Goal: Task Accomplishment & Management: Manage account settings

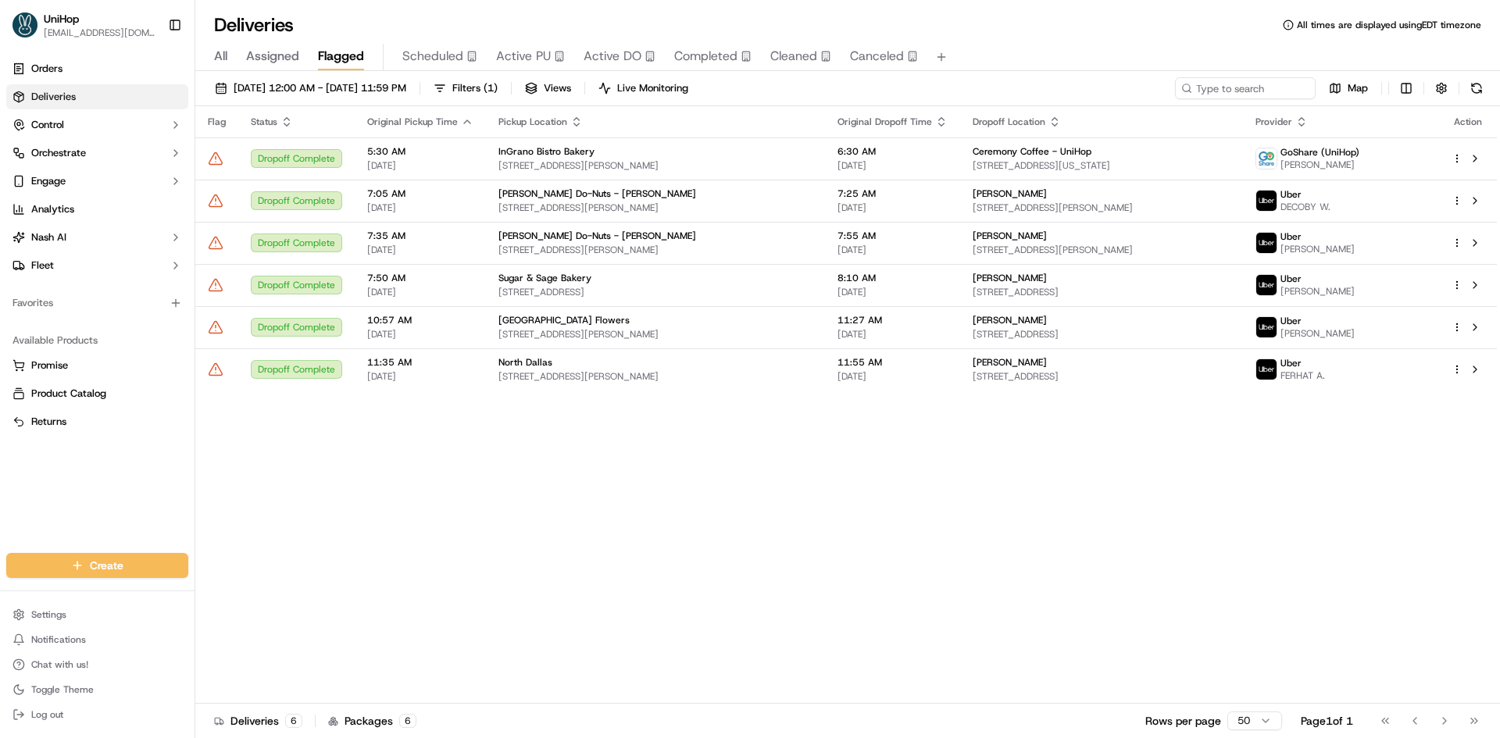
click at [1244, 524] on div "Flag Status Original Pickup Time Pickup Location Original Dropoff Time Dropoff …" at bounding box center [846, 405] width 1302 height 598
click at [1481, 372] on button at bounding box center [1475, 369] width 19 height 19
click at [518, 46] on button "Active PU" at bounding box center [530, 57] width 69 height 27
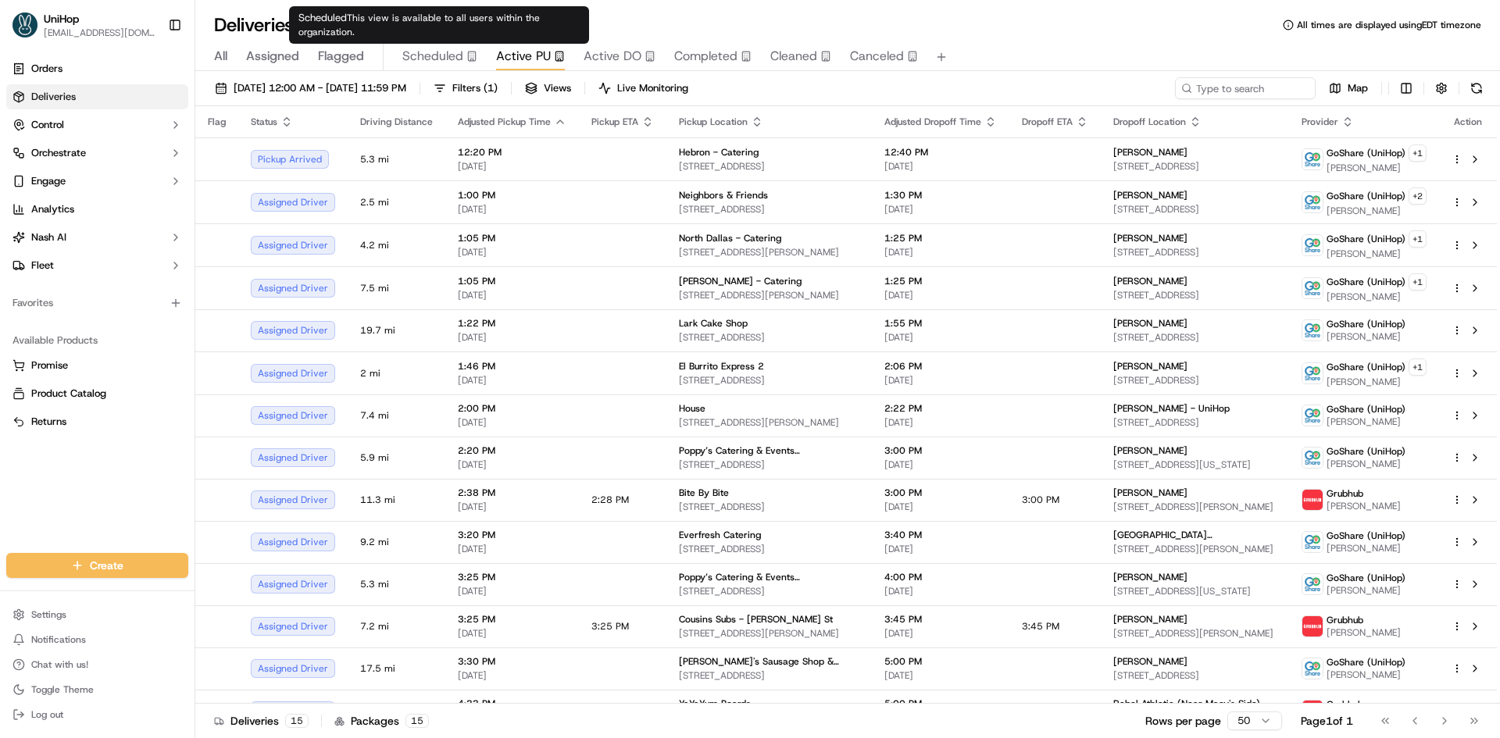
click at [351, 60] on span "Flagged" at bounding box center [341, 56] width 46 height 19
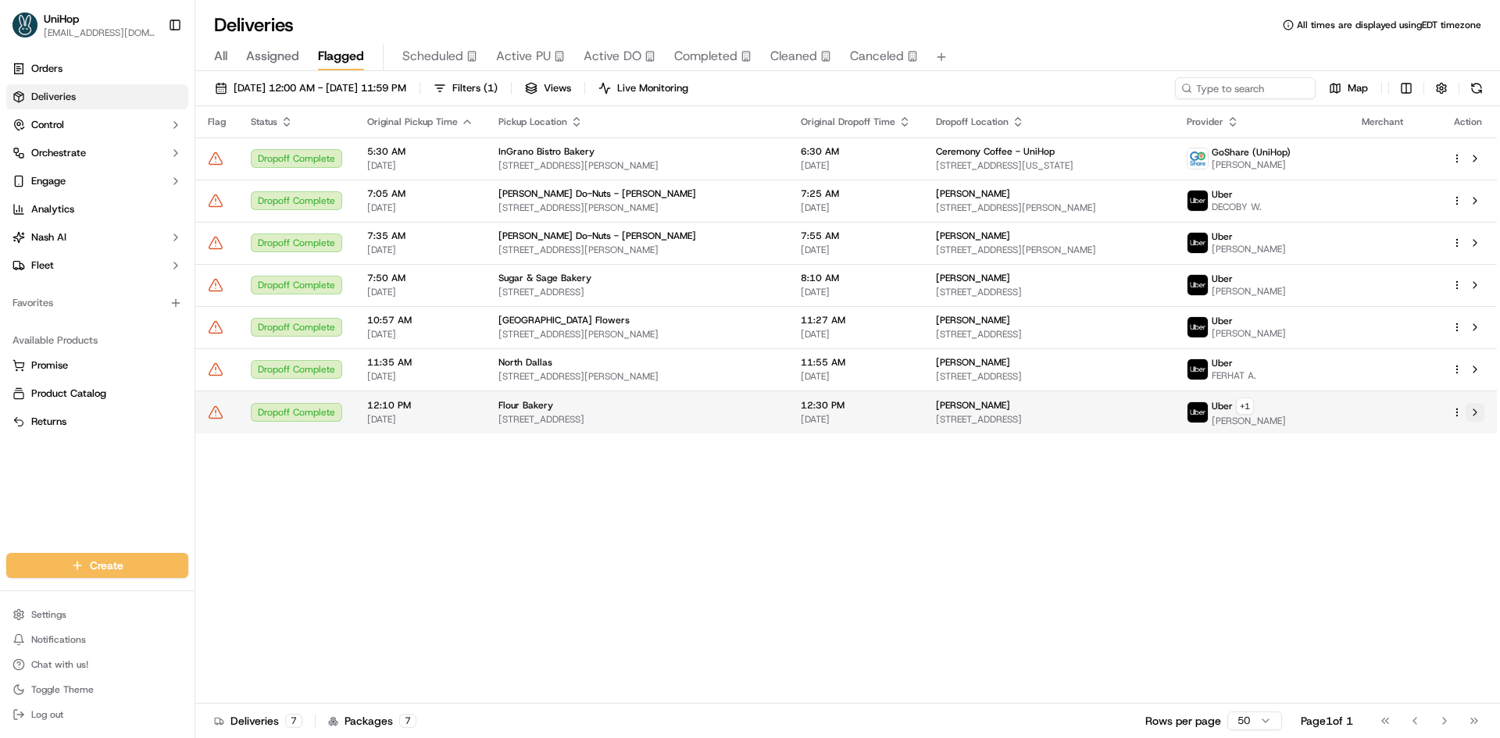
click at [1474, 412] on button at bounding box center [1475, 412] width 19 height 19
click at [531, 51] on span "Active PU" at bounding box center [523, 56] width 55 height 19
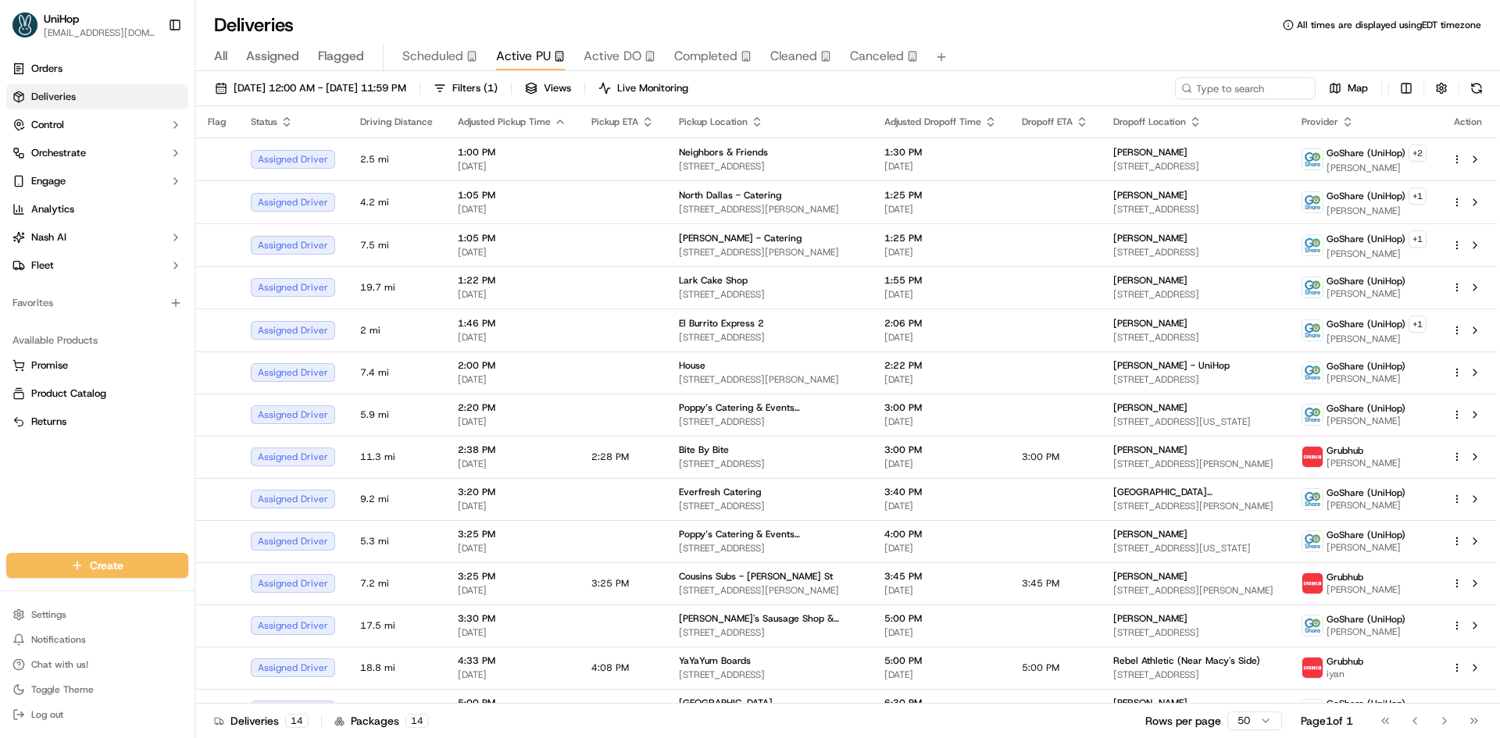
click at [0, 509] on div "Orders Deliveries Control Orchestrate Engage Analytics Nash AI Fleet Favorites …" at bounding box center [97, 295] width 195 height 491
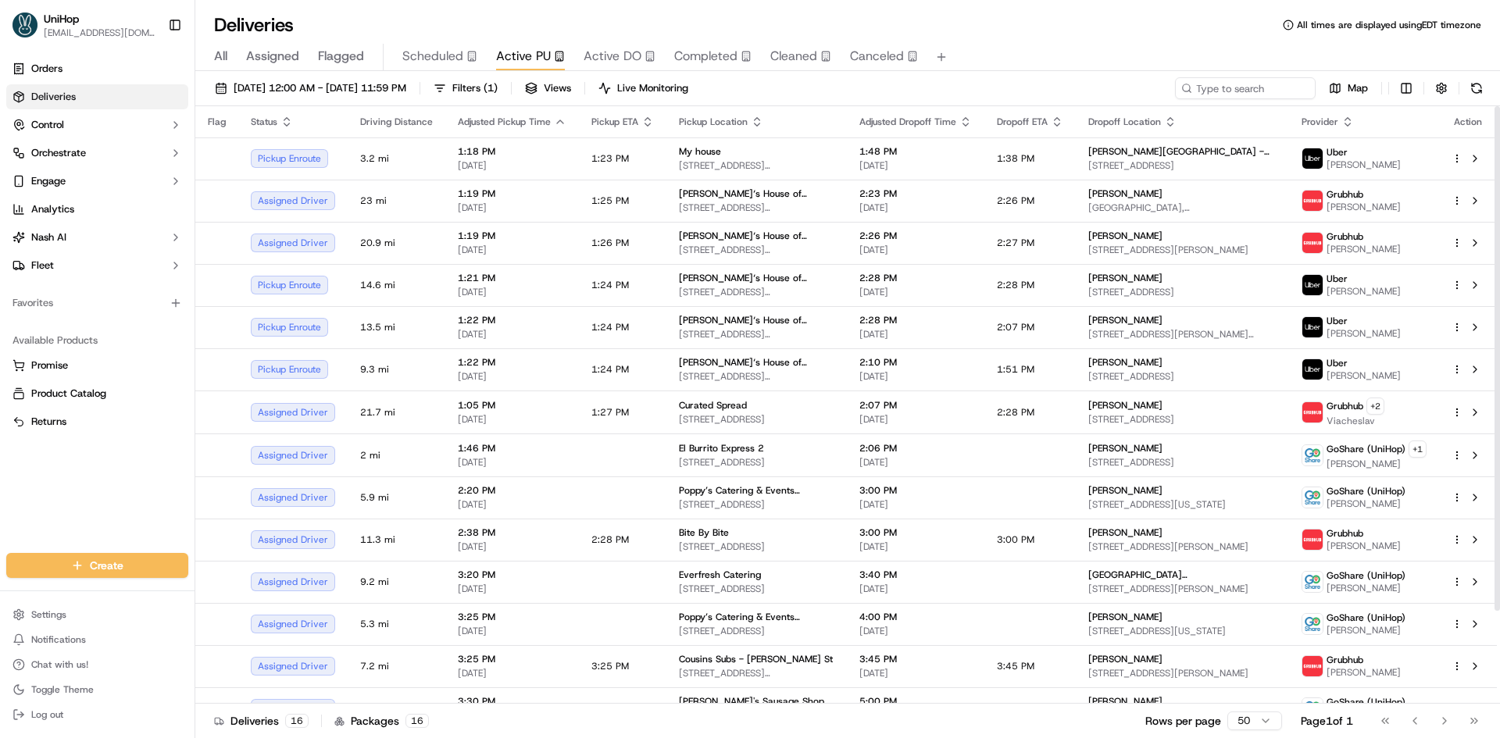
click at [70, 495] on div "Orders Deliveries Control Orchestrate Engage Analytics Nash AI Fleet Favorites …" at bounding box center [97, 295] width 195 height 491
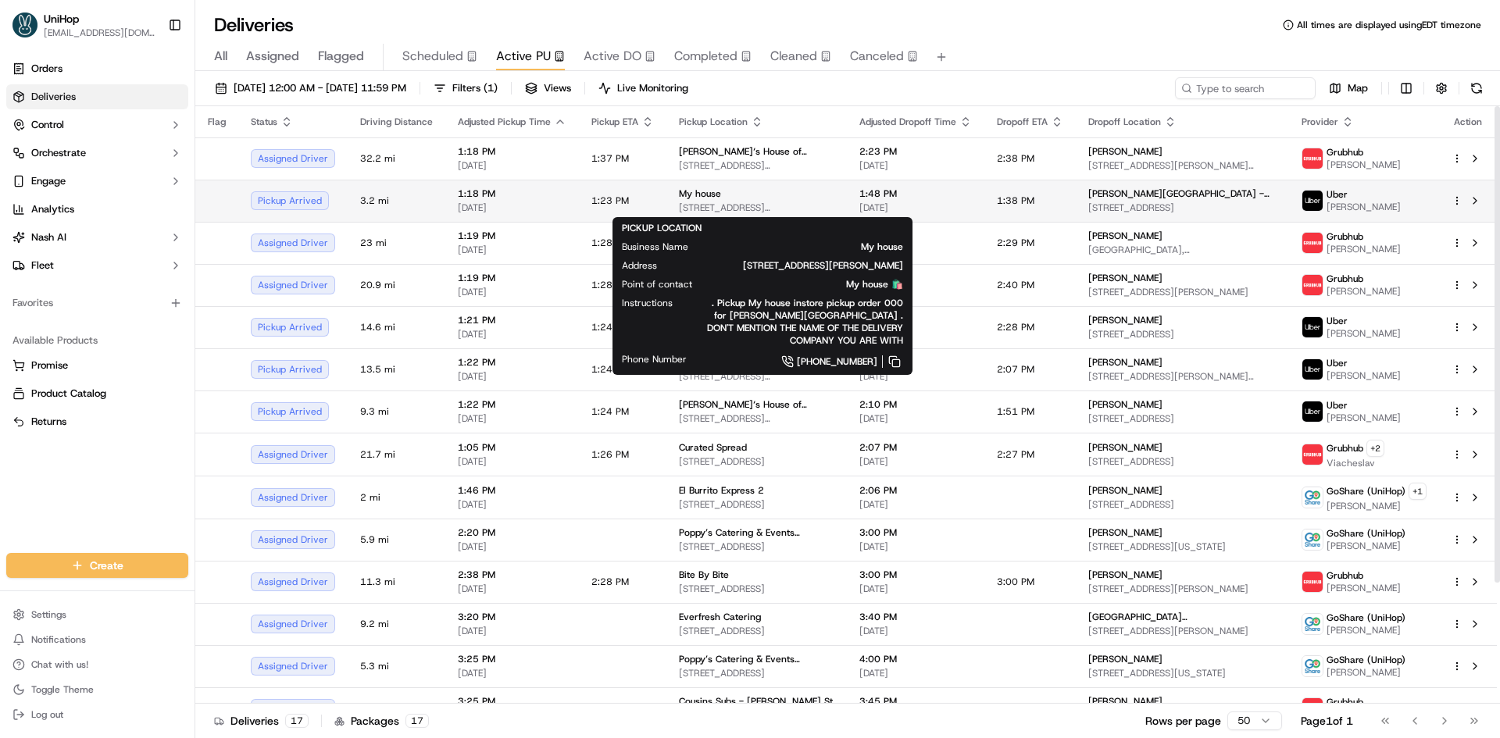
click at [783, 211] on span "1411 Morris St, Oxnard, CA 93030, USA" at bounding box center [756, 208] width 155 height 13
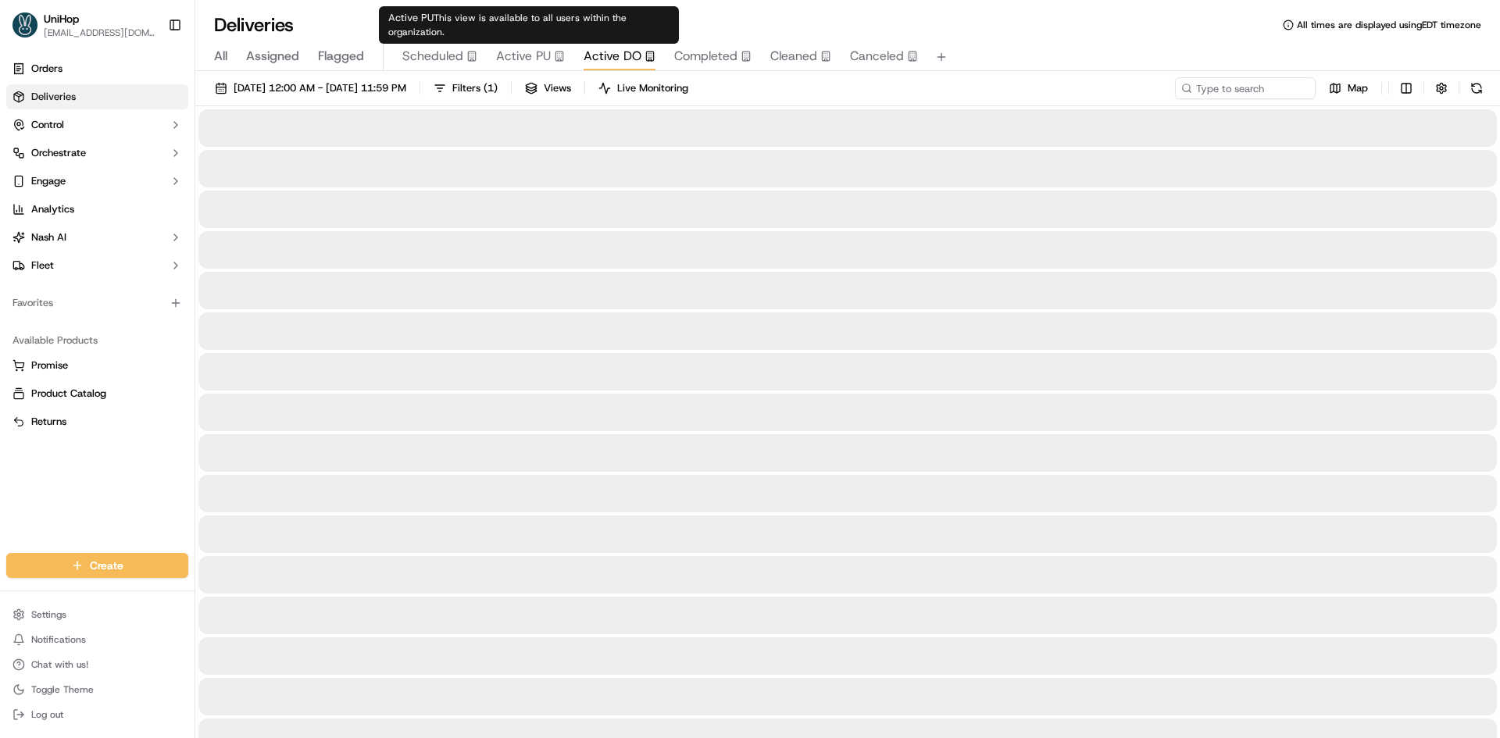
click at [595, 55] on span "Active DO" at bounding box center [613, 56] width 58 height 19
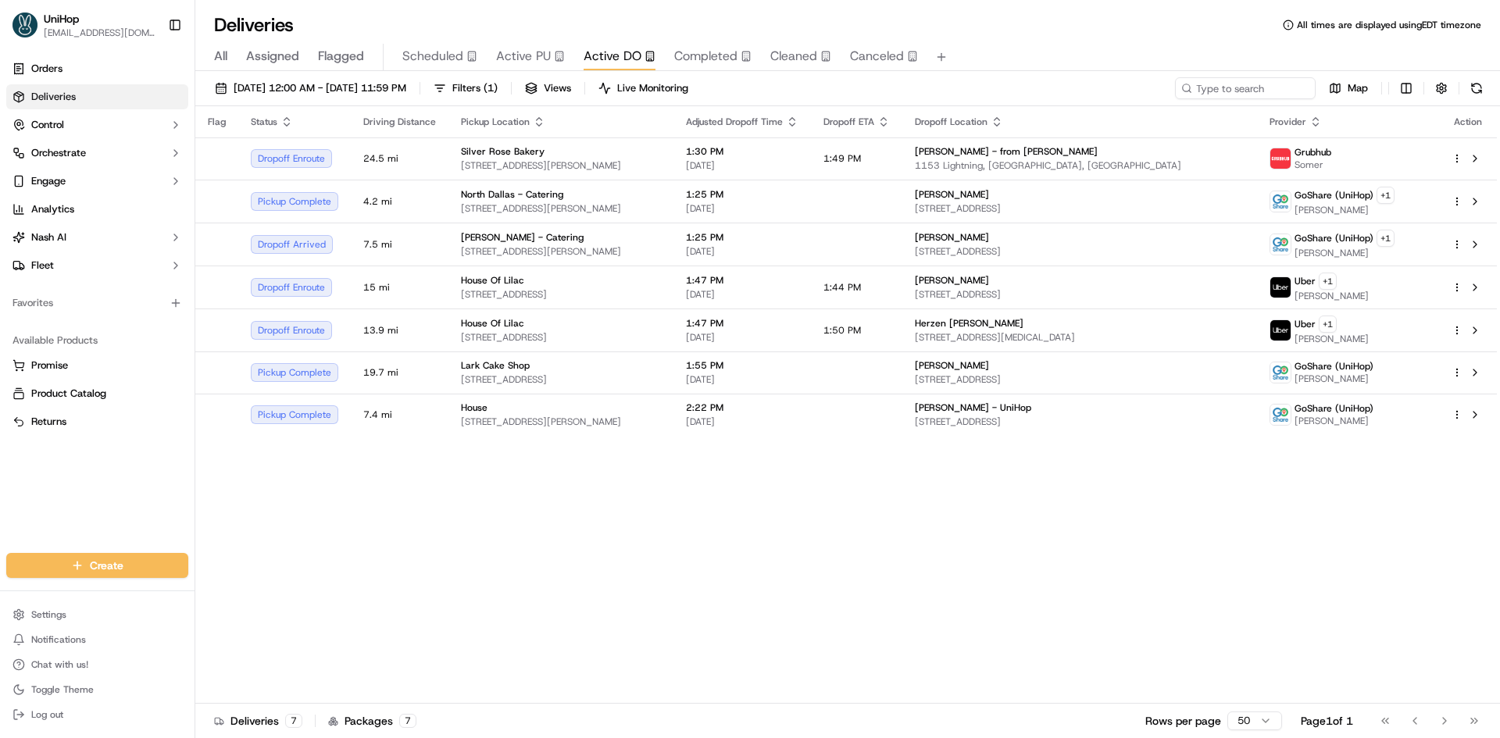
click at [4, 467] on div "Orders Deliveries Control Orchestrate Engage Analytics Nash AI Fleet Favorites …" at bounding box center [97, 295] width 195 height 491
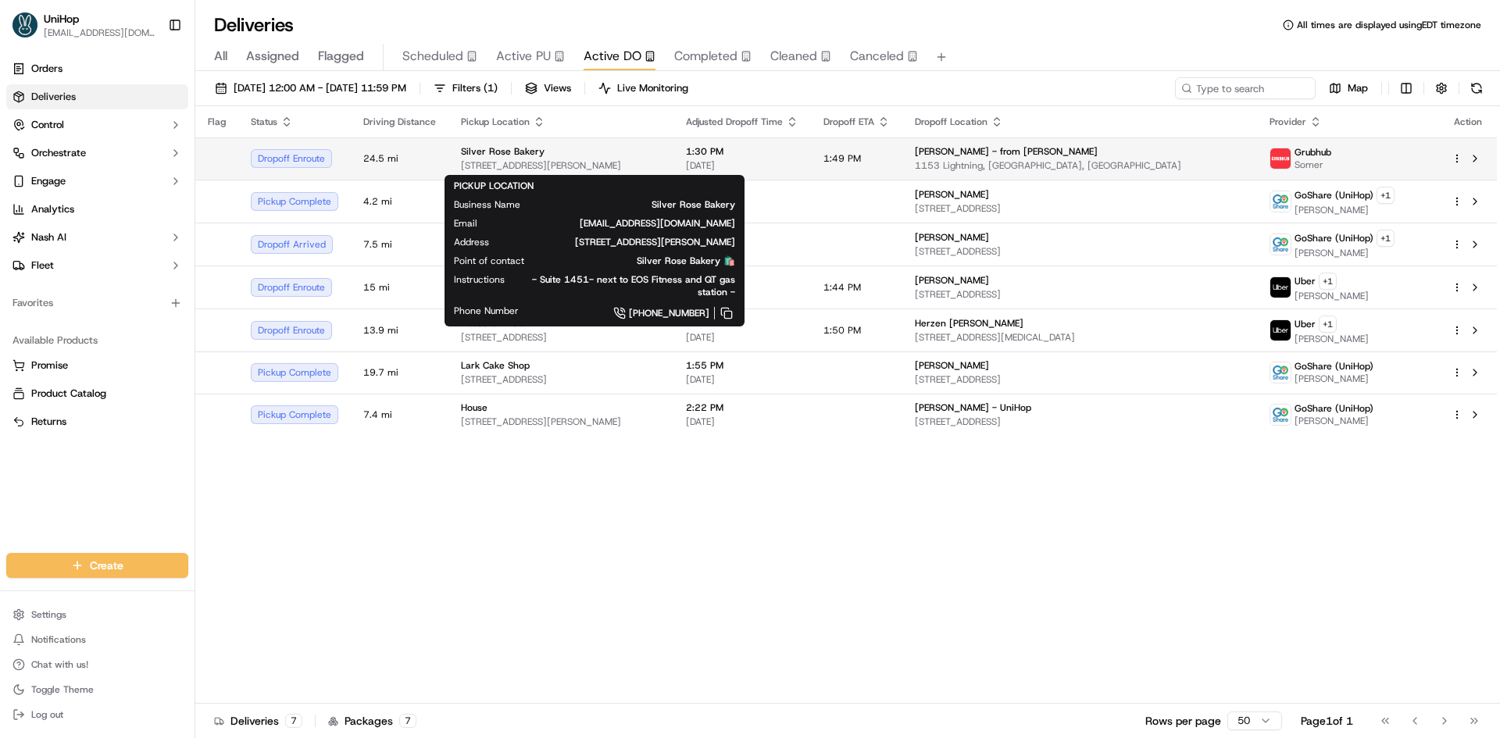
click at [661, 152] on div "Silver Rose Bakery" at bounding box center [561, 151] width 200 height 13
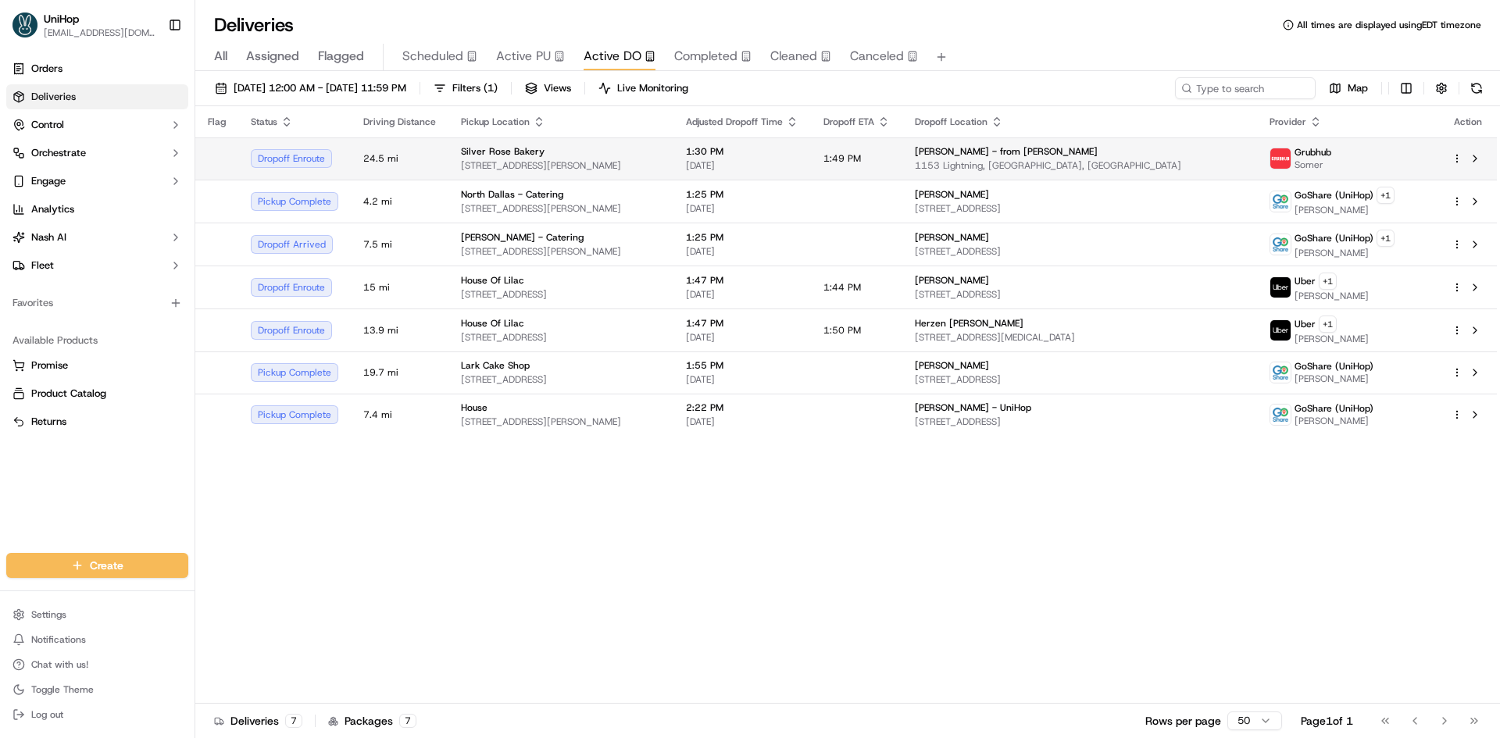
click at [1471, 161] on button at bounding box center [1475, 158] width 19 height 19
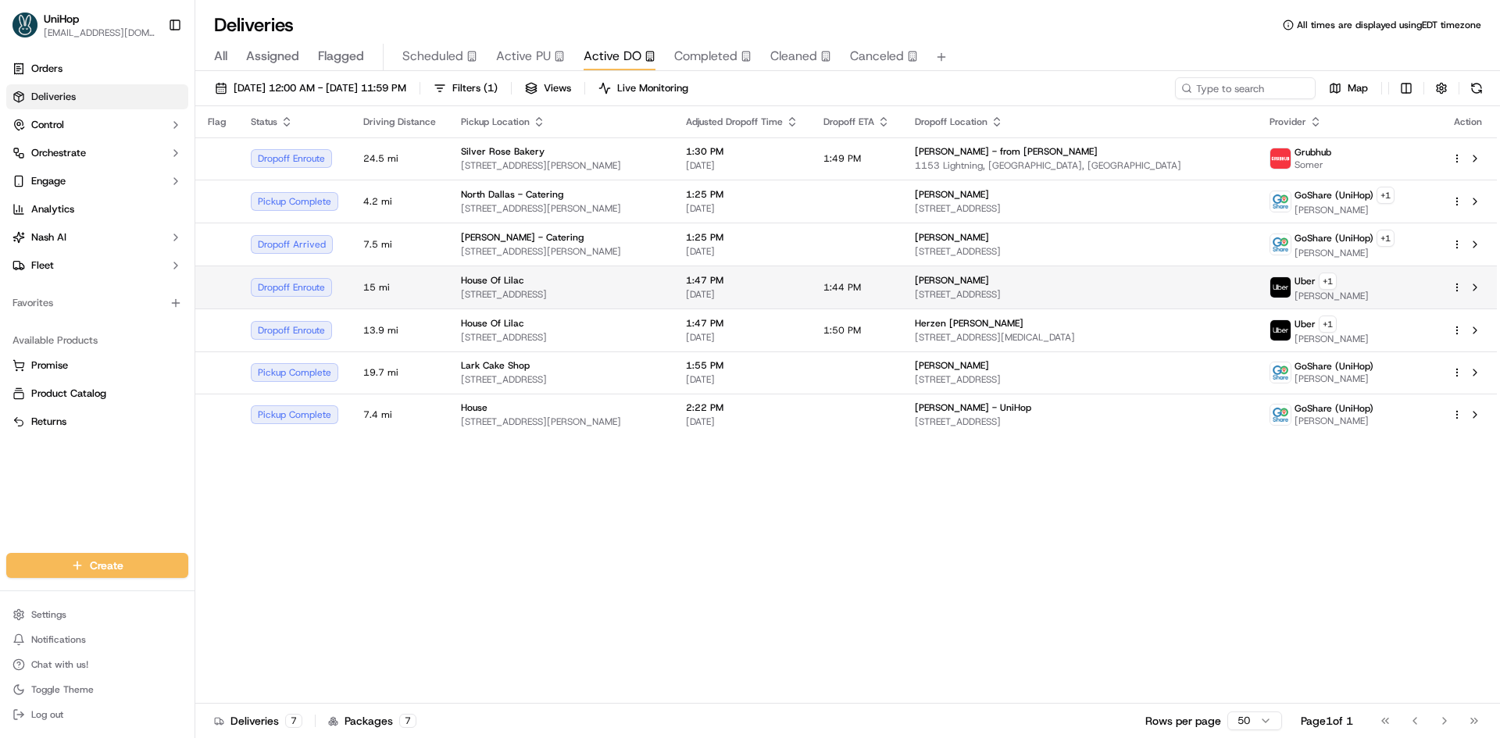
click at [785, 295] on span "[DATE]" at bounding box center [742, 294] width 113 height 13
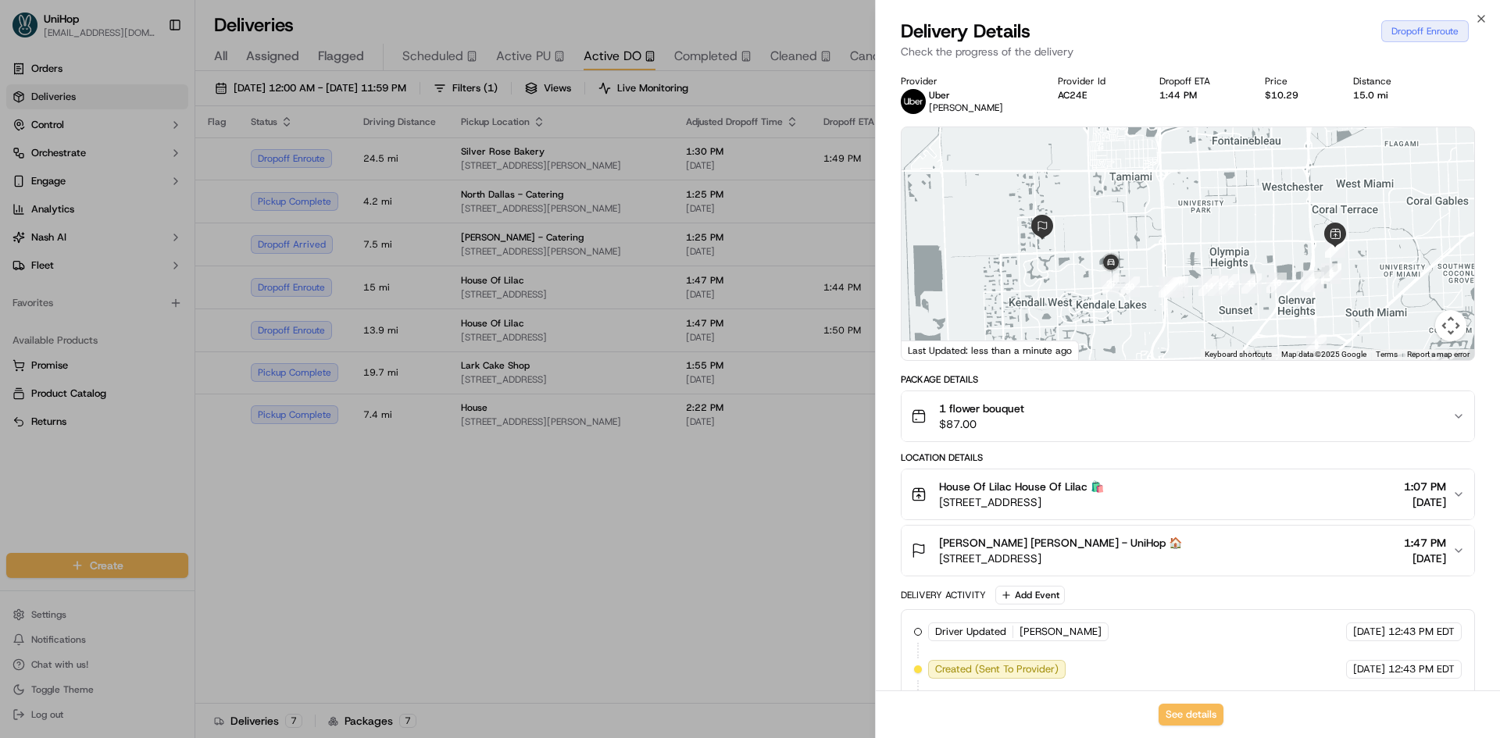
click at [1177, 566] on button "Linda Guerra Linda Guerra - UniHop 🏠 14967 SW 36th Terrace, Miami, FL 33185, US…" at bounding box center [1188, 551] width 573 height 50
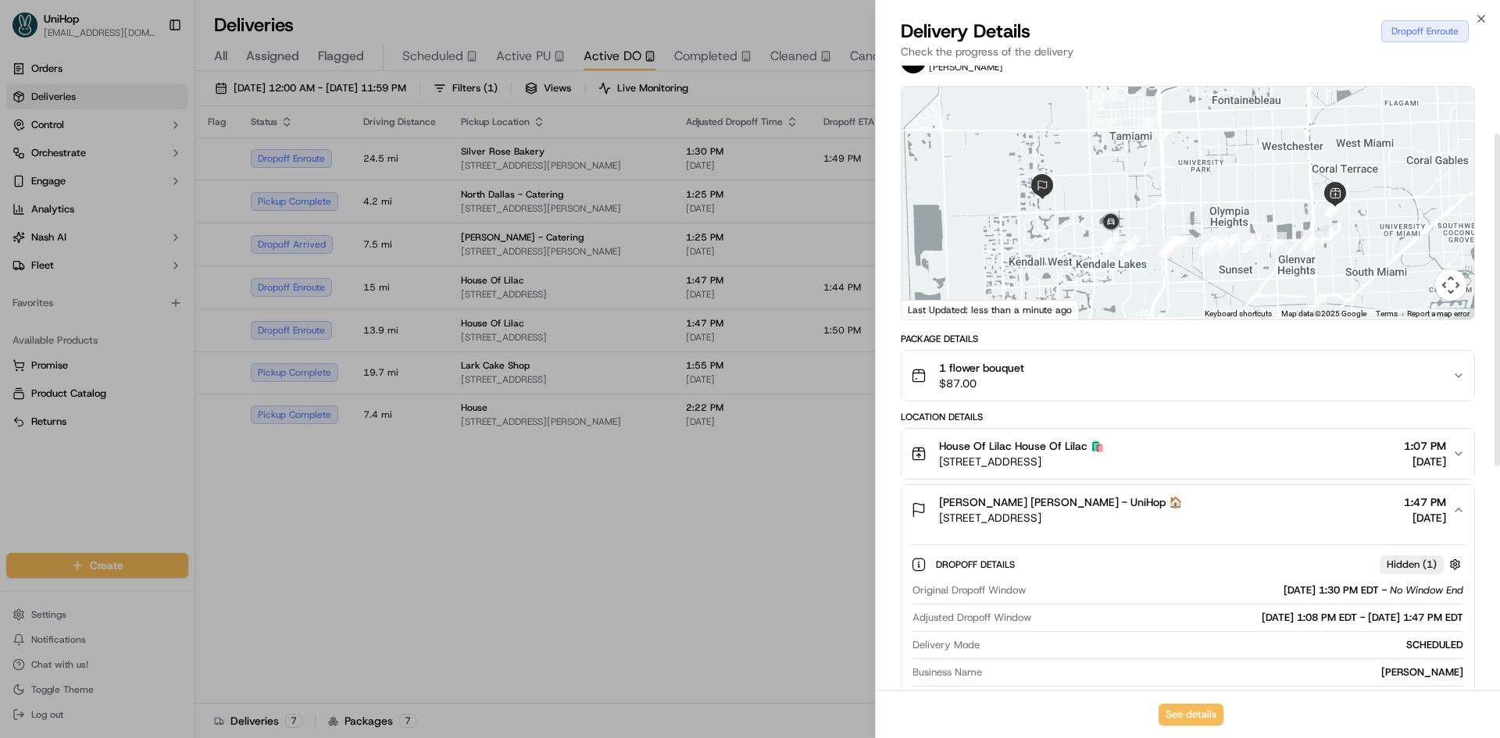
scroll to position [234, 0]
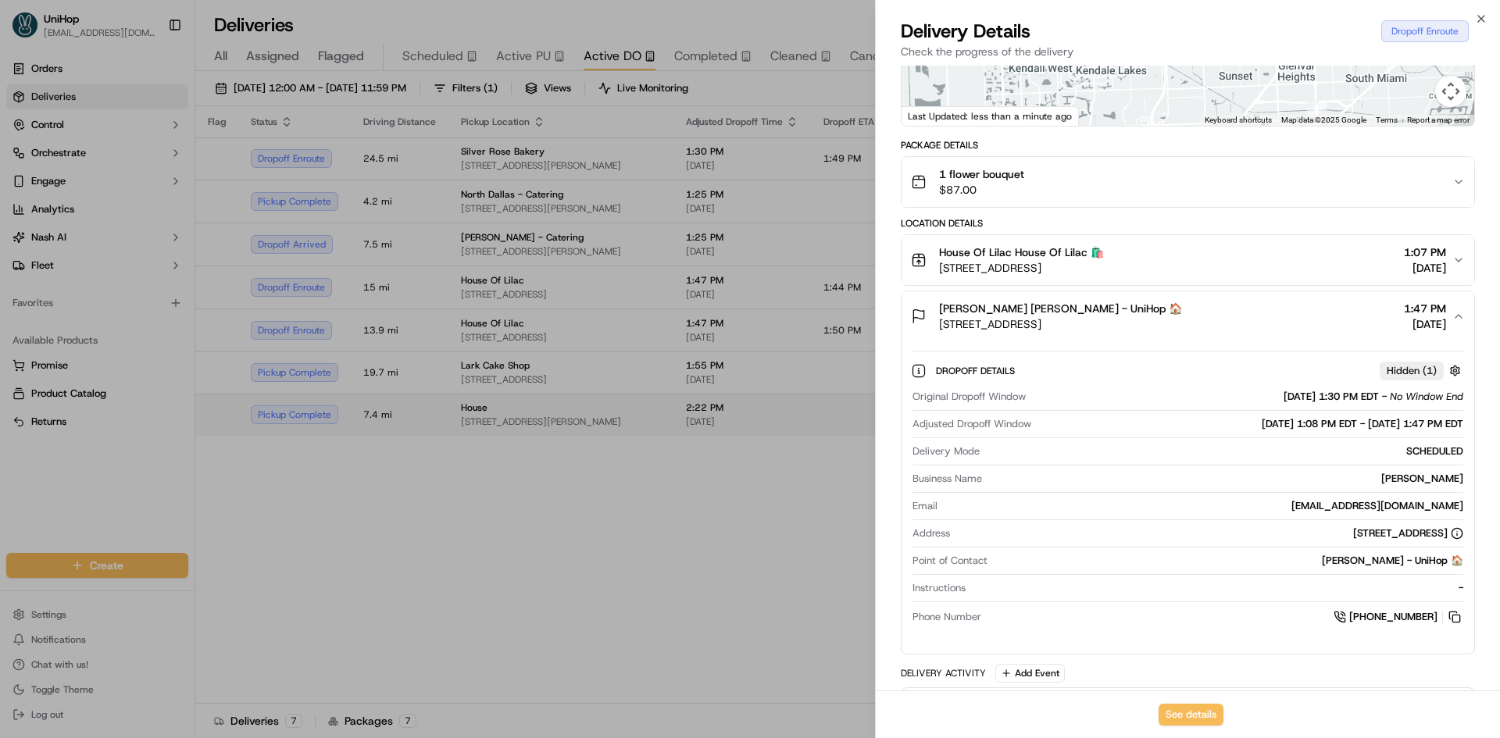
drag, startPoint x: 670, startPoint y: 497, endPoint x: 681, endPoint y: 410, distance: 87.5
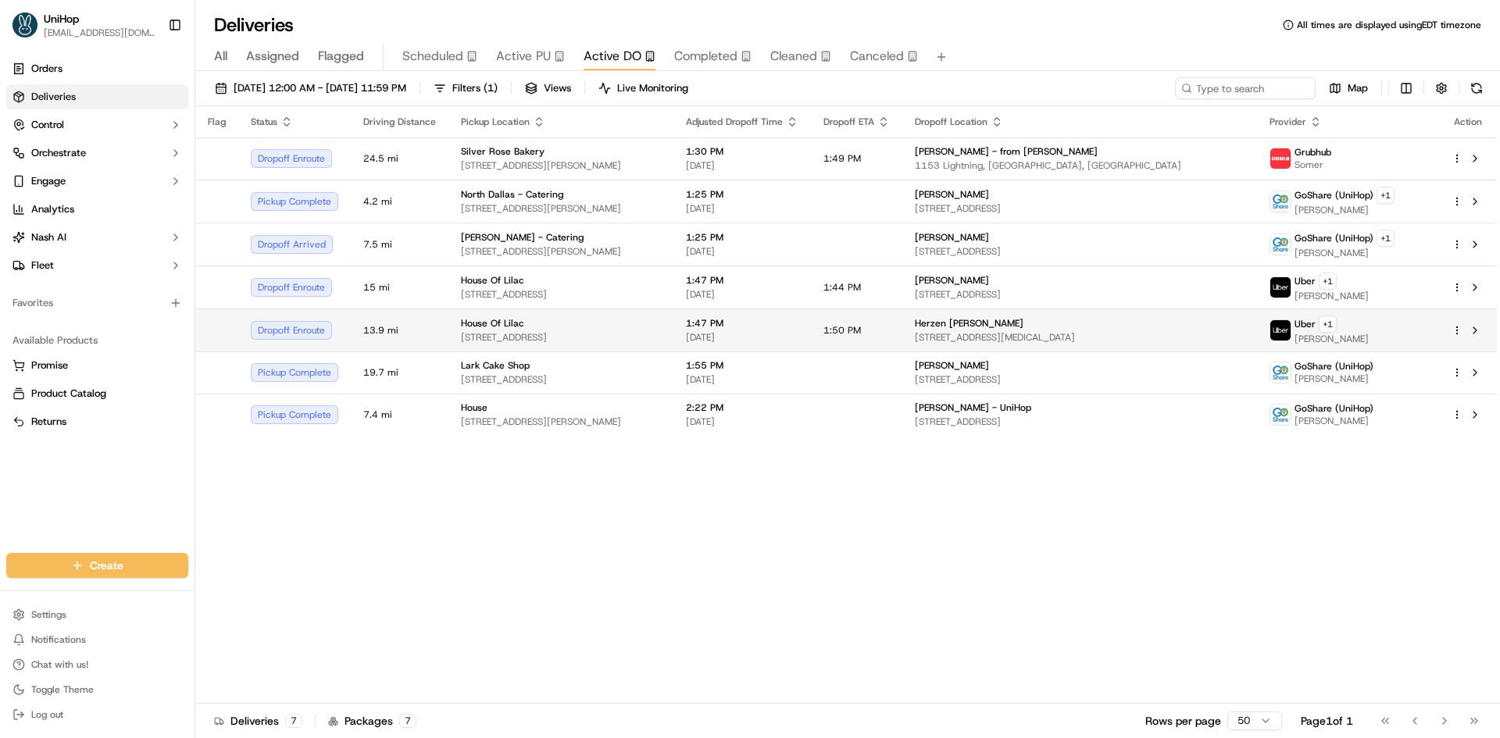
click at [661, 330] on div "House Of Lilac 4247 SW 71st Ave, Miami, FL 33155, USA" at bounding box center [561, 330] width 200 height 27
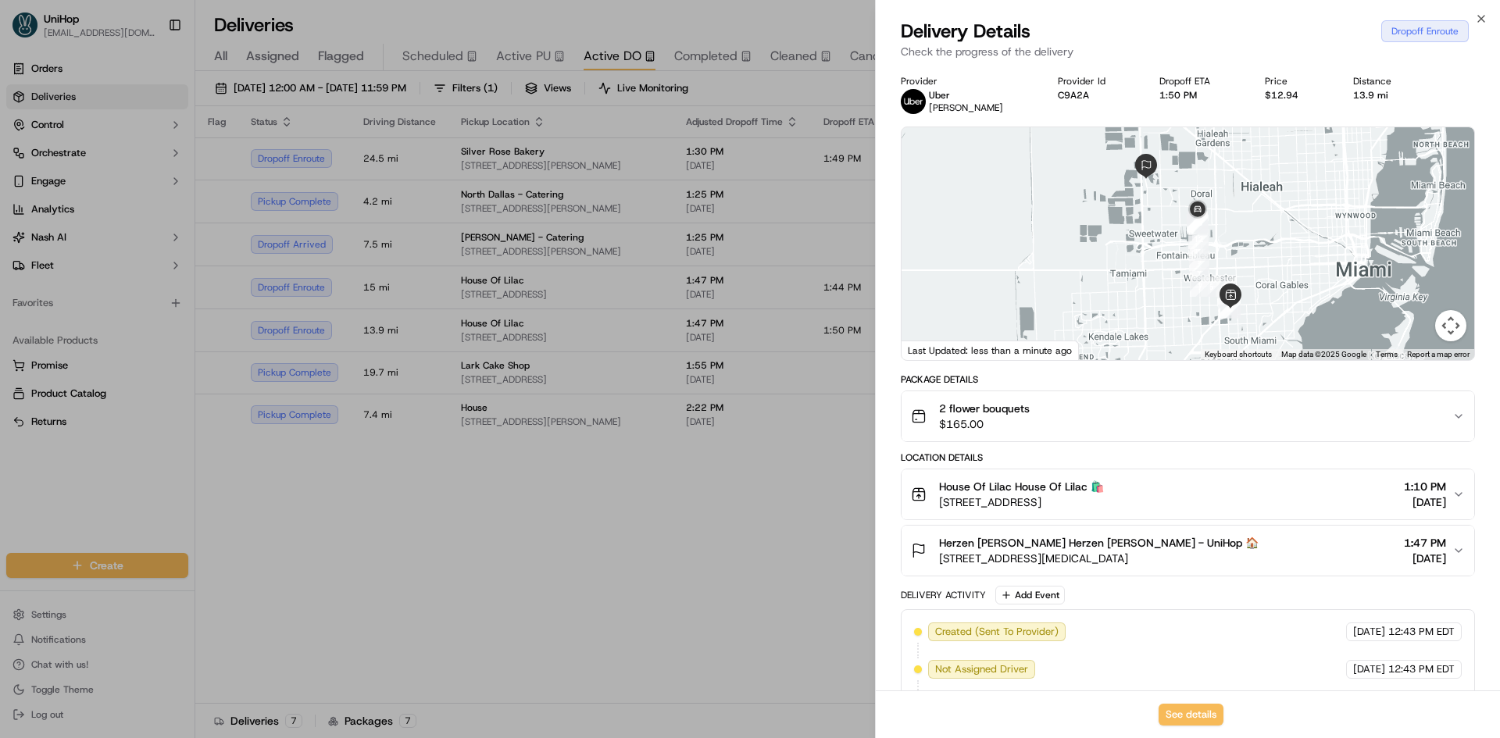
click at [1253, 540] on div "Herzen Cortes Herzen Cortes - UniHop 🏠 11395 NW 66th St, Doral, FL 33178, USA 1…" at bounding box center [1181, 550] width 541 height 31
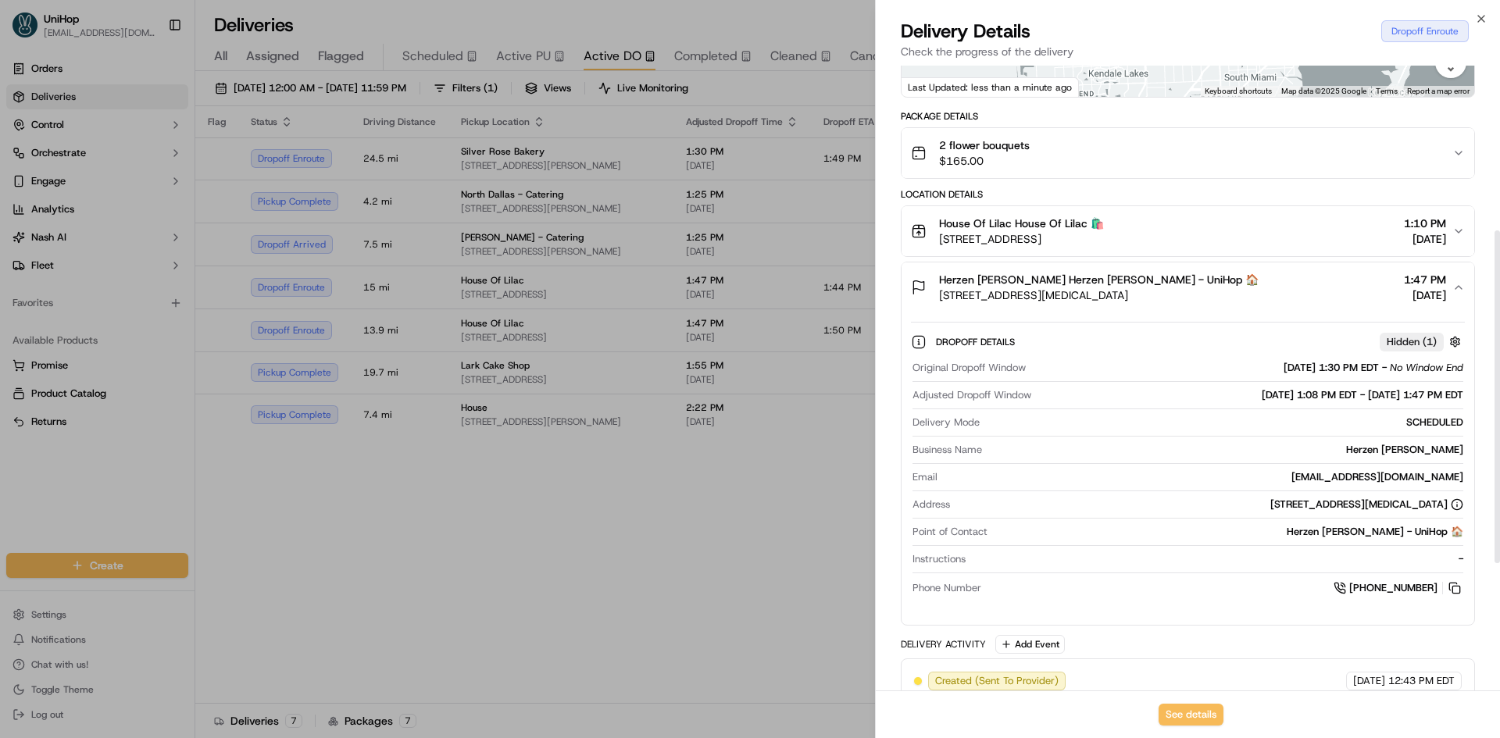
scroll to position [313, 0]
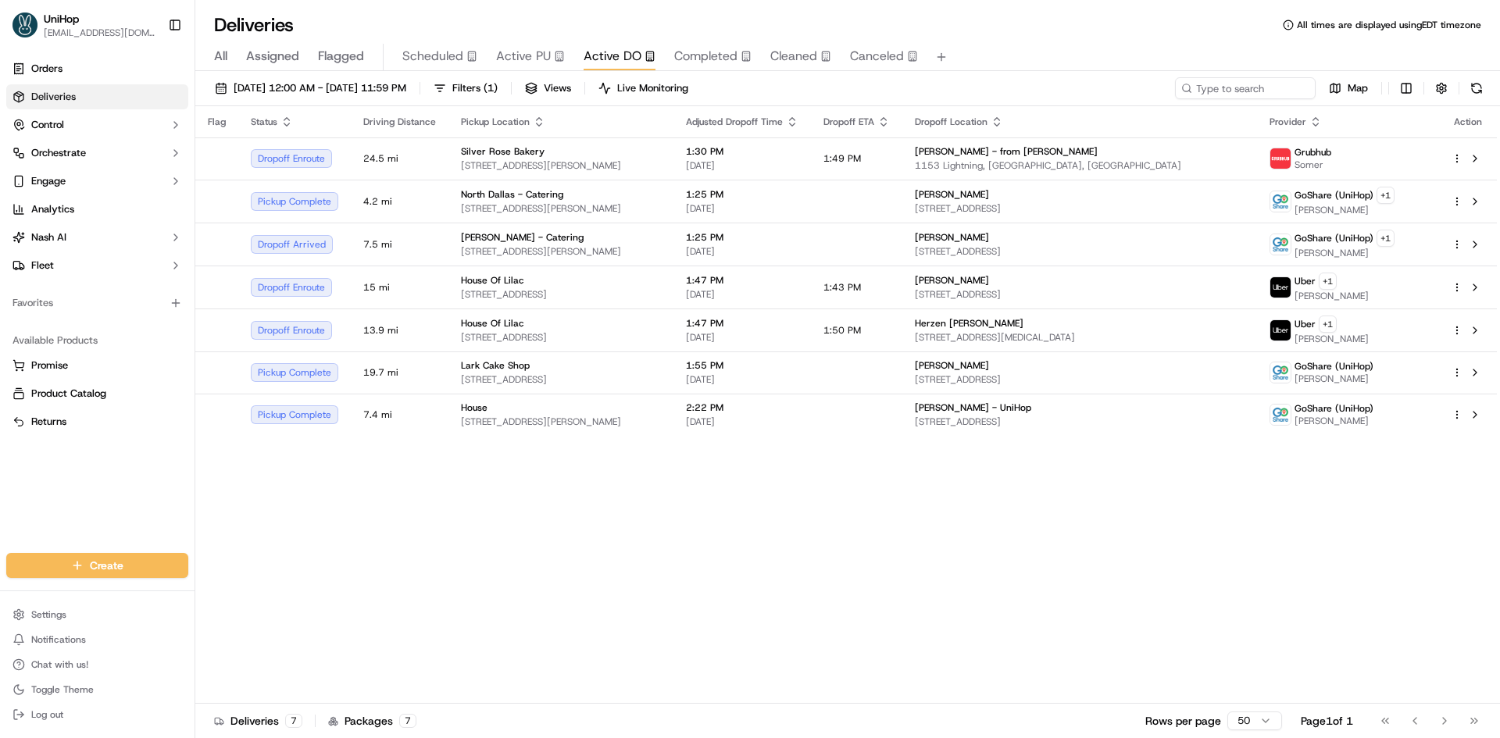
click at [510, 58] on span "Active PU" at bounding box center [523, 56] width 55 height 19
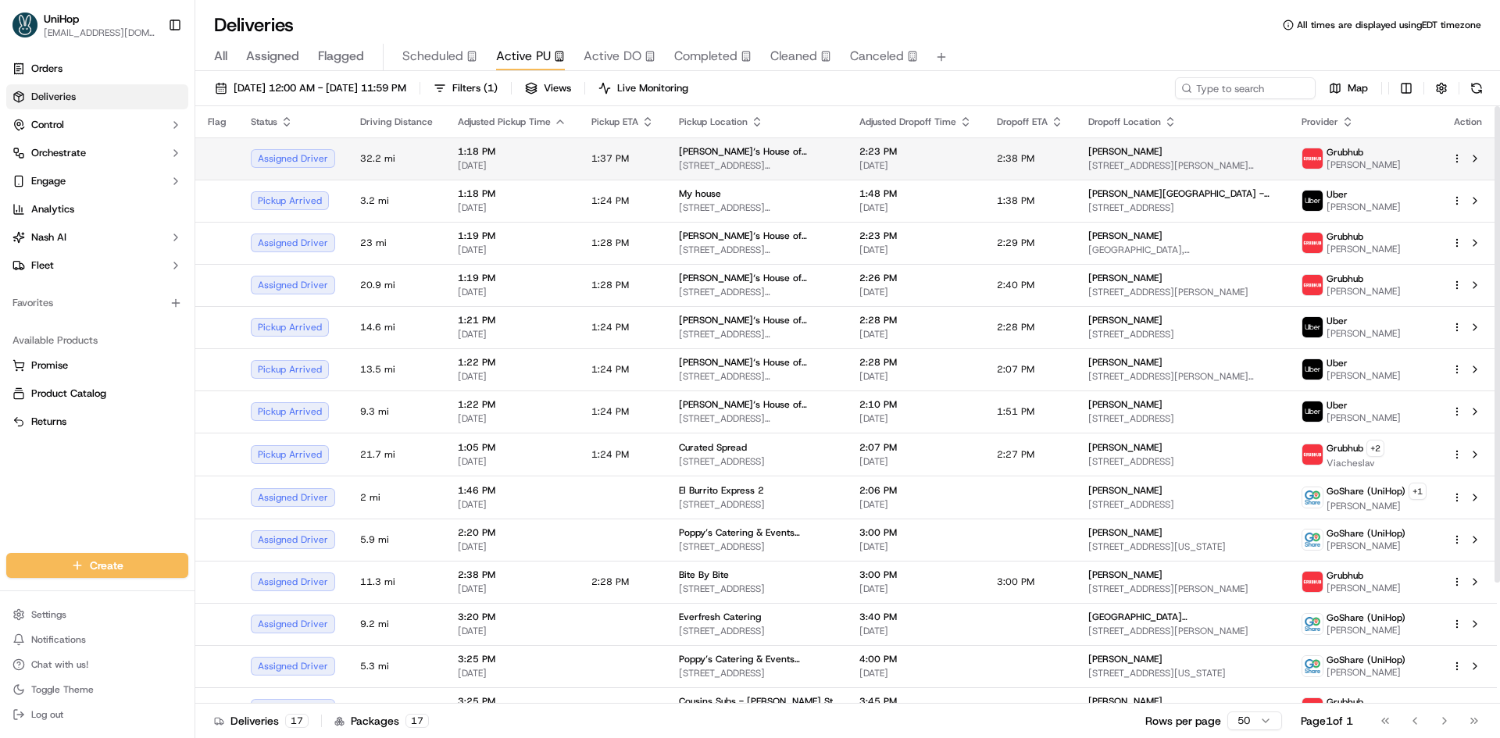
click at [804, 153] on div "Brenda‘s House of Flowers" at bounding box center [756, 151] width 155 height 13
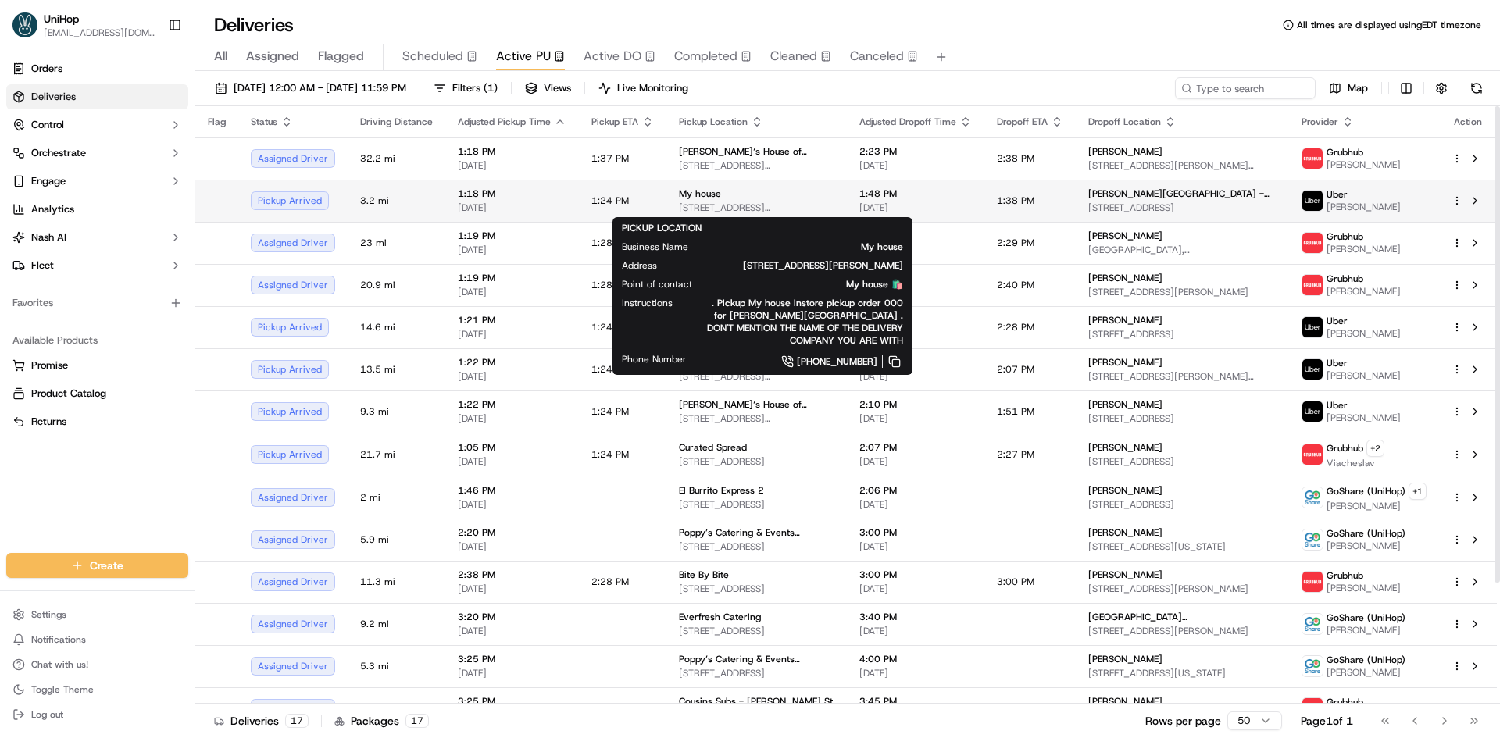
click at [784, 196] on div "My house" at bounding box center [756, 194] width 155 height 13
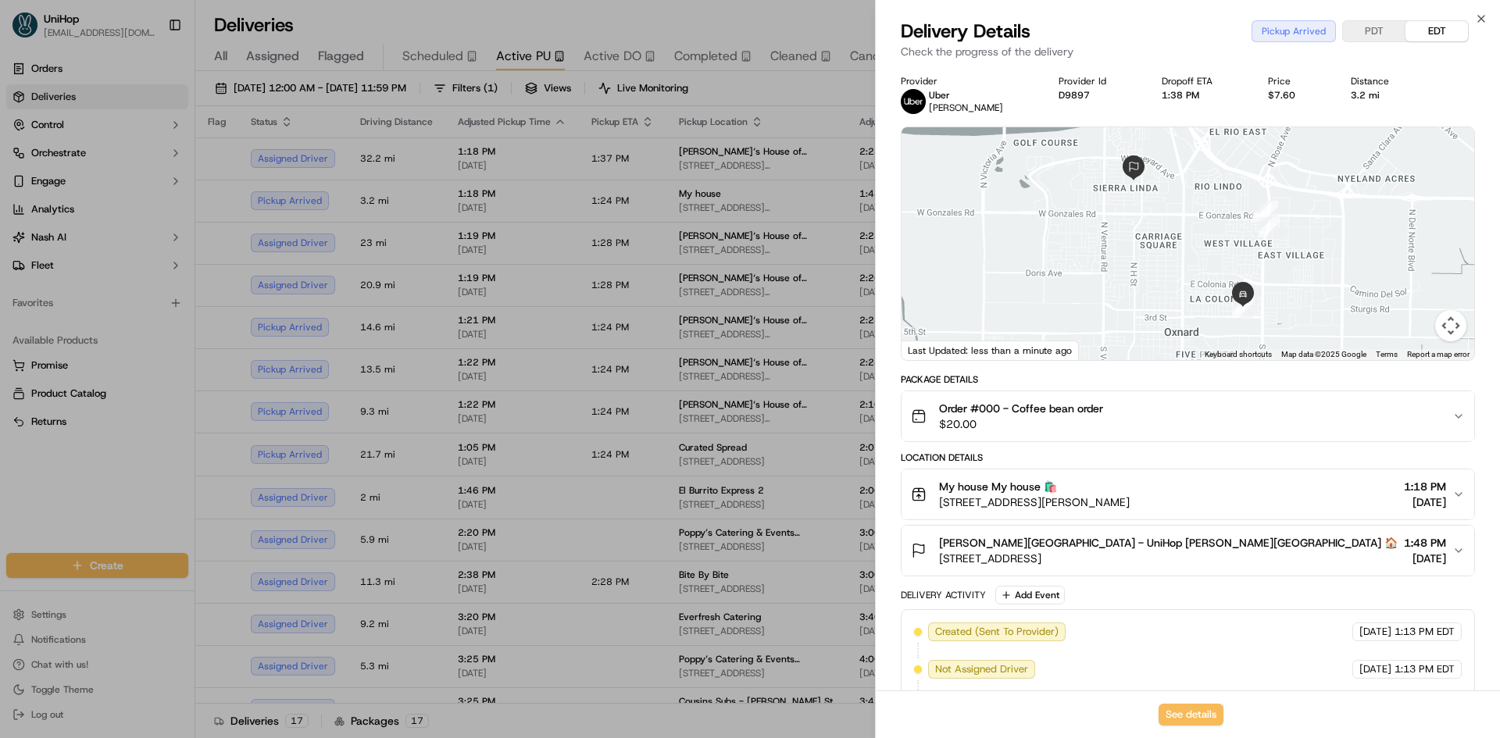
click at [1124, 489] on div "My house My house 🛍️" at bounding box center [1034, 487] width 191 height 16
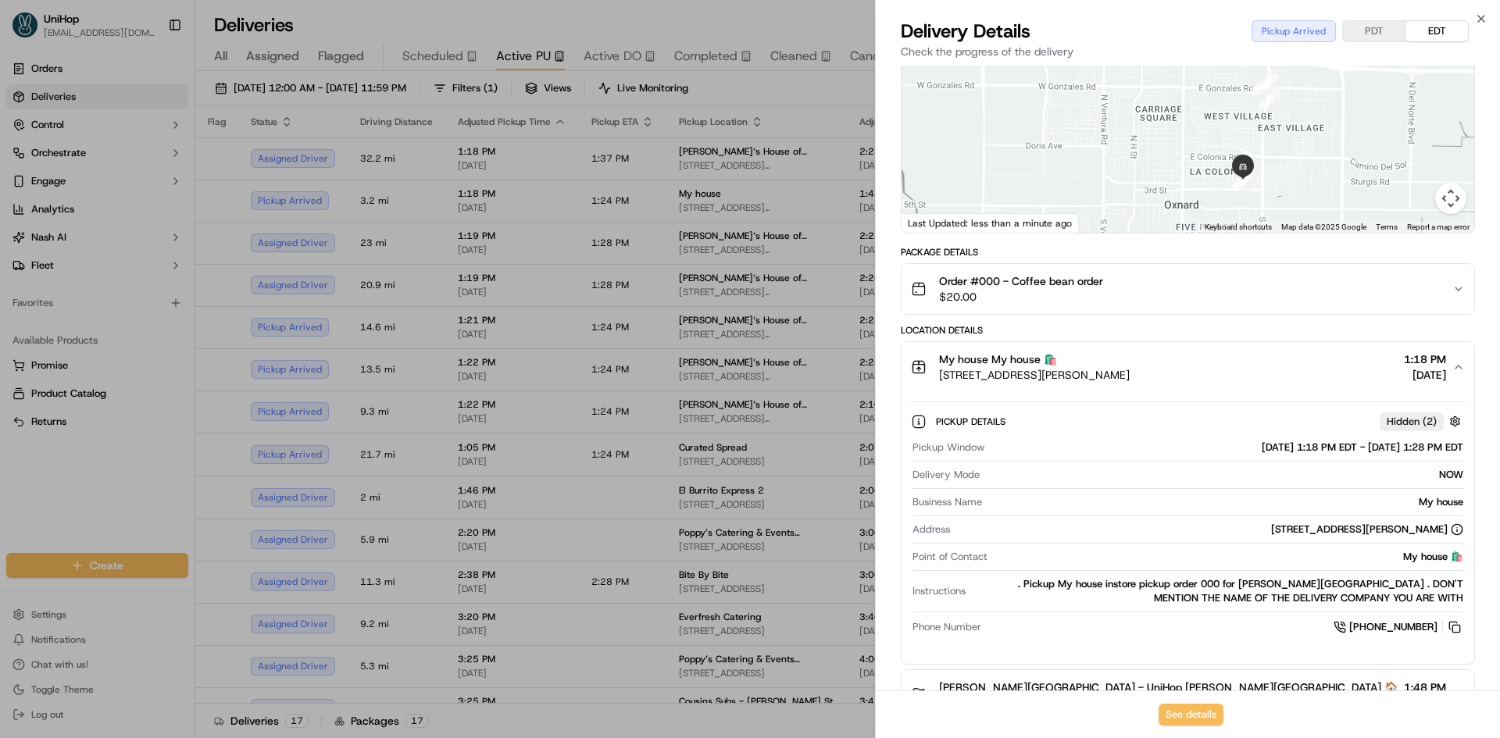
scroll to position [156, 0]
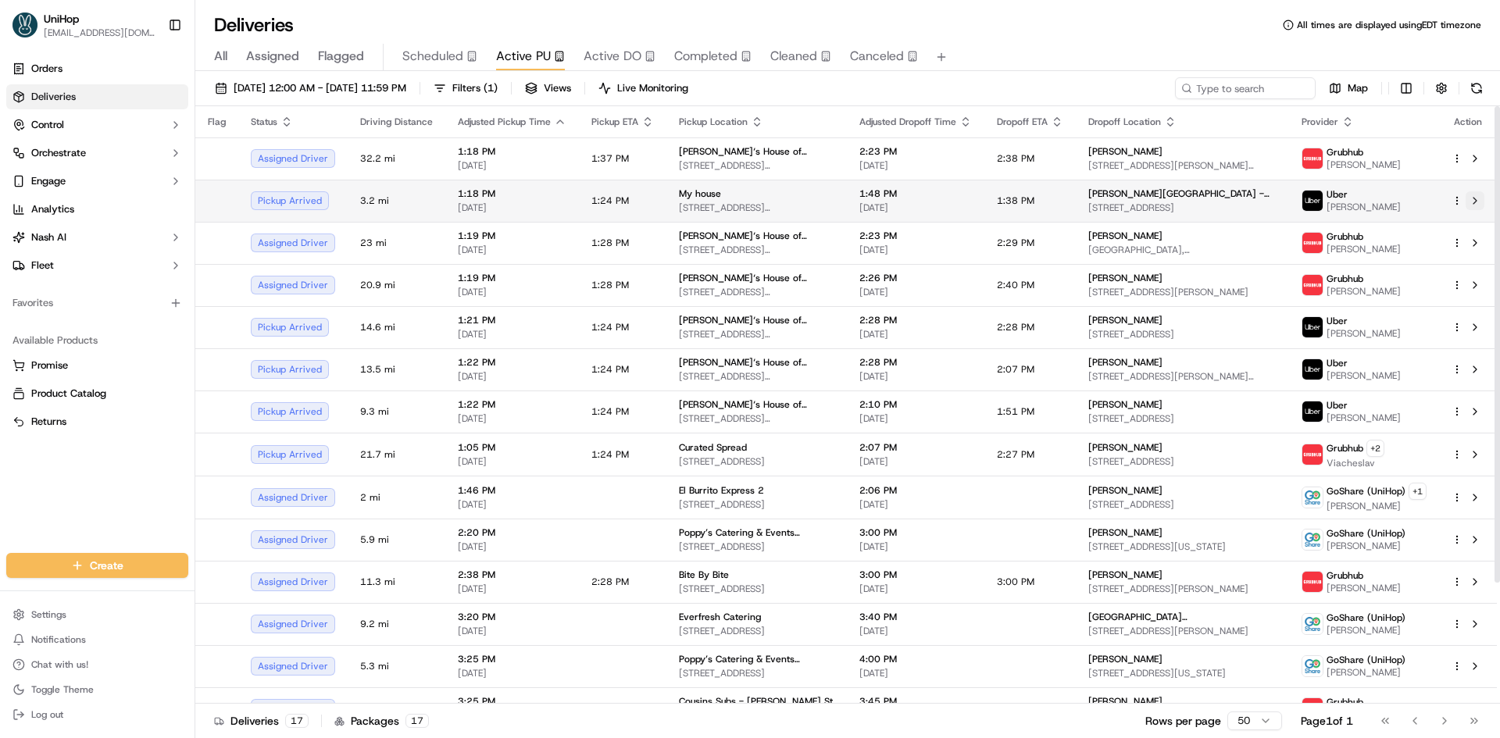
click at [1481, 207] on button at bounding box center [1475, 200] width 19 height 19
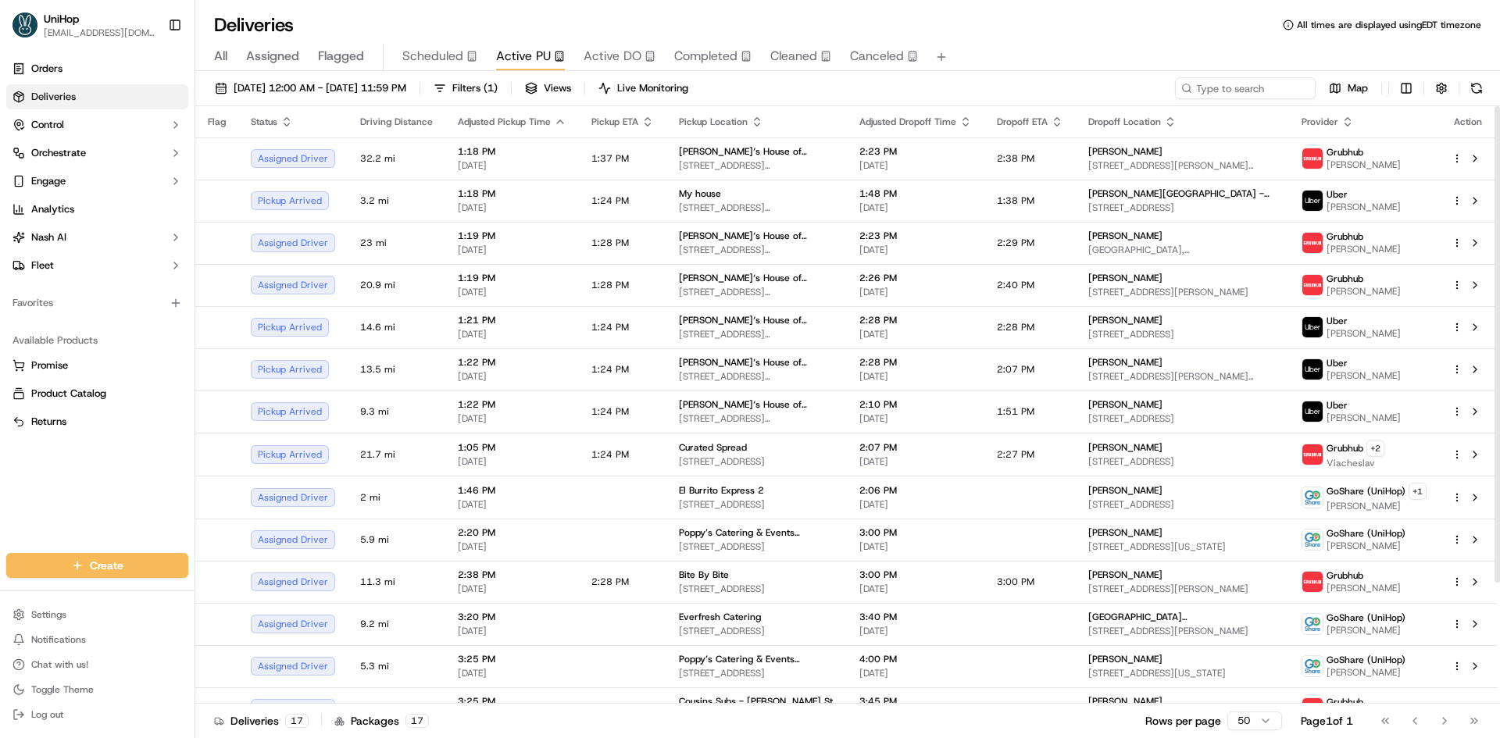
click at [527, 59] on span "Active PU" at bounding box center [523, 56] width 55 height 19
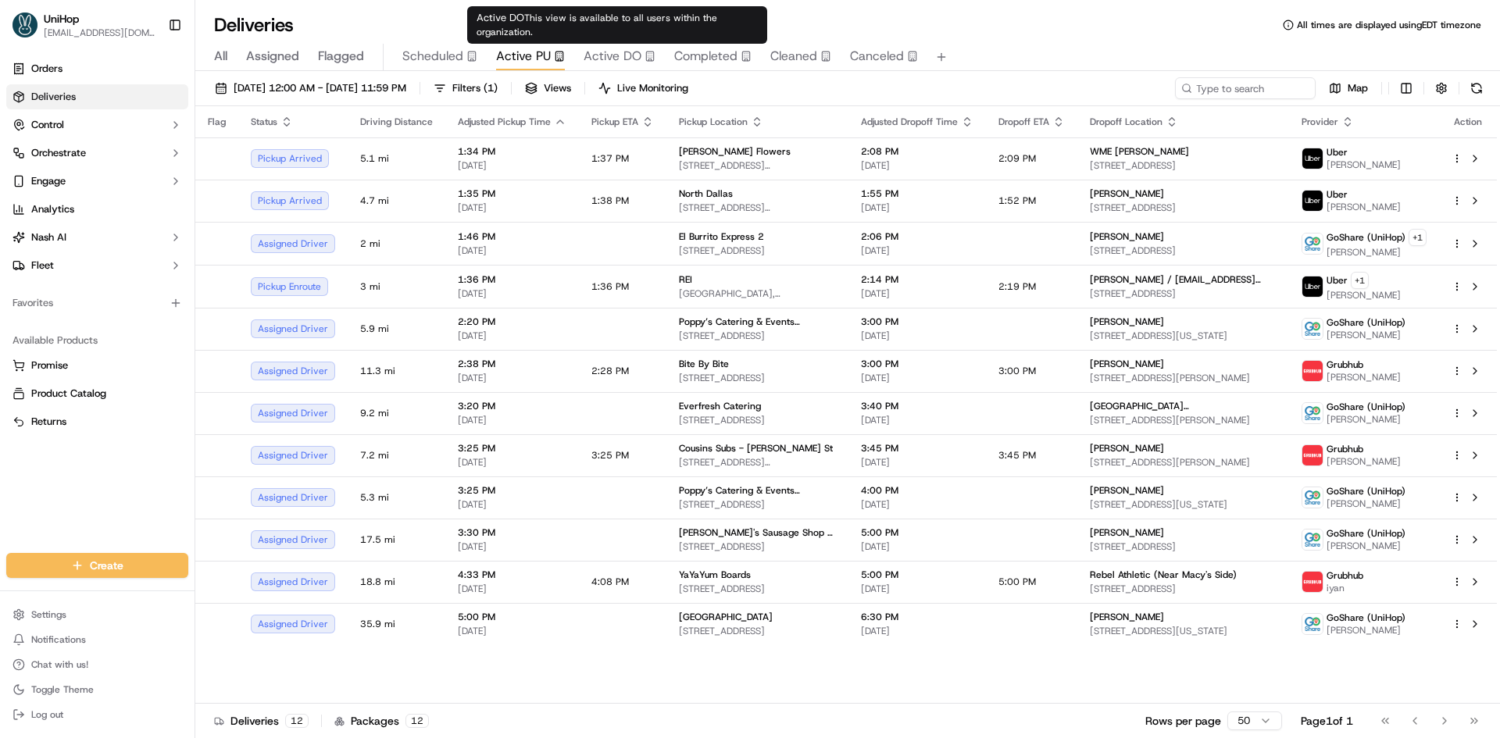
click at [606, 56] on span "Active DO" at bounding box center [613, 56] width 58 height 19
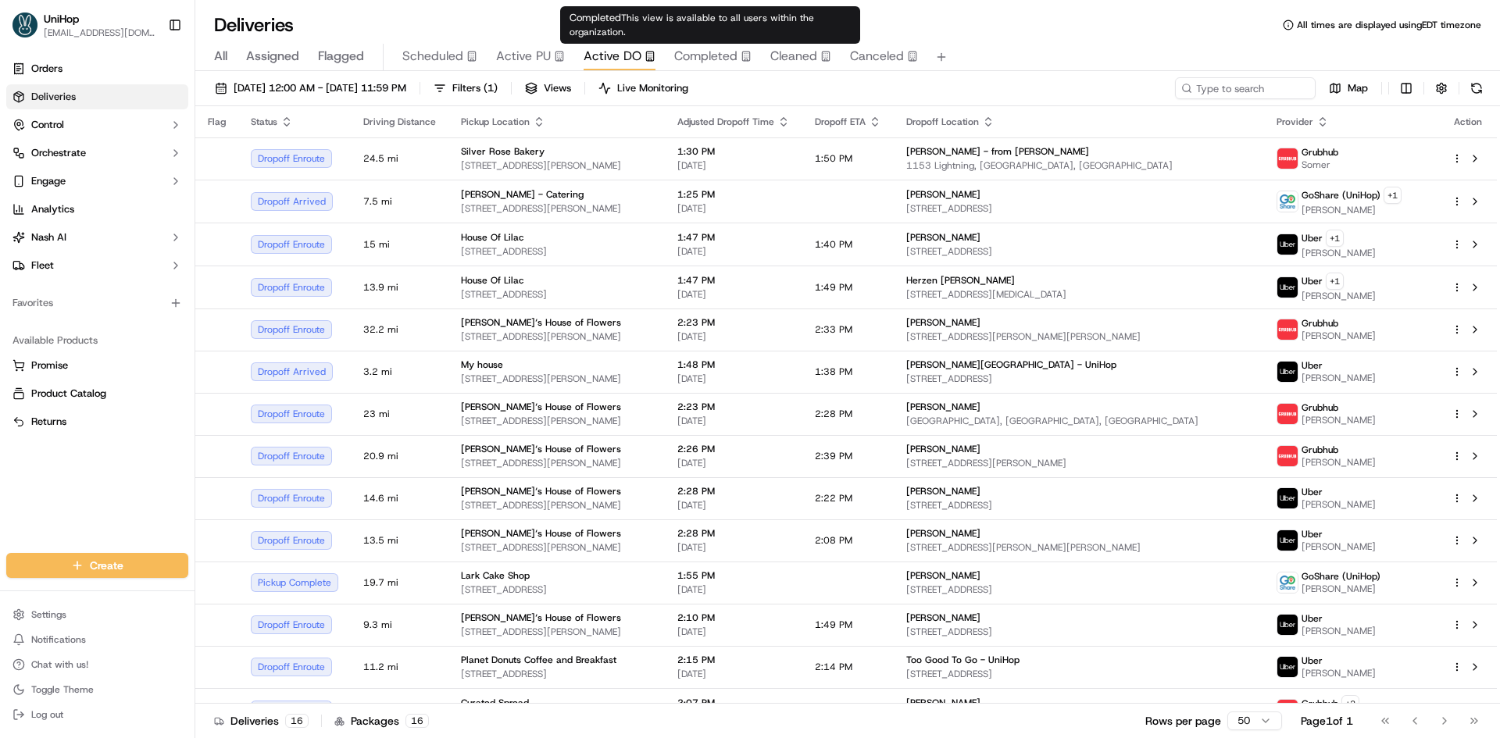
click at [727, 63] on span "Completed" at bounding box center [705, 56] width 63 height 19
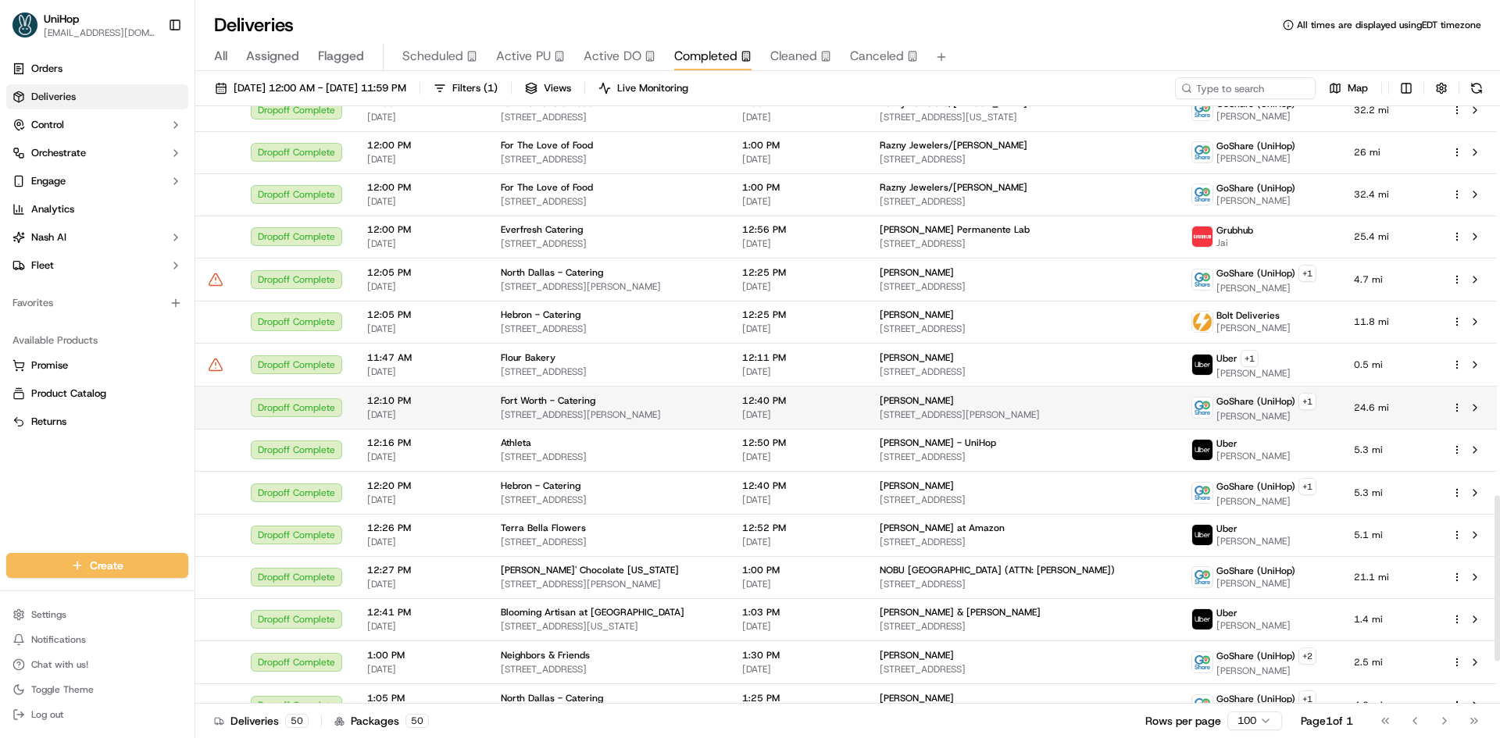
scroll to position [1561, 0]
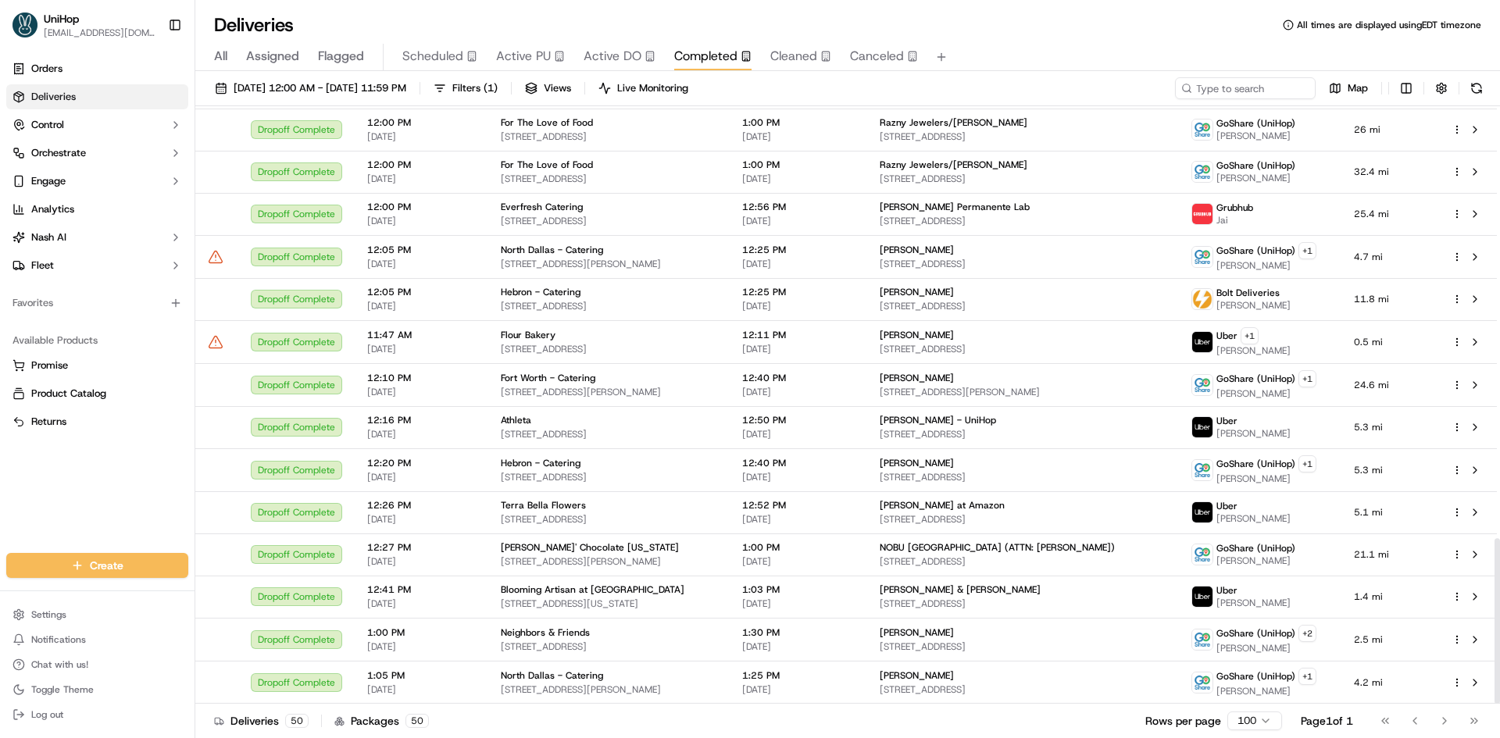
click at [541, 63] on span "Active PU" at bounding box center [523, 56] width 55 height 19
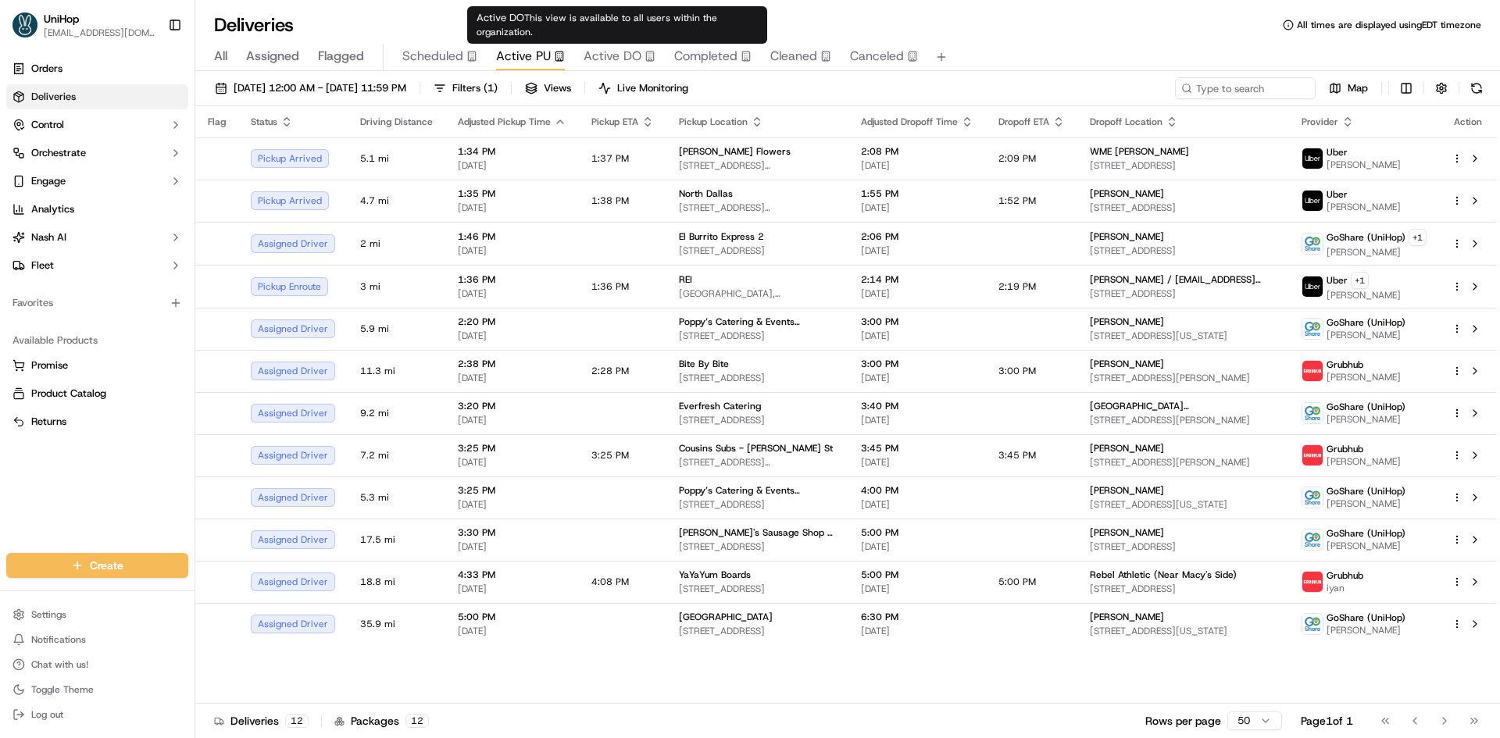
click at [624, 53] on span "Active DO" at bounding box center [613, 56] width 58 height 19
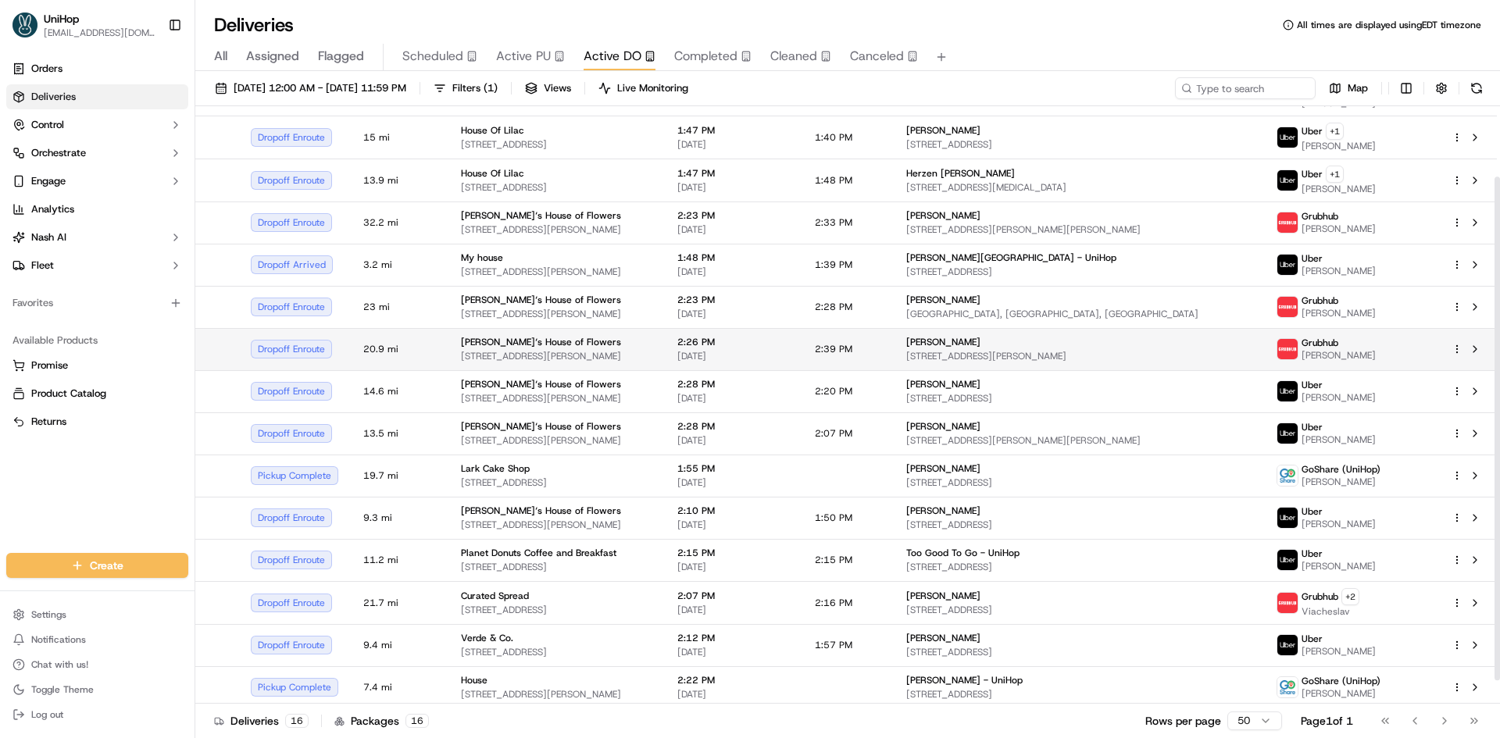
scroll to position [112, 0]
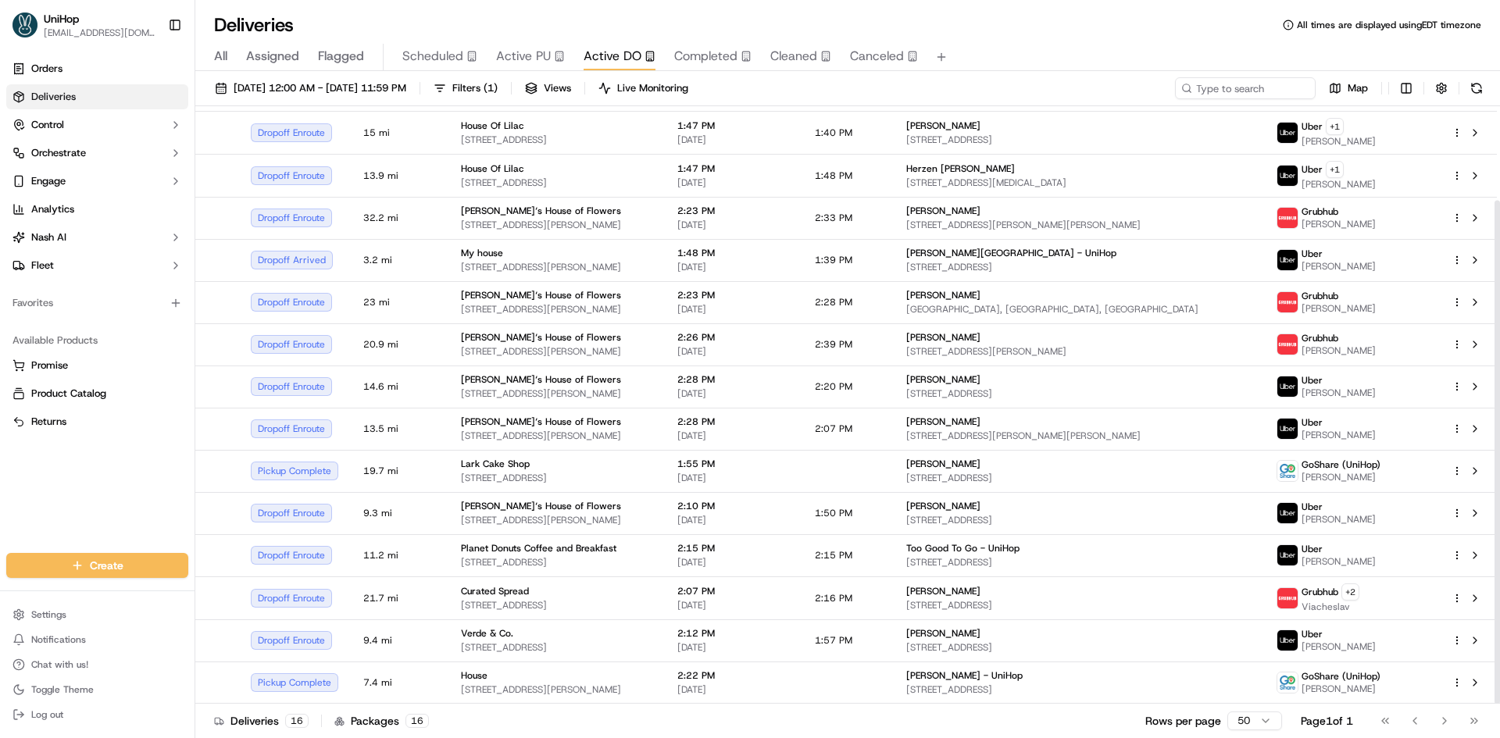
click at [1442, 723] on div "Go to first page Go to previous page Go to next page Go to last page" at bounding box center [1430, 721] width 116 height 22
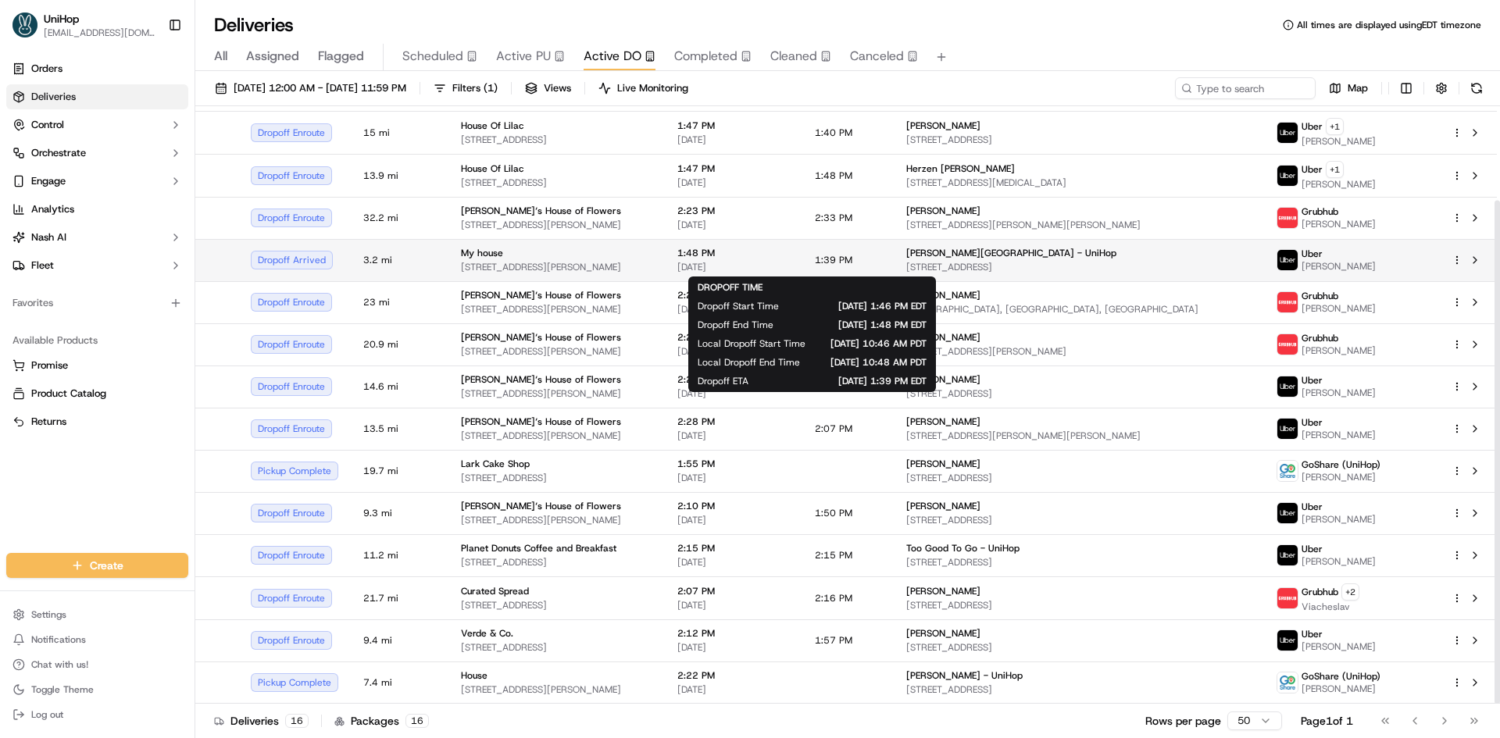
click at [790, 270] on span "Sep 19 2025" at bounding box center [733, 267] width 113 height 13
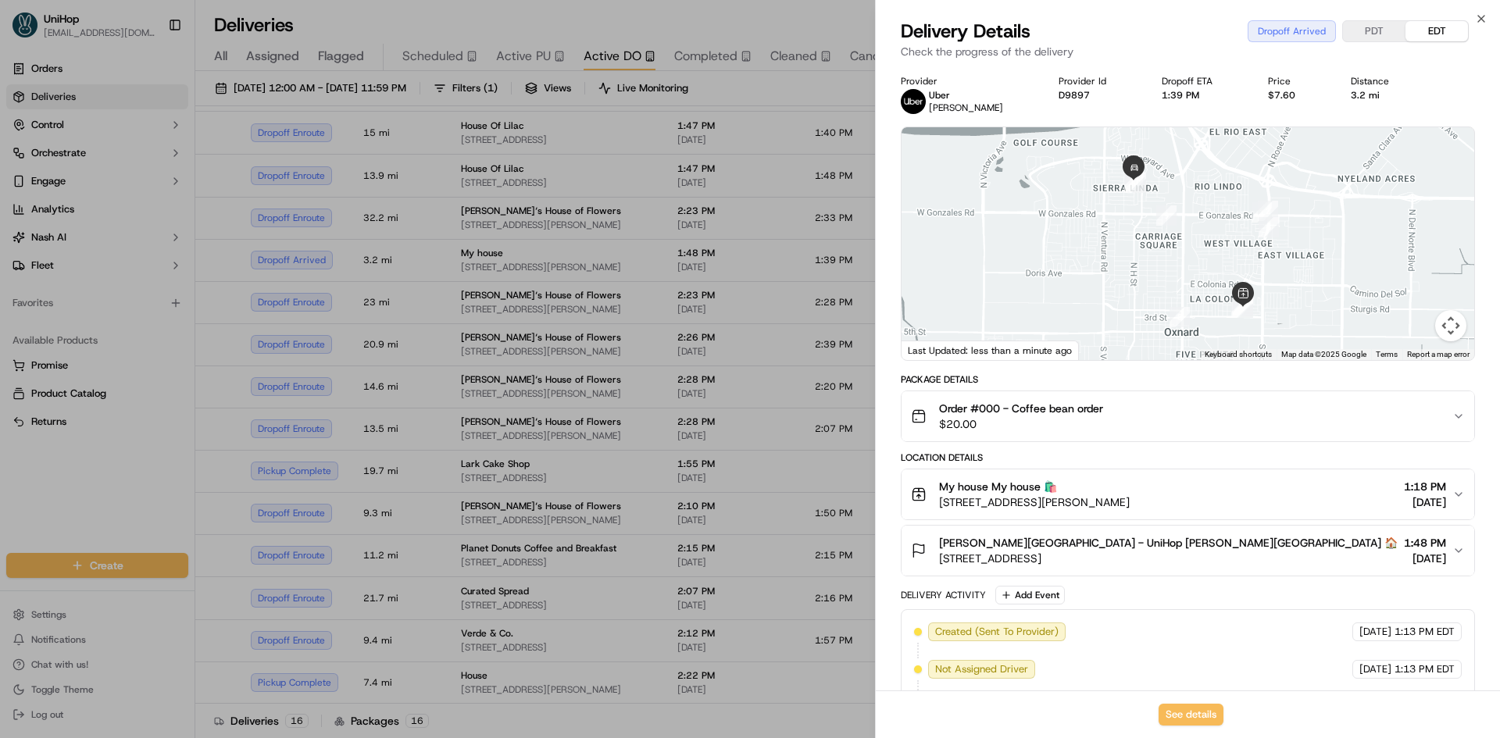
click at [1209, 556] on div "Sierra Linda school - UniHop Sierra Linda school 🏠 2201 Jasmine St, Oxnard, CA …" at bounding box center [1181, 550] width 541 height 31
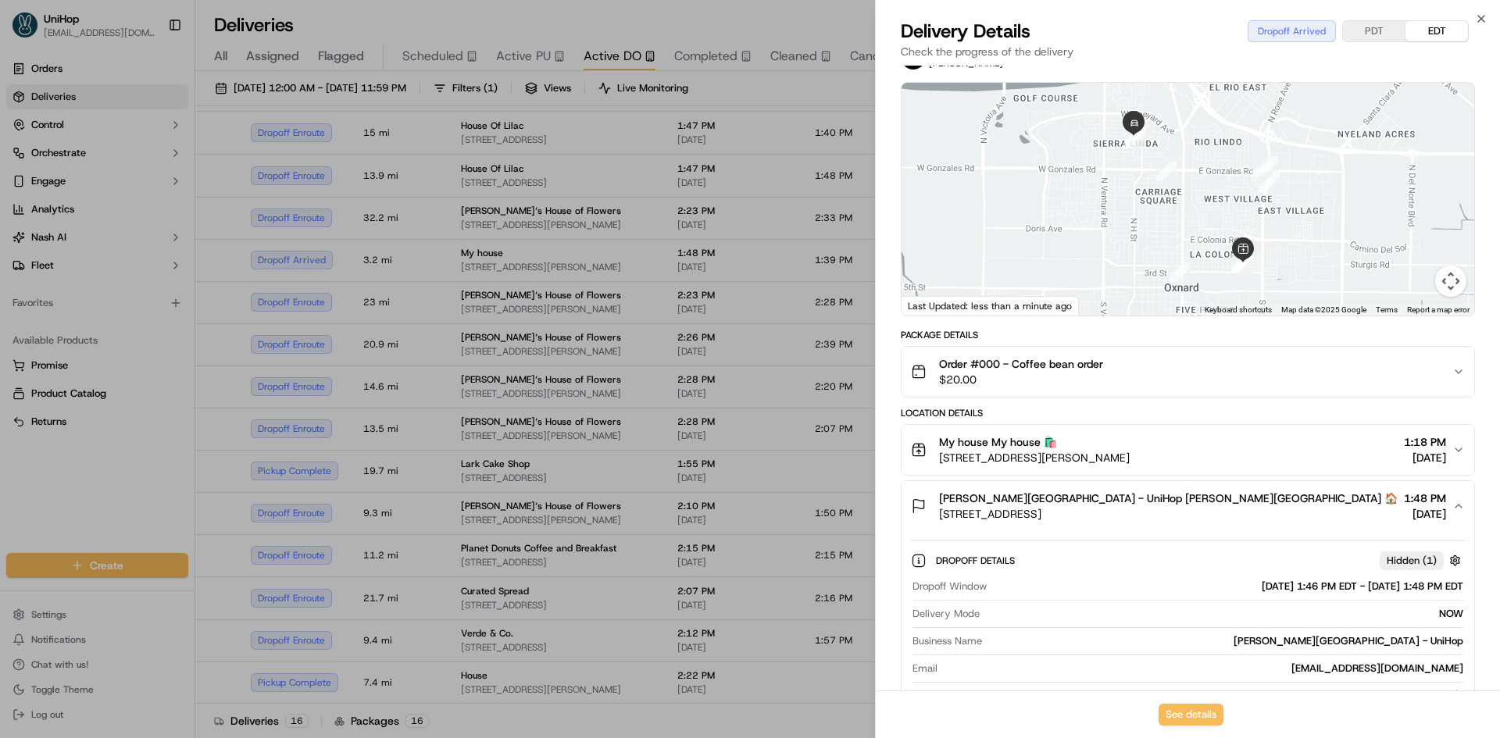
scroll to position [0, 0]
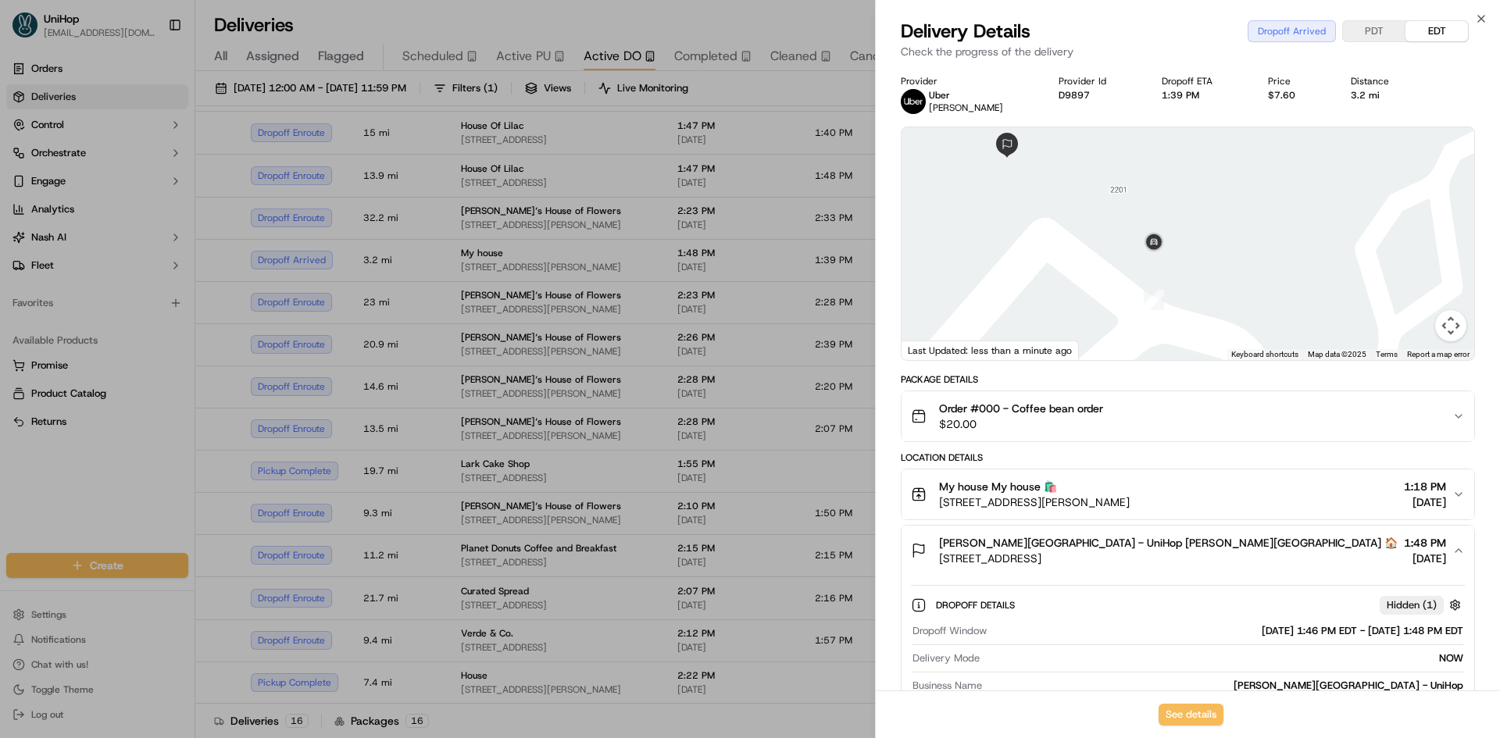
drag, startPoint x: 1169, startPoint y: 560, endPoint x: 941, endPoint y: 559, distance: 228.1
click at [941, 559] on span "2201 Jasmine St, Oxnard, CA 93036, USA" at bounding box center [1168, 559] width 459 height 16
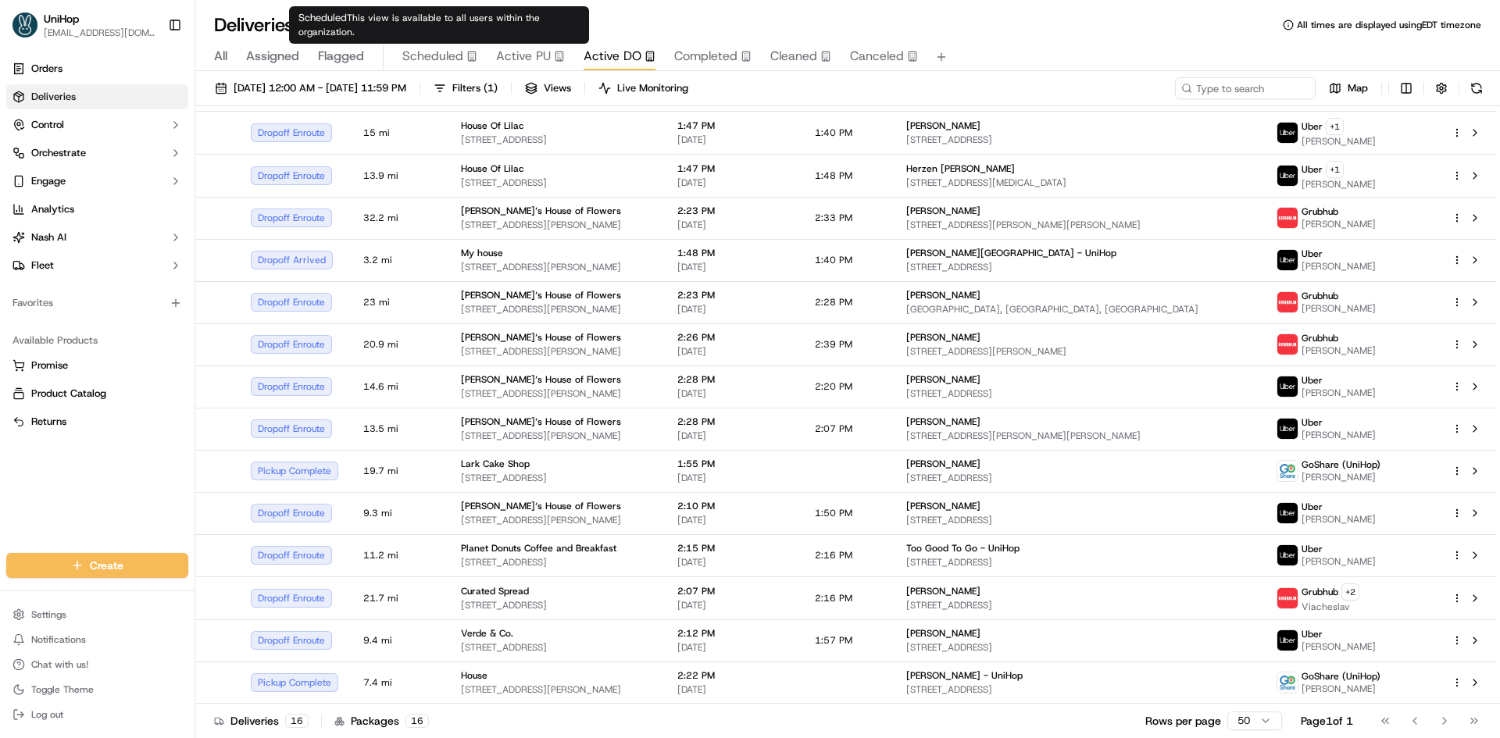
click at [497, 53] on span "Active PU" at bounding box center [523, 56] width 55 height 19
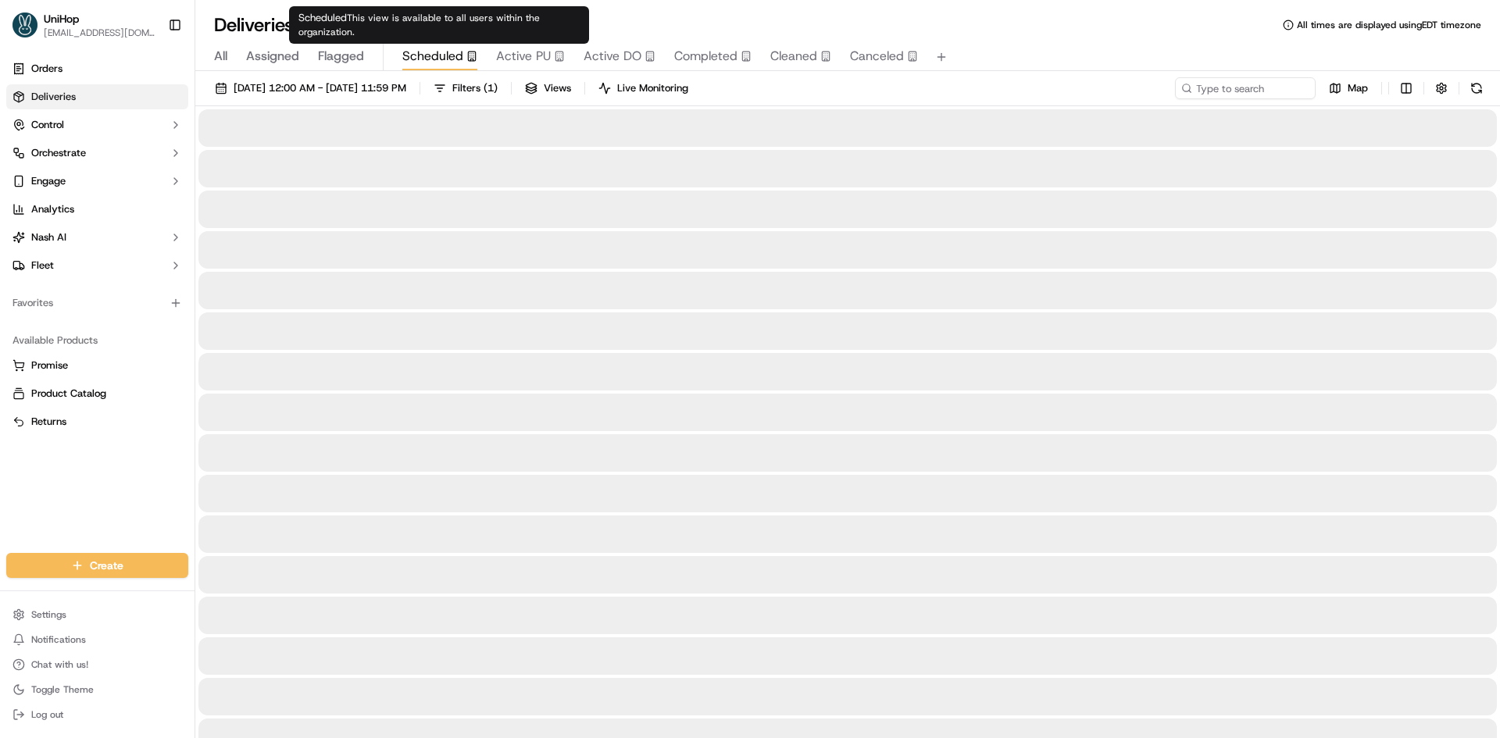
click at [460, 52] on span "Scheduled" at bounding box center [432, 56] width 61 height 19
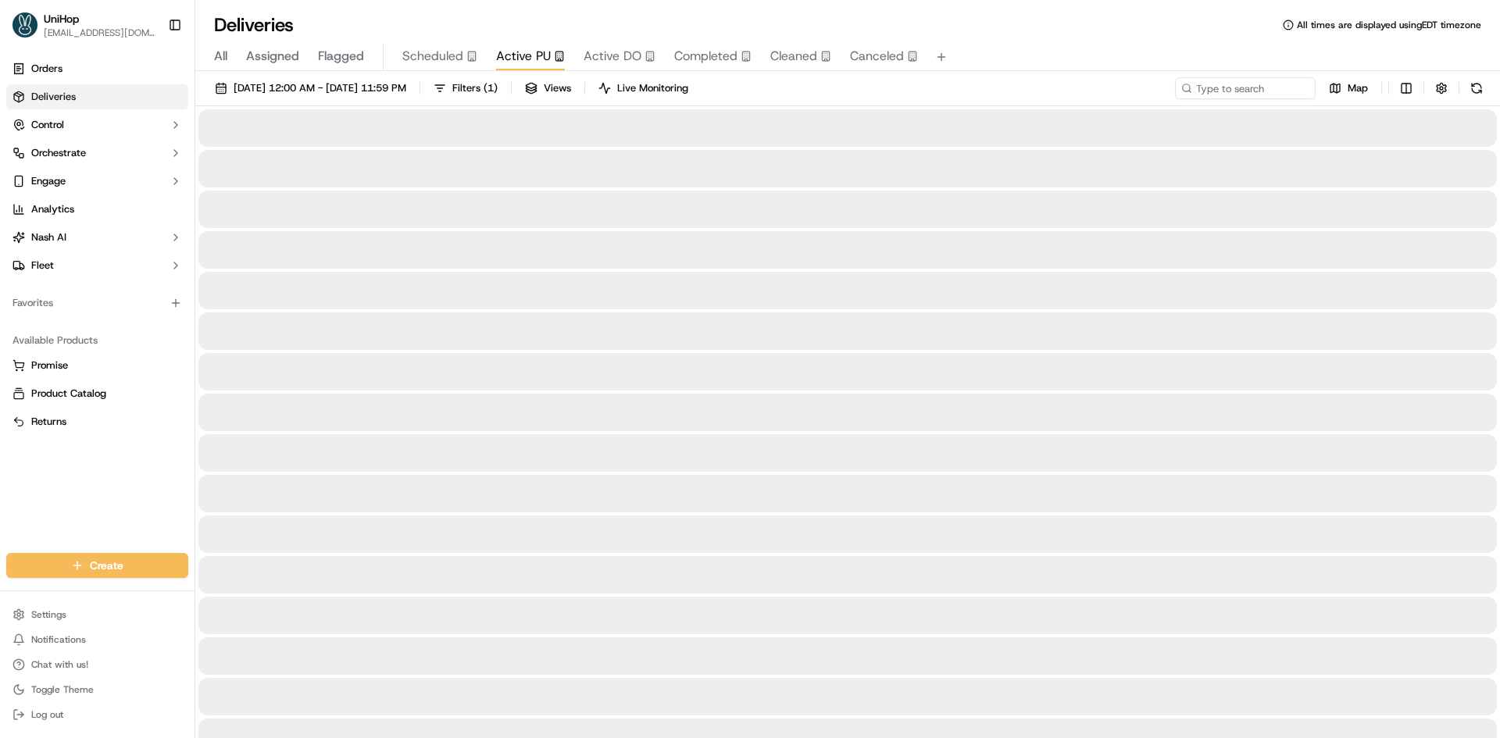
click at [511, 55] on span "Active PU" at bounding box center [523, 56] width 55 height 19
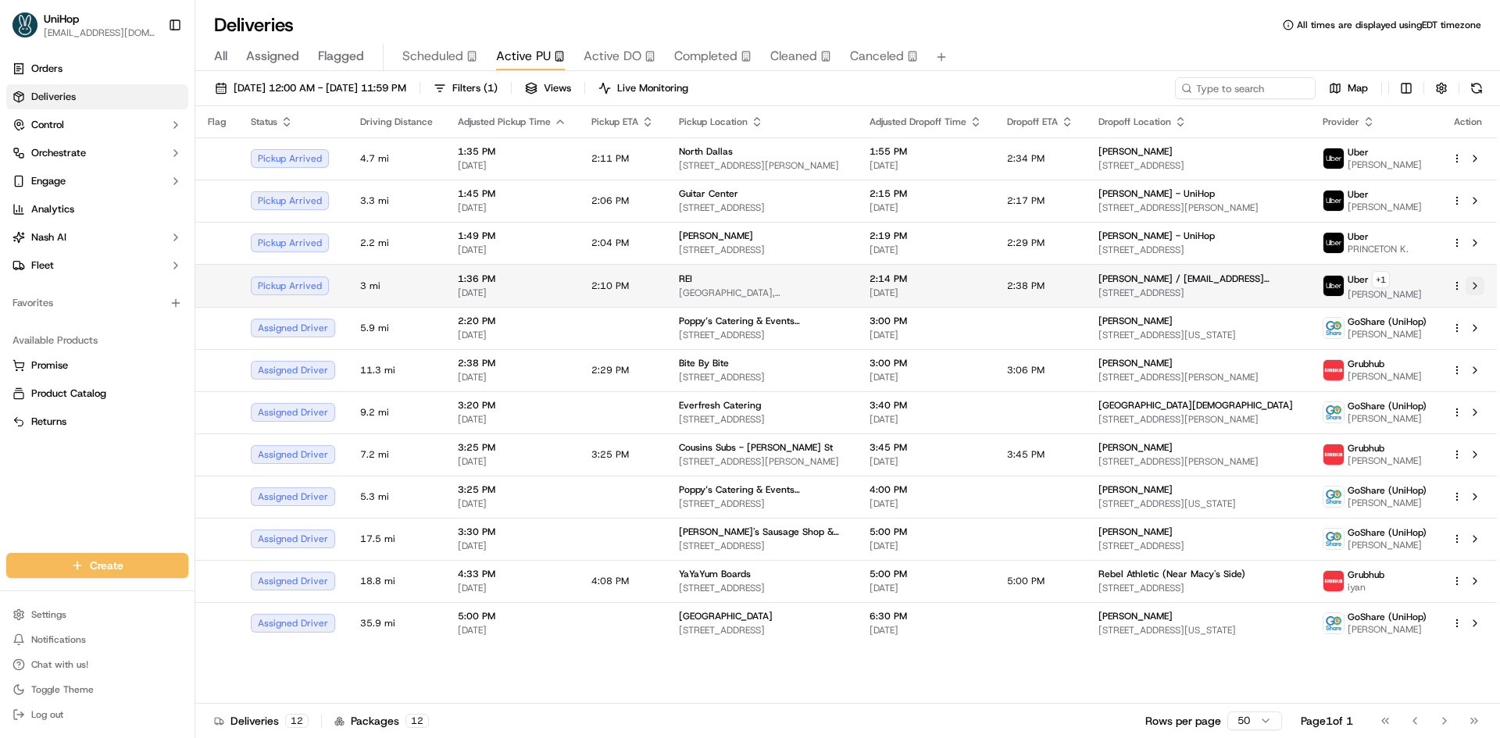
click at [1477, 291] on button at bounding box center [1475, 286] width 19 height 19
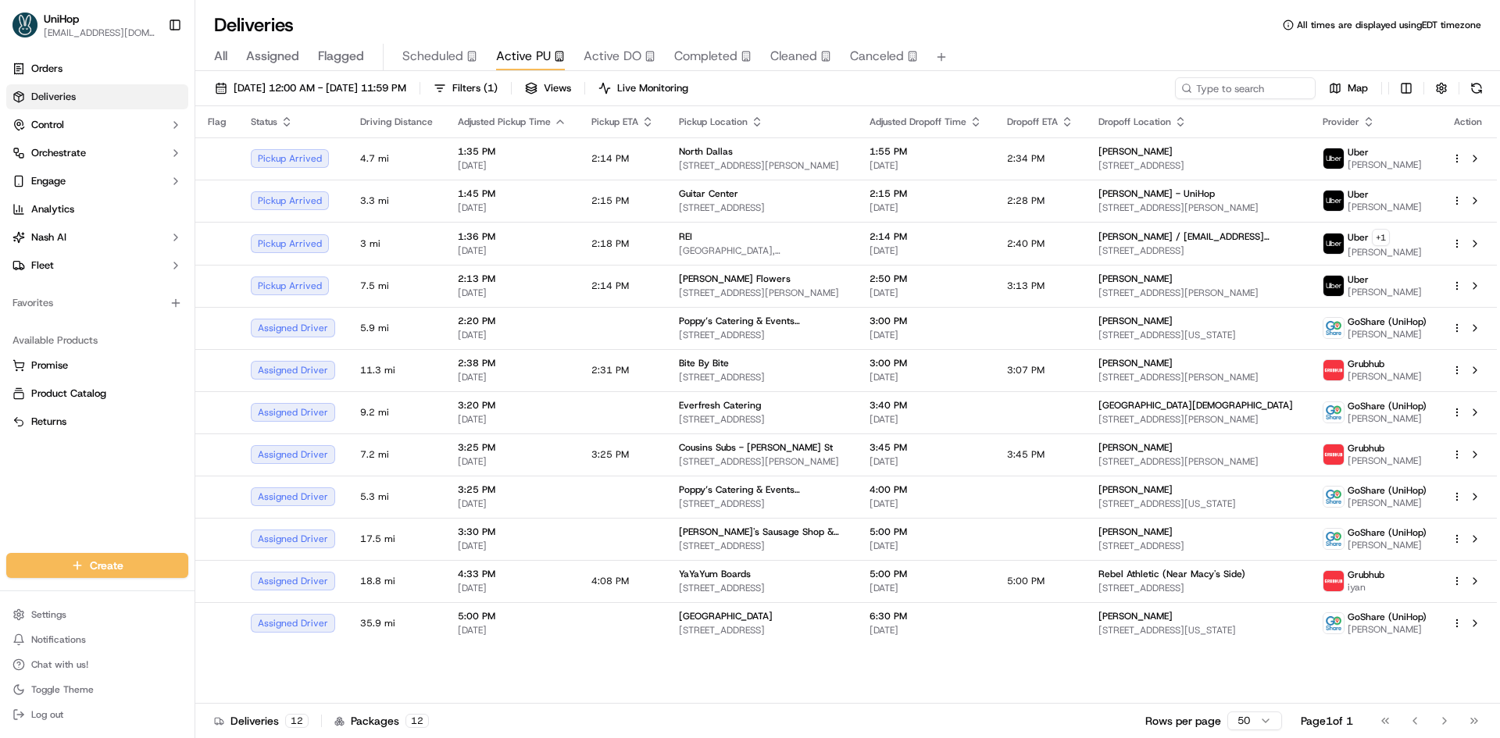
click at [341, 56] on span "Flagged" at bounding box center [341, 56] width 46 height 19
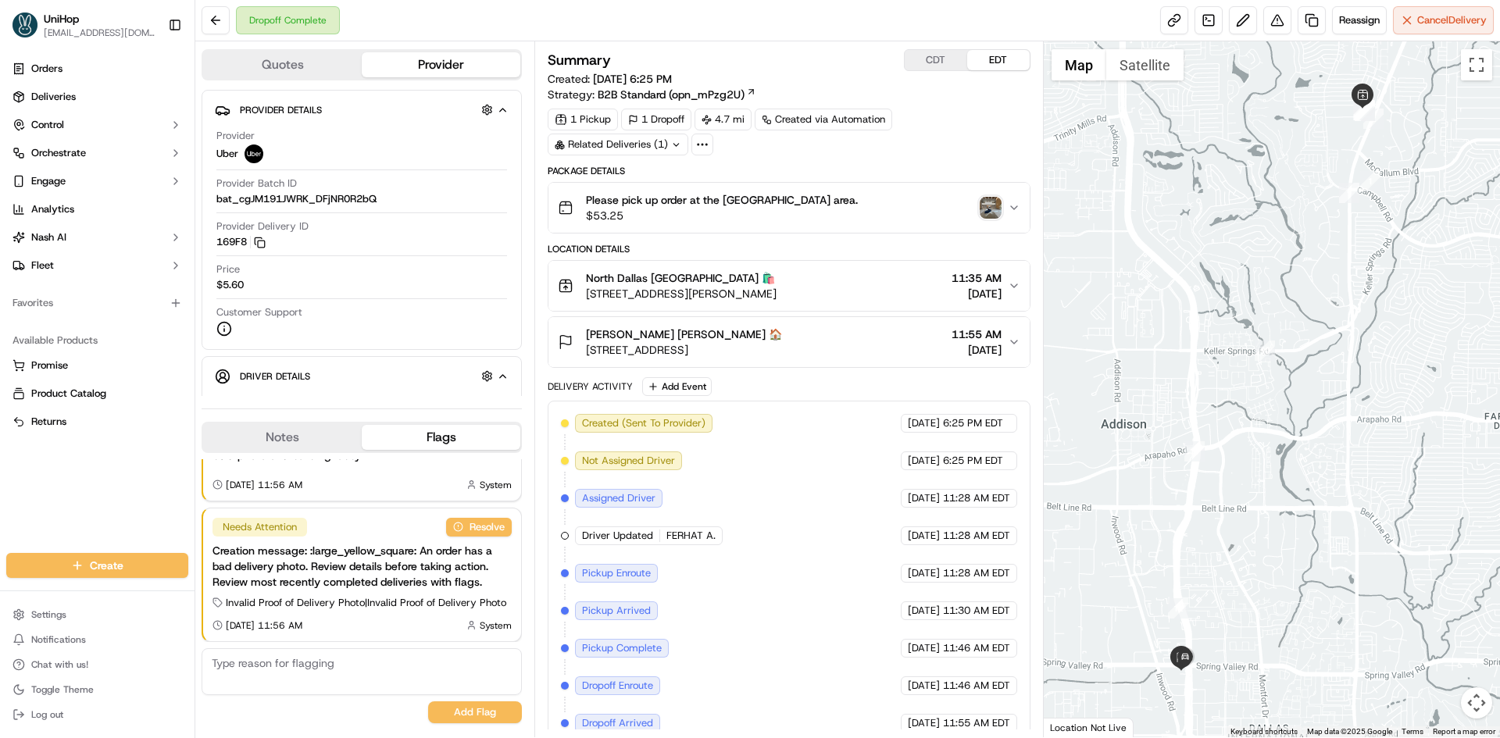
click at [65, 462] on div "Orders Deliveries Control Orchestrate Engage Analytics [PERSON_NAME] Fleet Favo…" at bounding box center [97, 295] width 195 height 491
click at [298, 422] on div "Notes Flags" at bounding box center [362, 437] width 320 height 31
click at [303, 429] on button "Notes" at bounding box center [282, 437] width 159 height 25
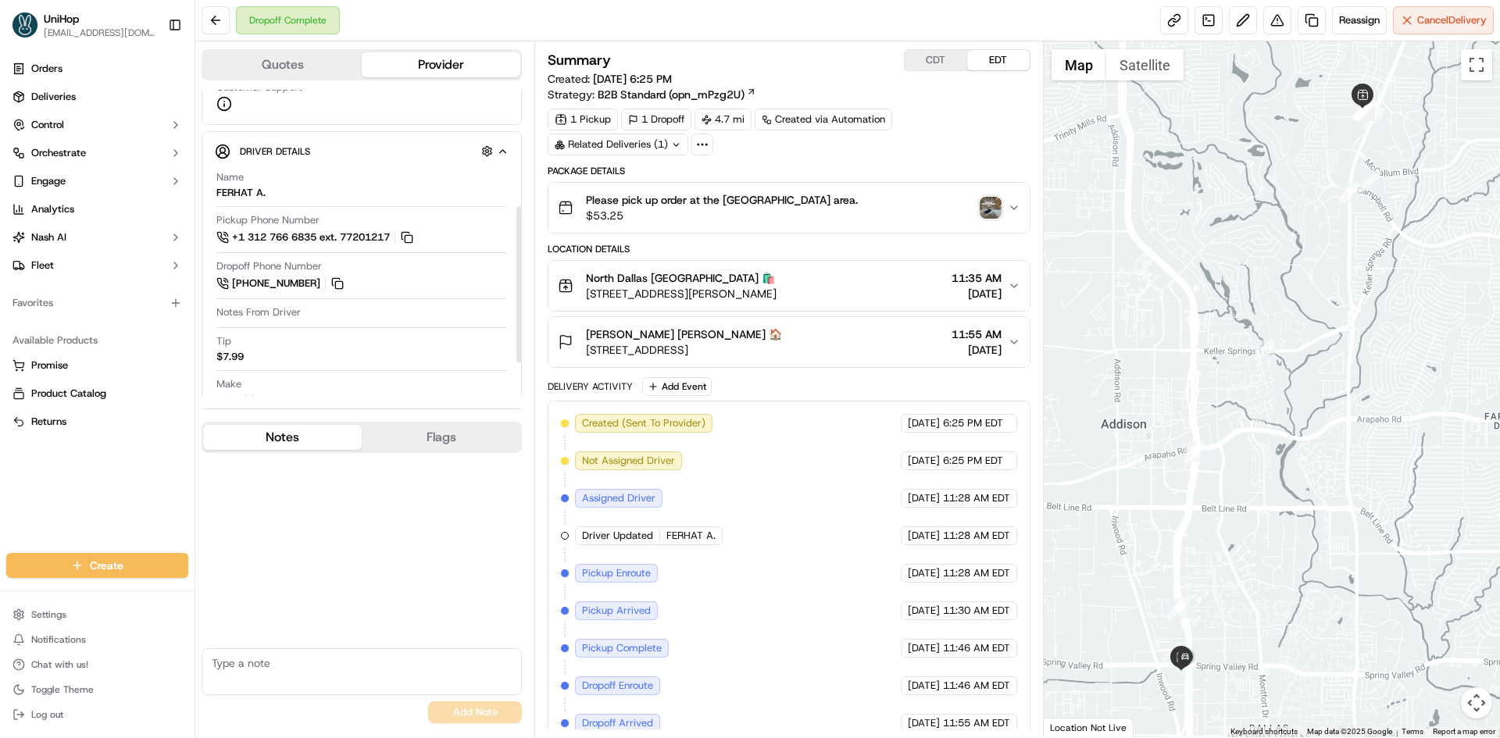
scroll to position [234, 0]
click at [997, 203] on img "button" at bounding box center [991, 208] width 22 height 22
click at [0, 506] on div "Orders Deliveries Control Orchestrate Engage Analytics [PERSON_NAME] Fleet Favo…" at bounding box center [97, 295] width 195 height 491
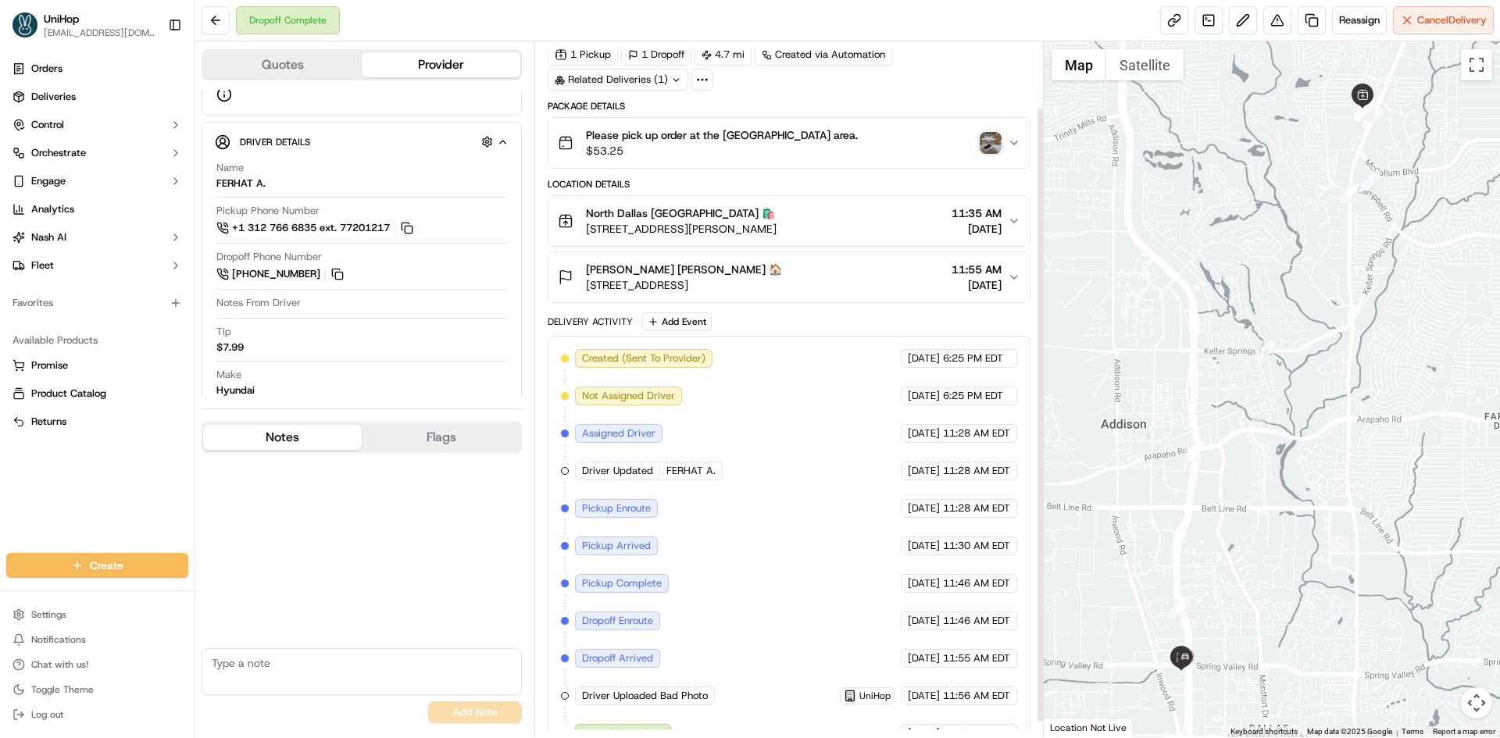
scroll to position [91, 0]
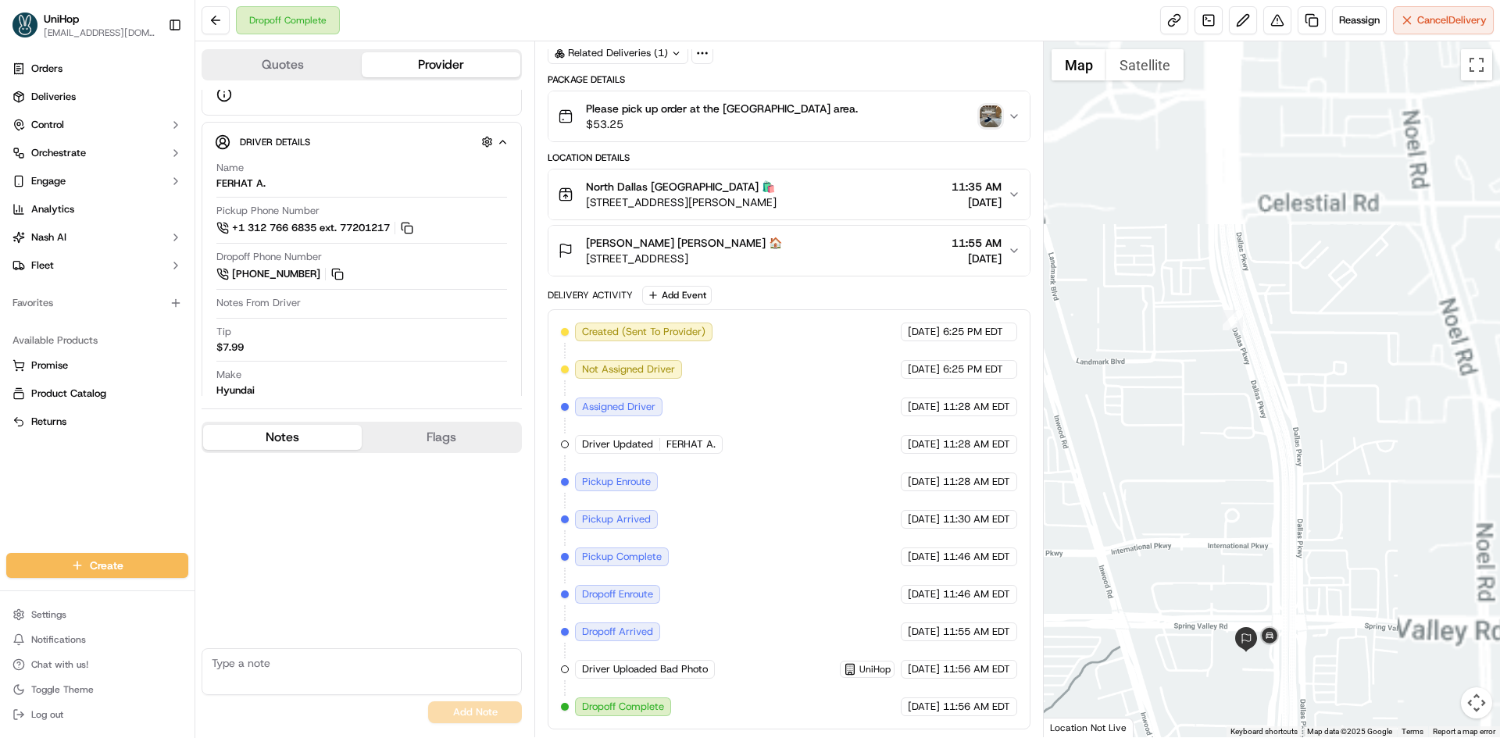
click at [832, 242] on div "Stephanie Bartoletta Stephanie Bartoletta 🏠 14185 Dallas Pkwy, Dallas, TX 75254…" at bounding box center [782, 250] width 449 height 31
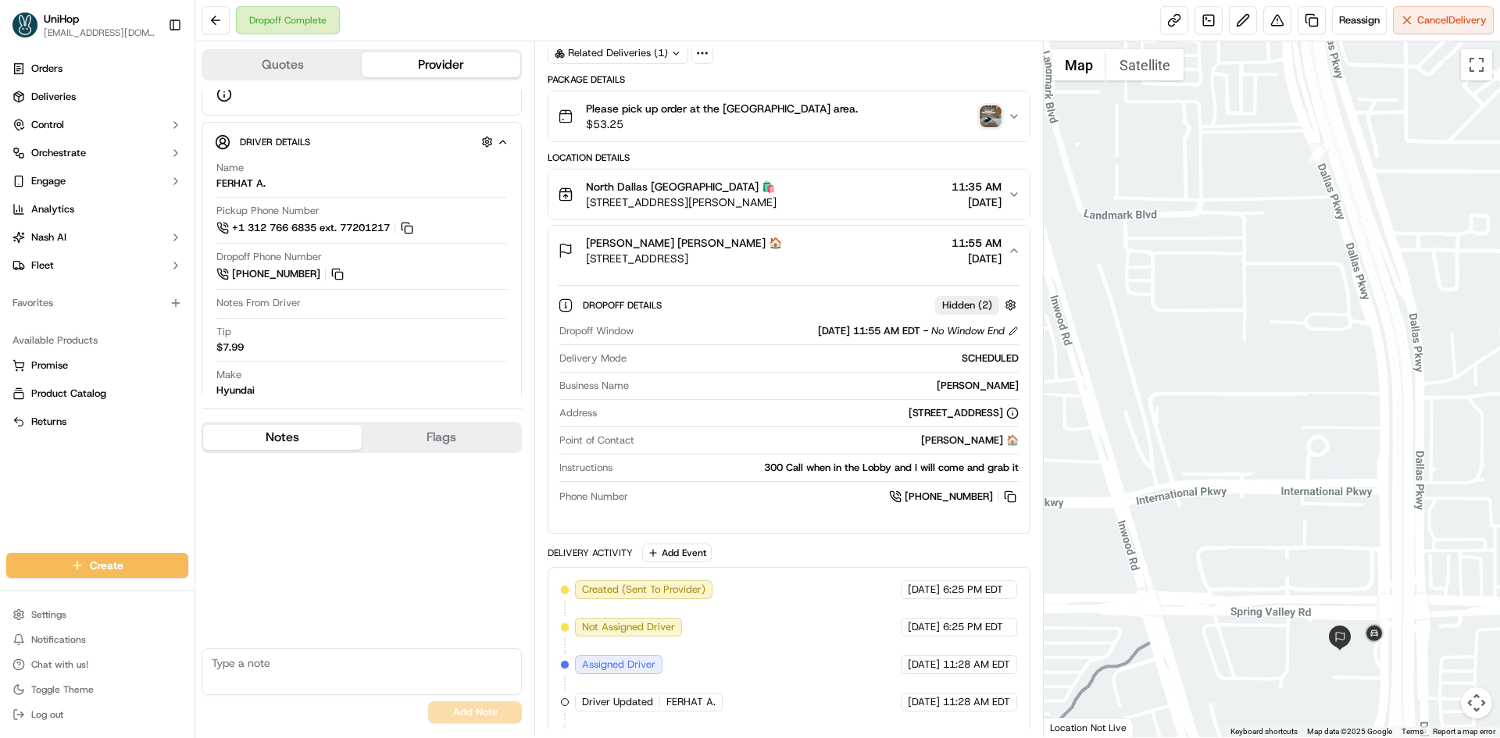
click at [852, 244] on div "Stephanie Bartoletta Stephanie Bartoletta 🏠 14185 Dallas Pkwy, Dallas, TX 75254…" at bounding box center [782, 250] width 449 height 31
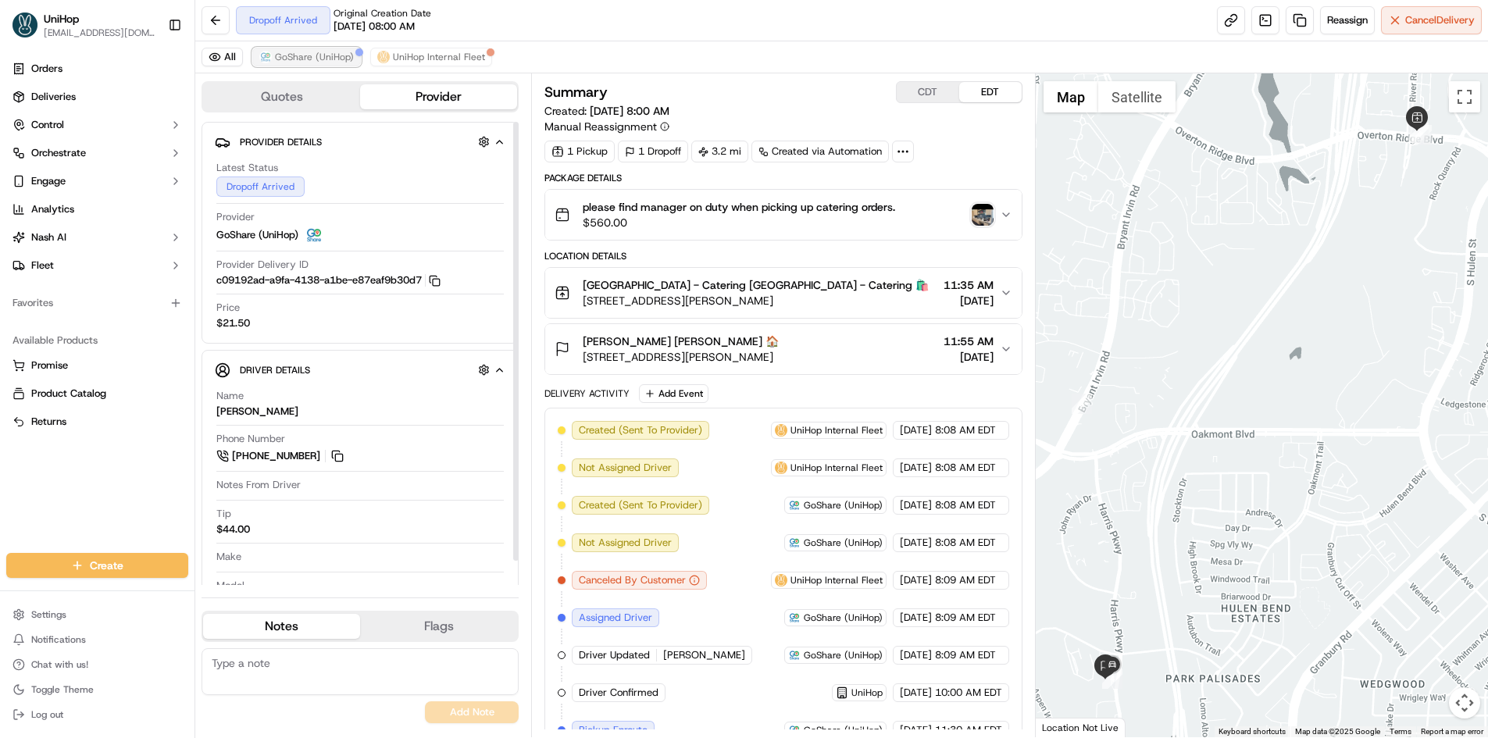
drag, startPoint x: 316, startPoint y: 57, endPoint x: 326, endPoint y: 51, distance: 11.9
click at [317, 56] on span "GoShare (UniHop)" at bounding box center [314, 57] width 79 height 13
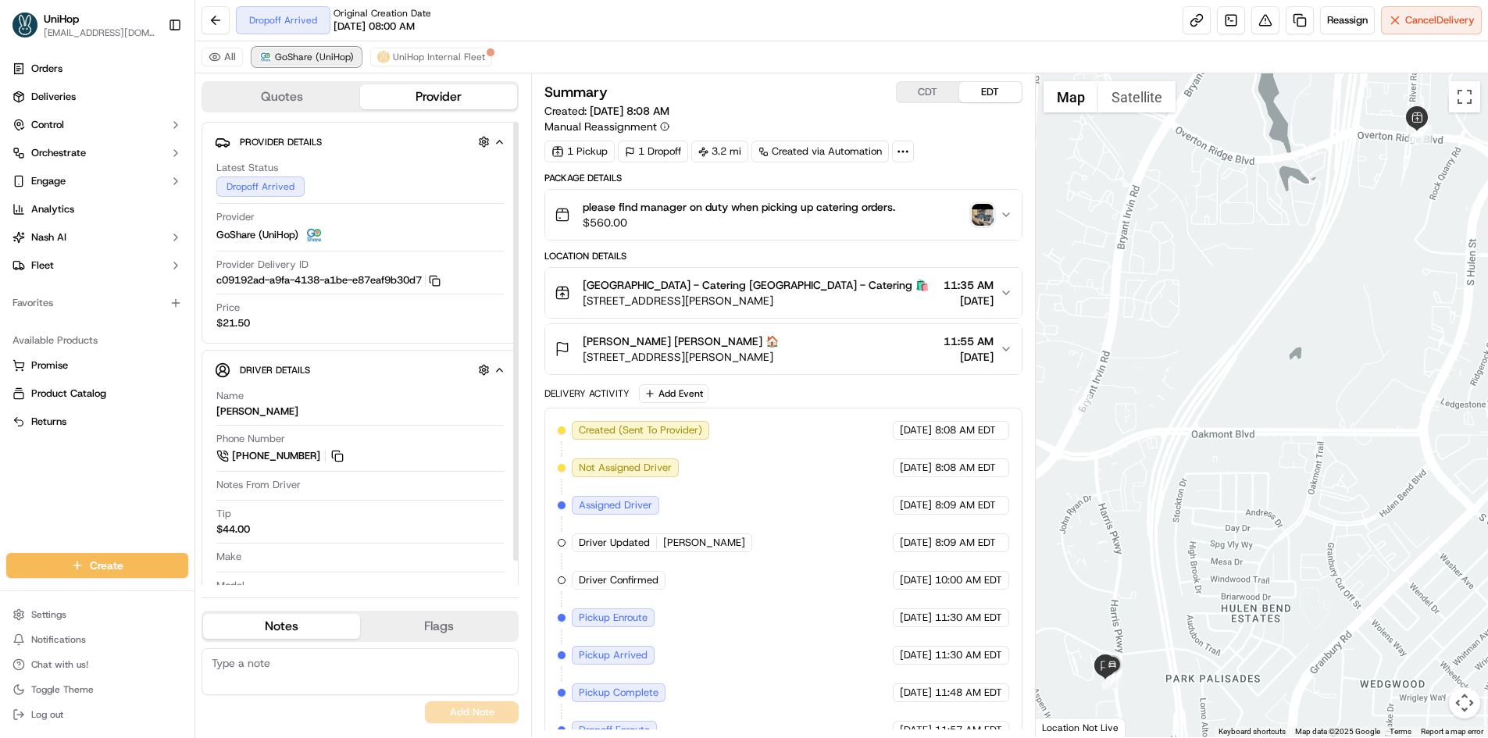
drag, startPoint x: 326, startPoint y: 51, endPoint x: 373, endPoint y: 86, distance: 58.6
click at [327, 51] on span "GoShare (UniHop)" at bounding box center [314, 57] width 79 height 13
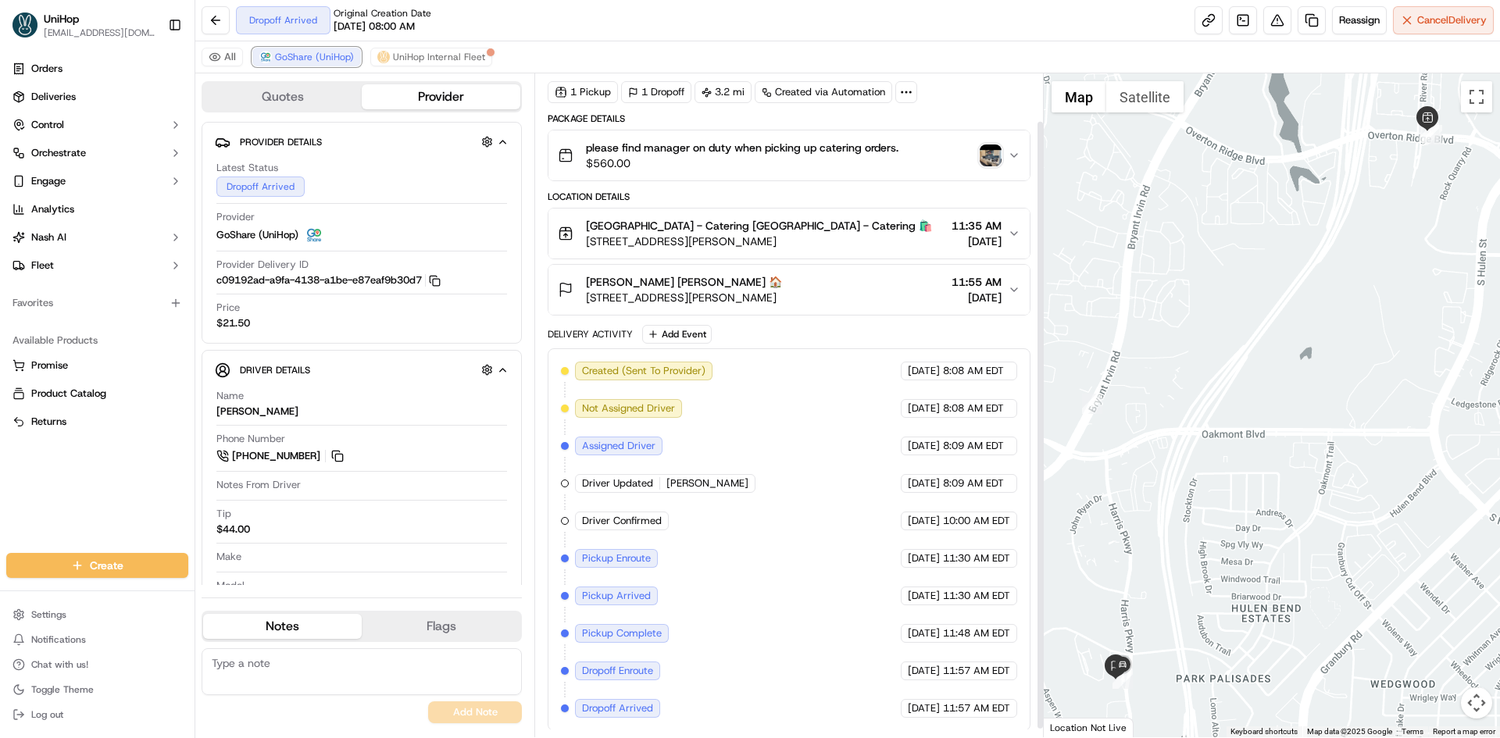
scroll to position [61, 0]
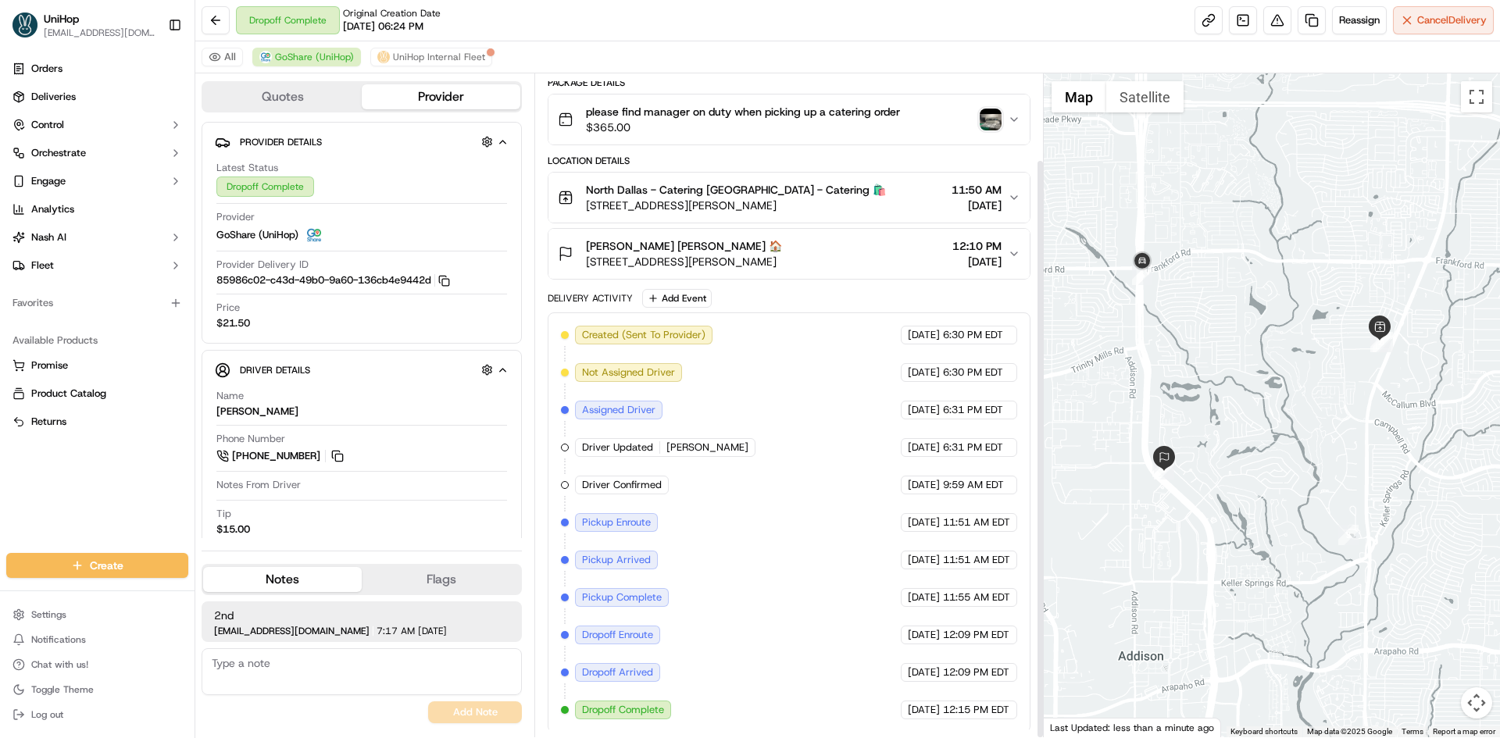
scroll to position [98, 0]
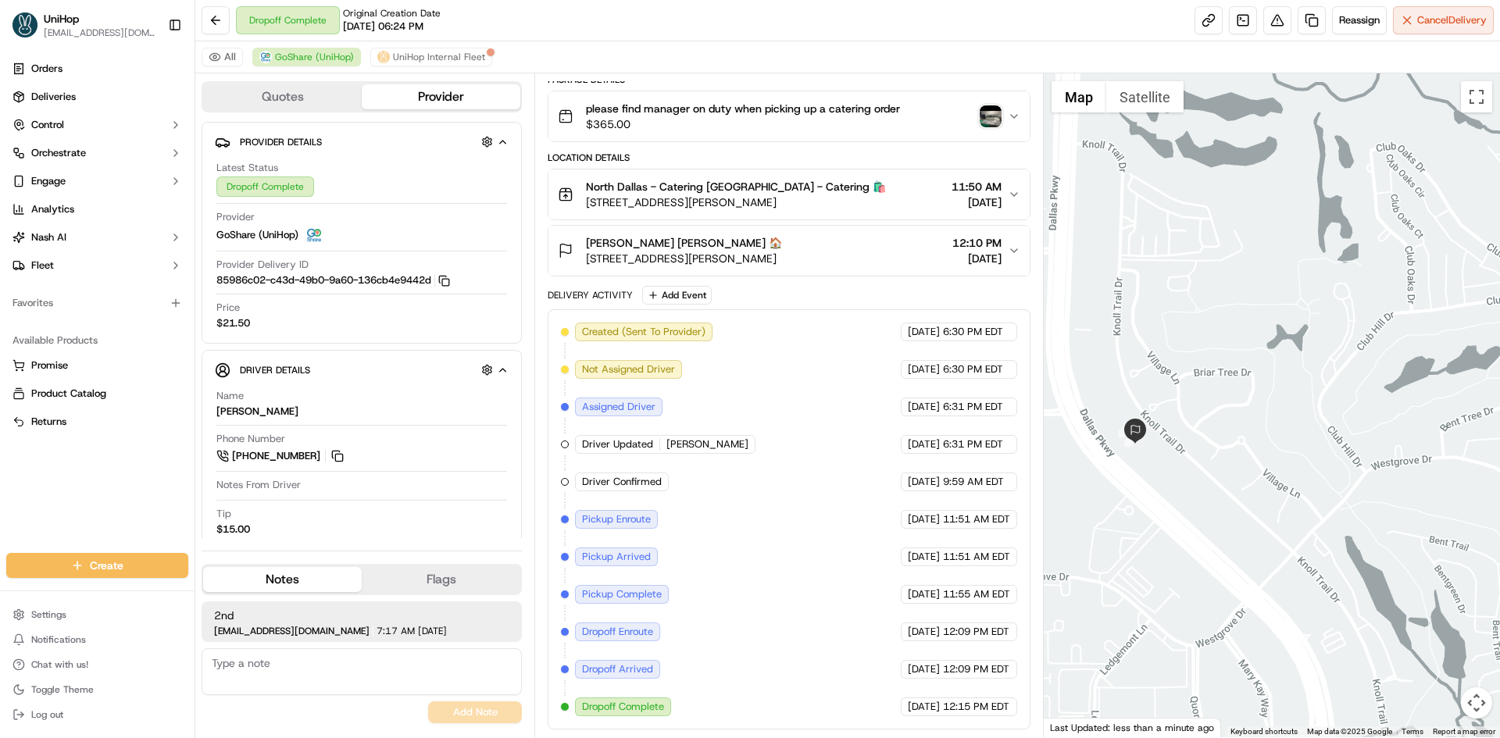
click at [0, 502] on div "Orders Deliveries Control Orchestrate Engage Analytics [PERSON_NAME] Fleet Favo…" at bounding box center [97, 295] width 195 height 491
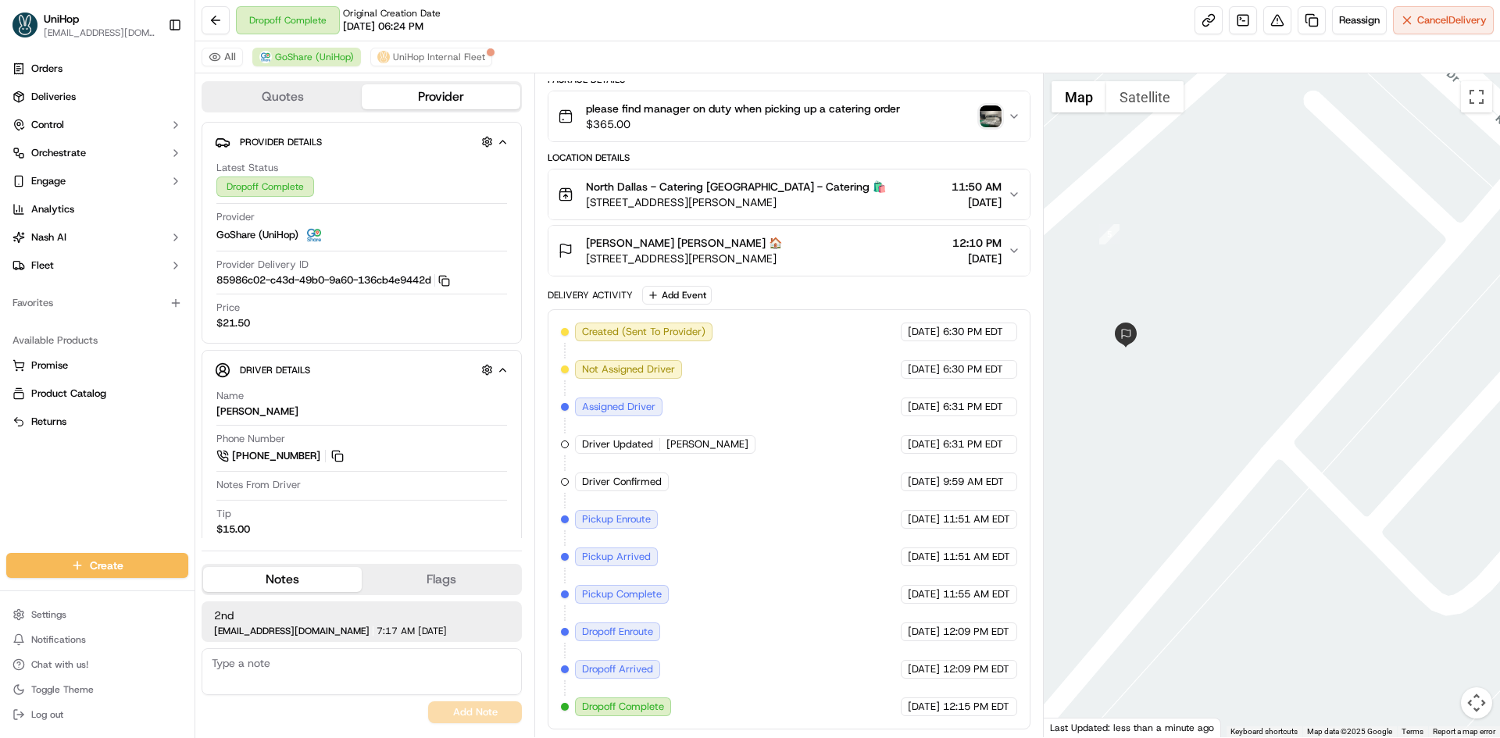
click at [1130, 113] on div at bounding box center [1272, 405] width 457 height 664
click at [1130, 105] on button "Satellite" at bounding box center [1144, 96] width 77 height 31
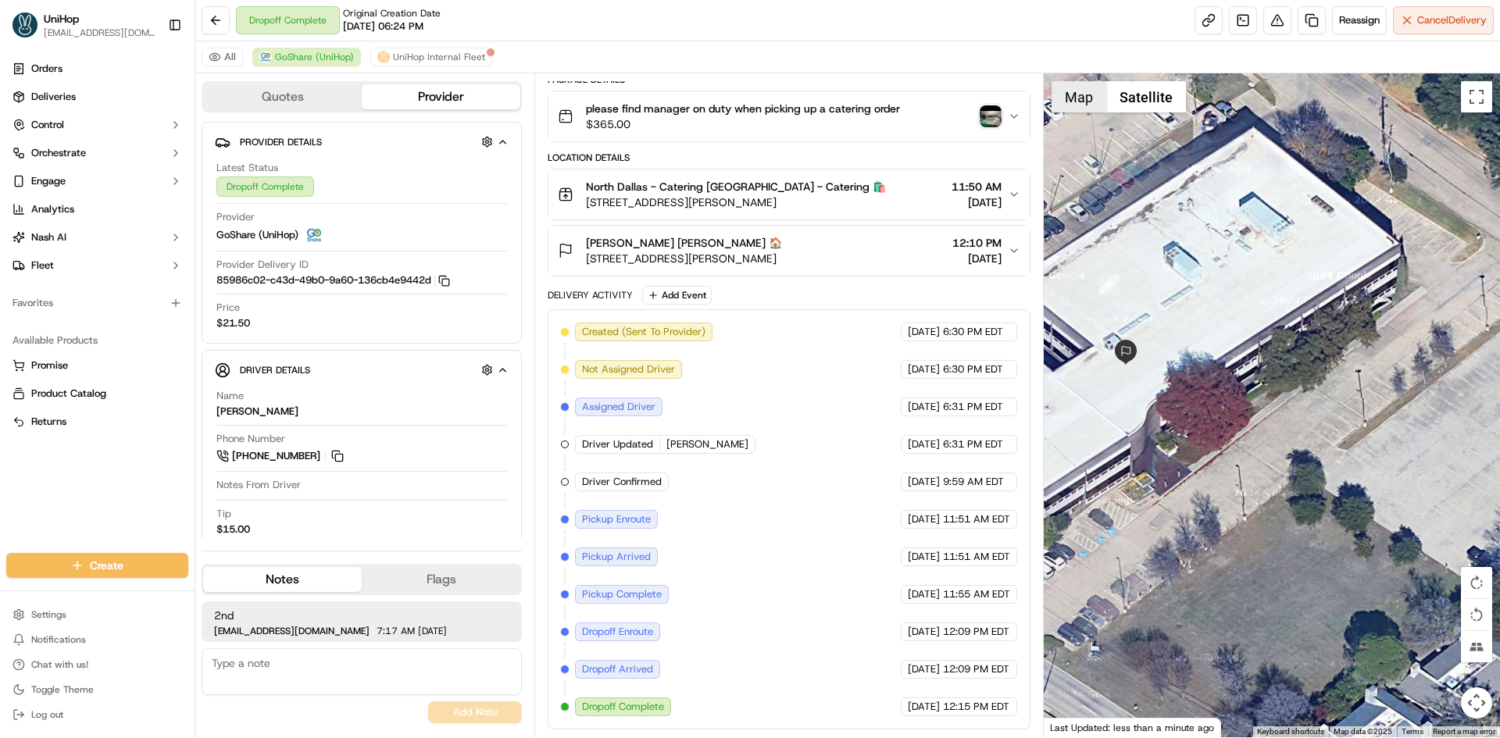
click at [1088, 105] on button "Map" at bounding box center [1079, 96] width 55 height 31
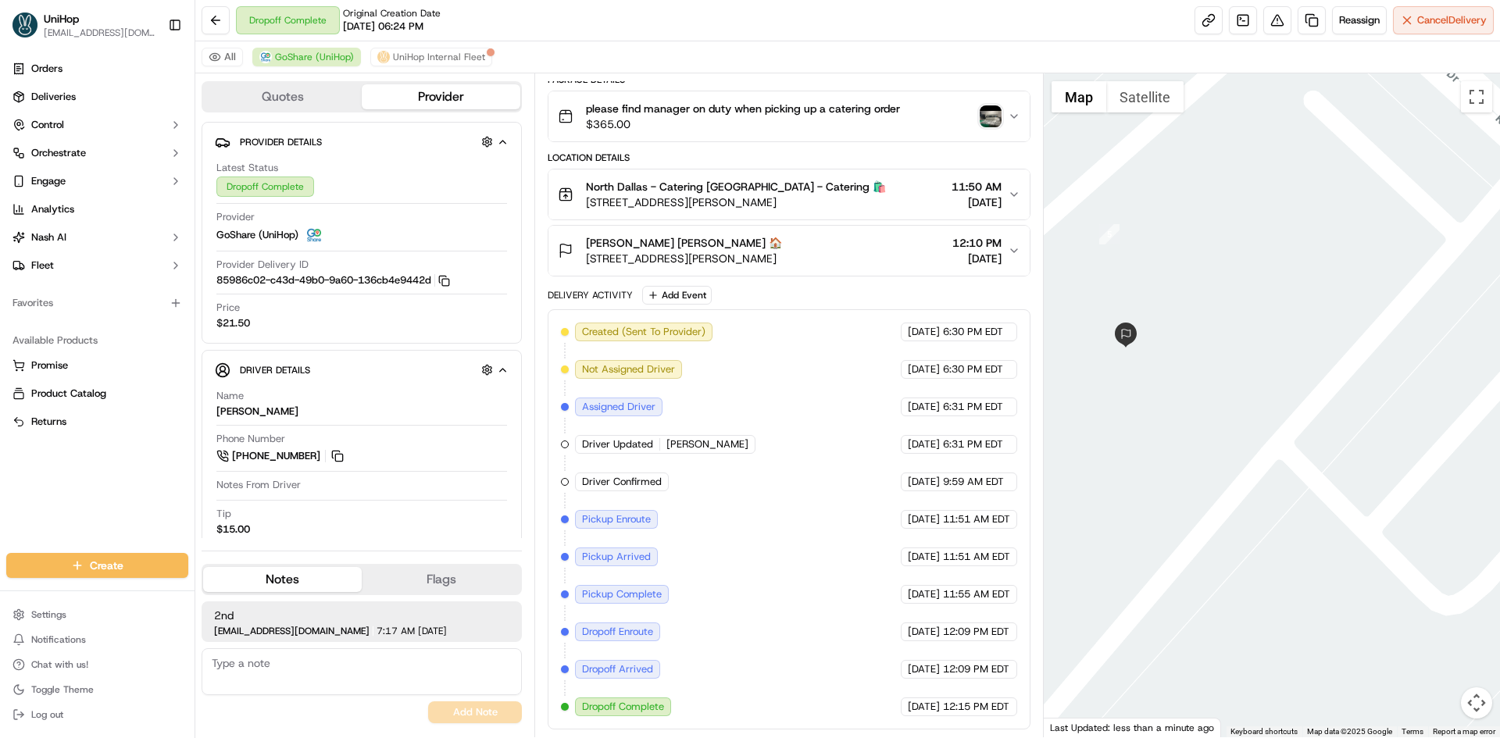
click at [995, 119] on img "button" at bounding box center [991, 116] width 22 height 22
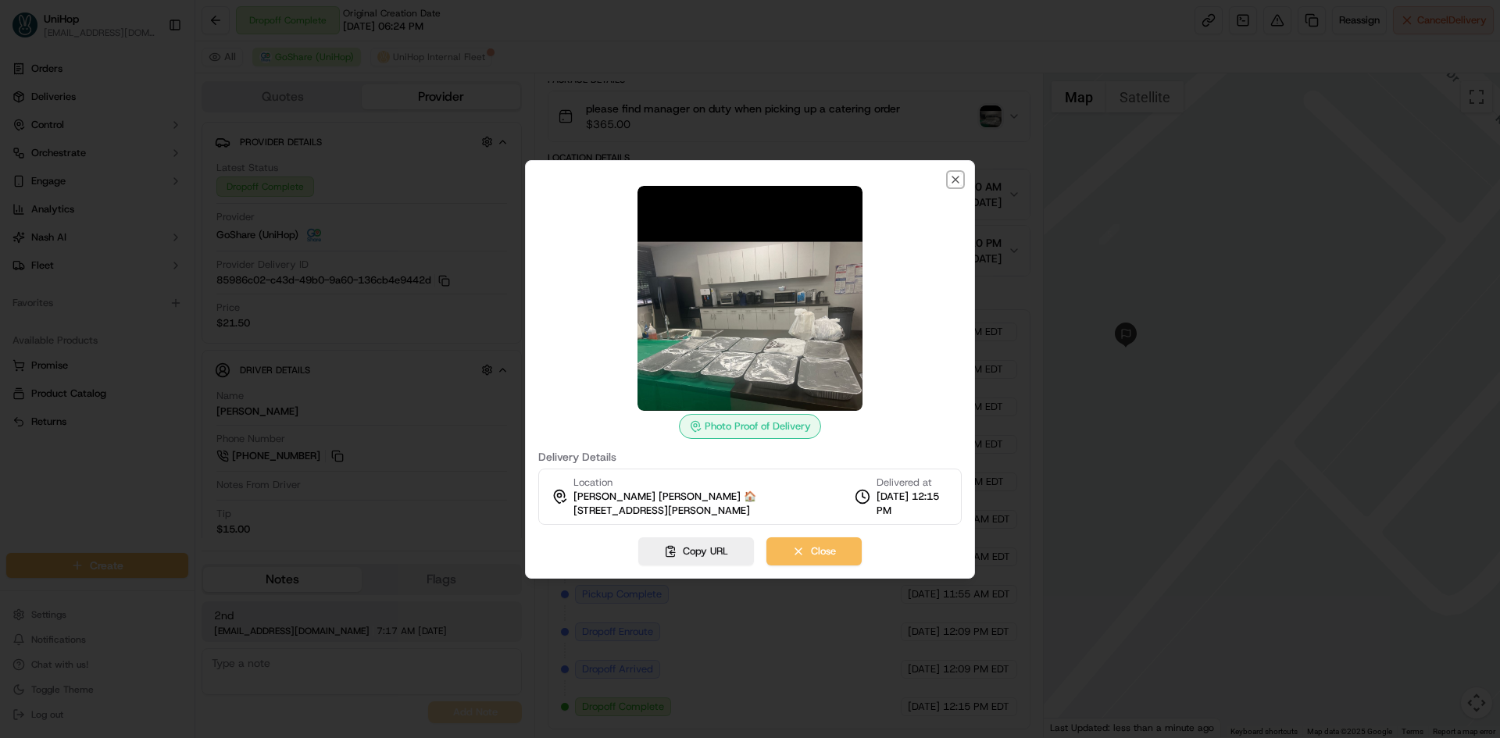
click at [951, 182] on icon "button" at bounding box center [955, 179] width 13 height 13
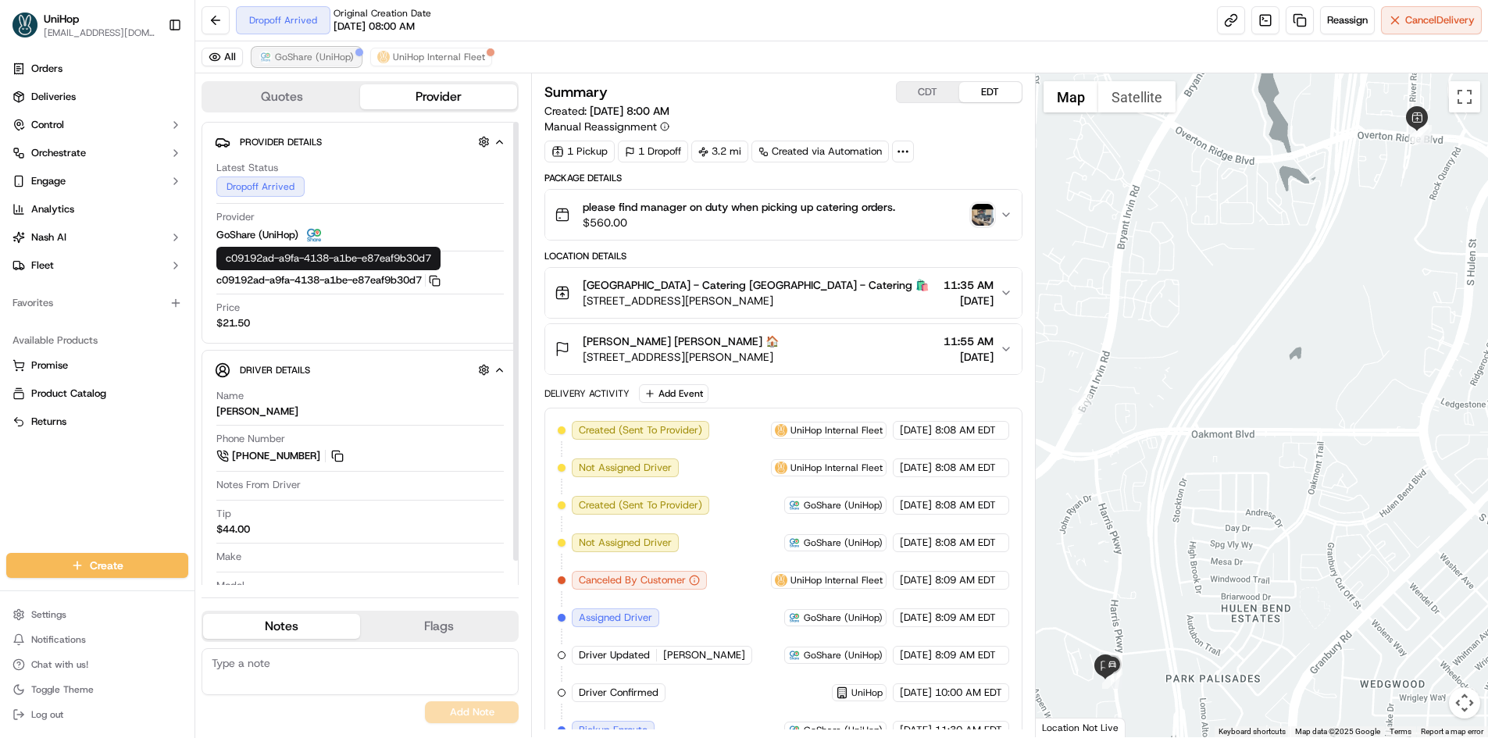
click at [320, 57] on span "GoShare (UniHop)" at bounding box center [314, 57] width 79 height 13
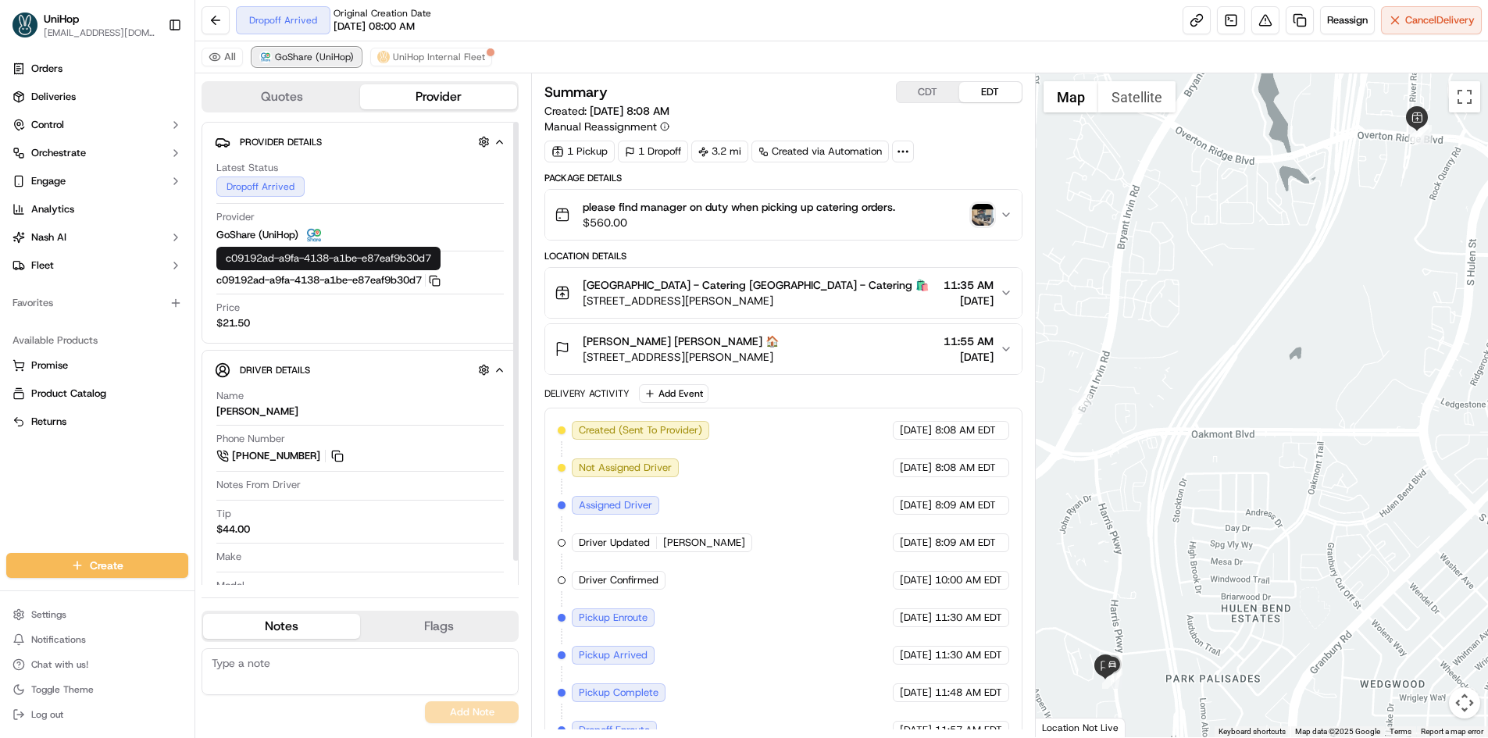
click at [320, 57] on span "GoShare (UniHop)" at bounding box center [314, 57] width 79 height 13
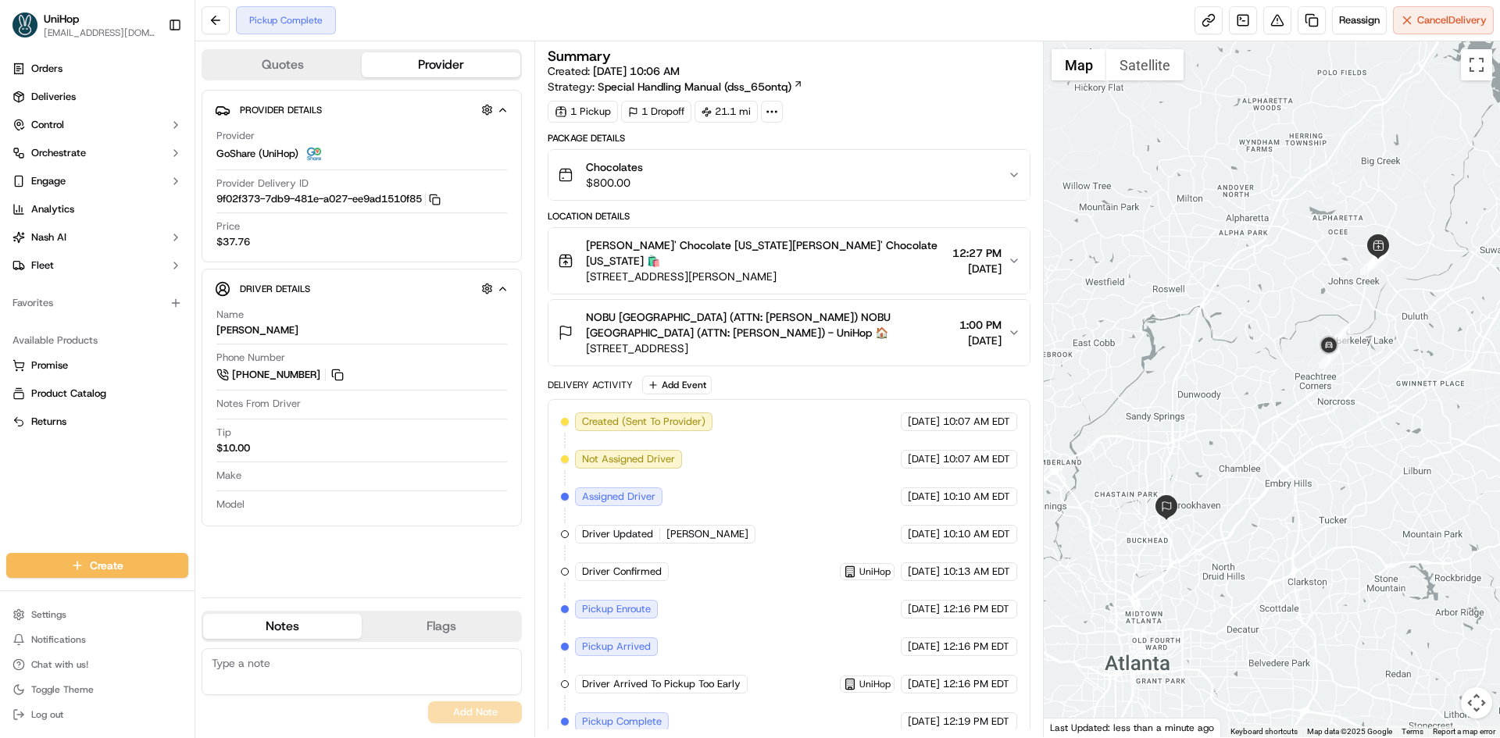
drag, startPoint x: 155, startPoint y: 473, endPoint x: 176, endPoint y: 378, distance: 96.7
click at [155, 473] on div "Orders Deliveries Control Orchestrate Engage Analytics [PERSON_NAME] Fleet Favo…" at bounding box center [97, 295] width 195 height 491
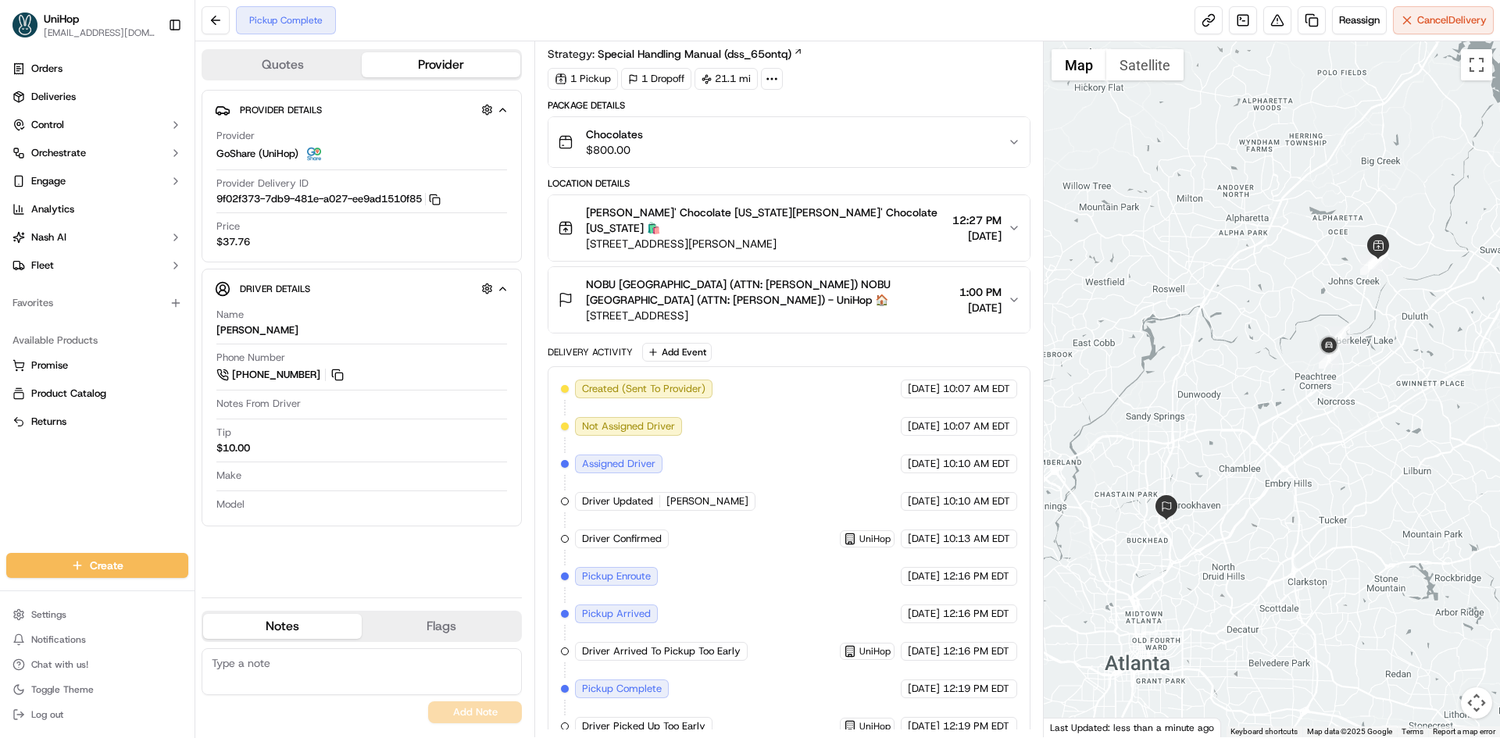
scroll to position [37, 0]
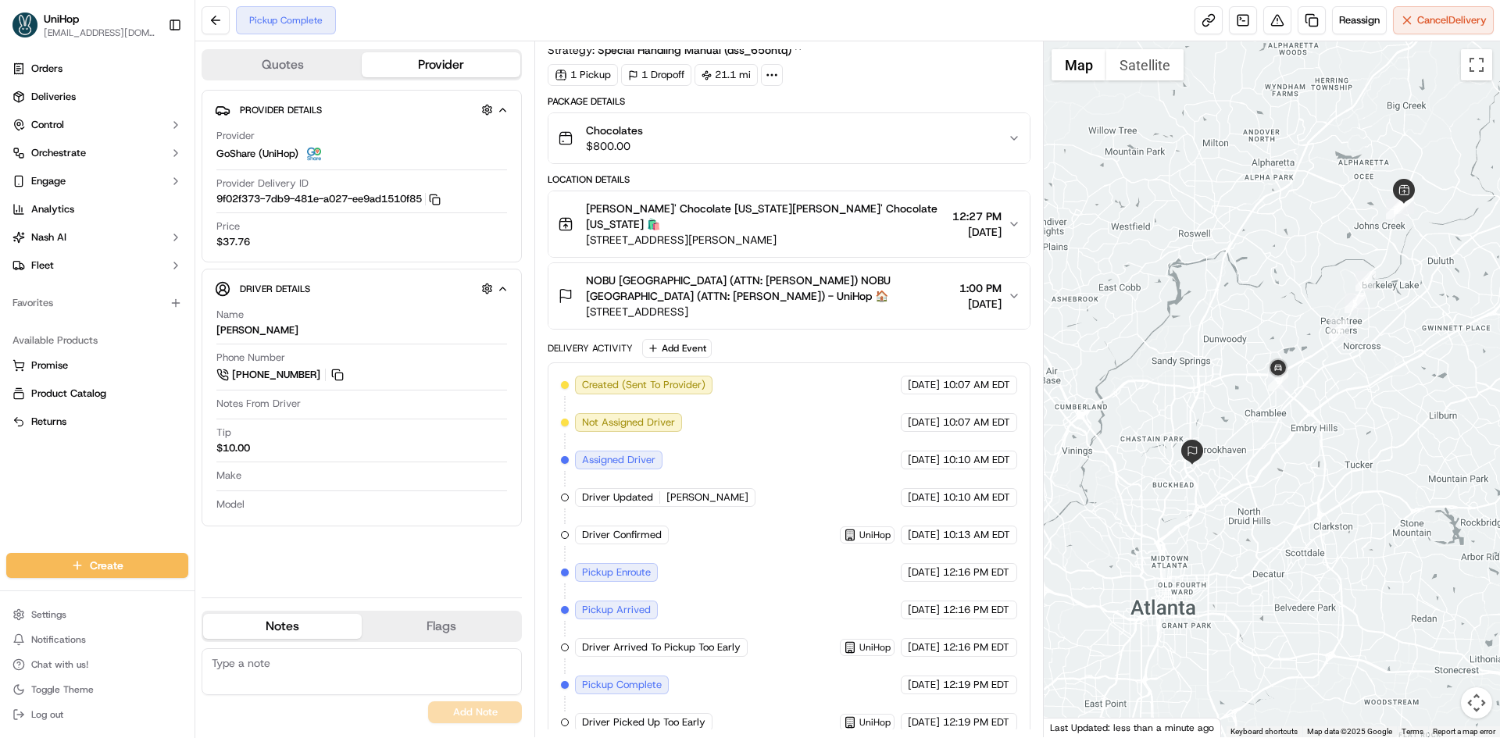
drag, startPoint x: 1209, startPoint y: 476, endPoint x: 1235, endPoint y: 417, distance: 64.3
click at [1235, 417] on div at bounding box center [1272, 389] width 457 height 696
click at [0, 506] on div "Orders Deliveries Control Orchestrate Engage Analytics Nash AI Fleet Favorites …" at bounding box center [97, 295] width 195 height 491
click at [134, 492] on div "Orders Deliveries Control Orchestrate Engage Analytics Nash AI Fleet Favorites …" at bounding box center [97, 295] width 195 height 491
click at [798, 304] on span "3520 Peachtree Rd NE, Atlanta, GA 30326, USA" at bounding box center [769, 312] width 366 height 16
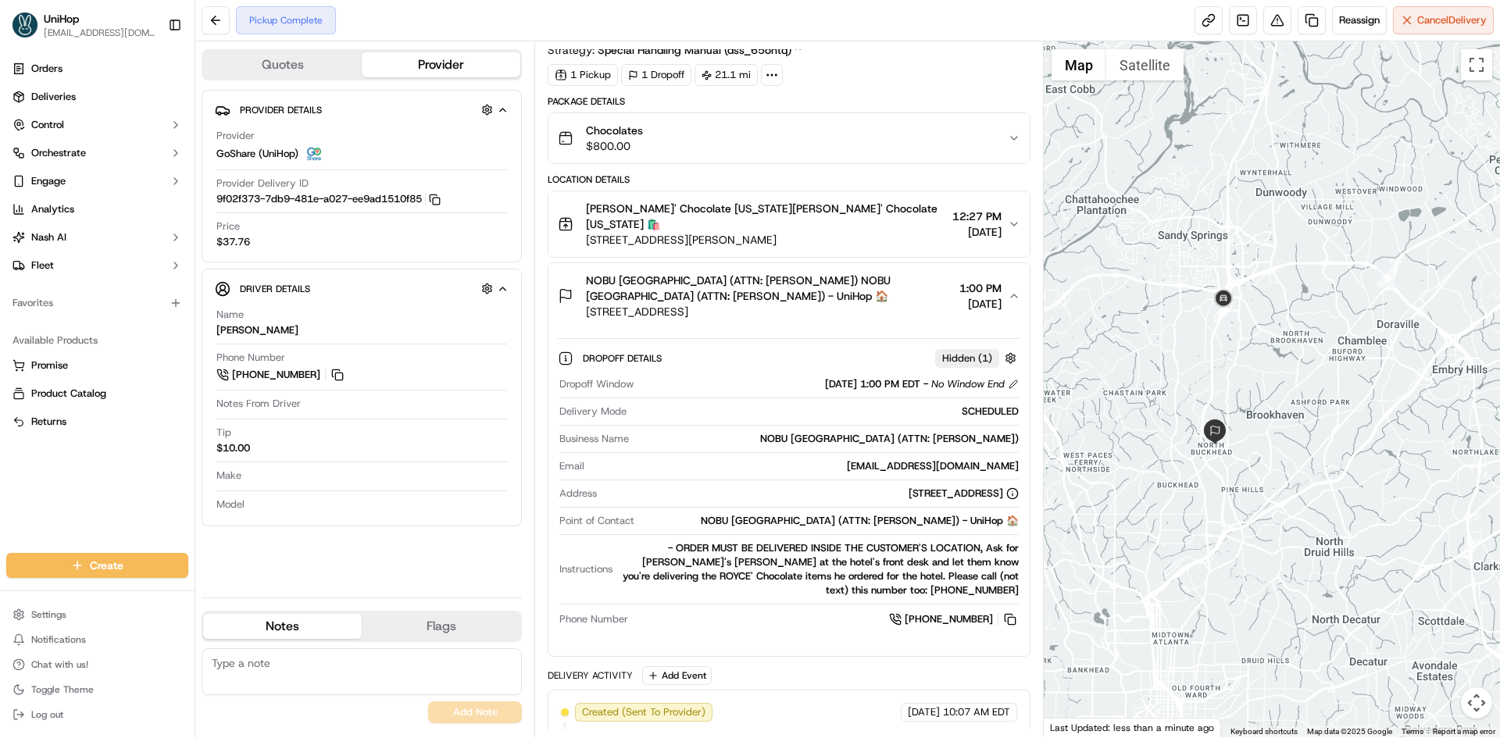
click at [1259, 360] on div at bounding box center [1272, 389] width 457 height 696
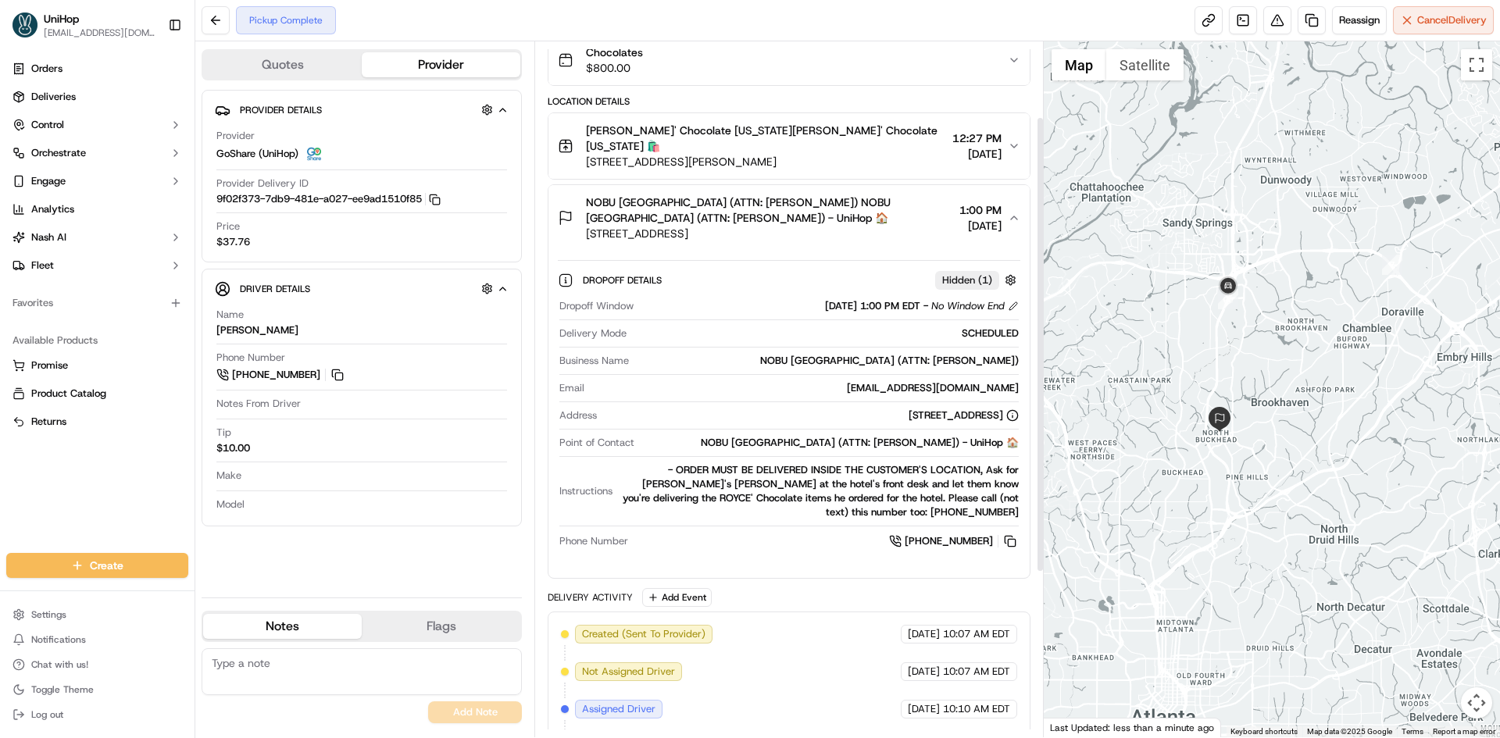
click at [856, 226] on span "3520 Peachtree Rd NE, Atlanta, GA 30326, USA" at bounding box center [769, 234] width 366 height 16
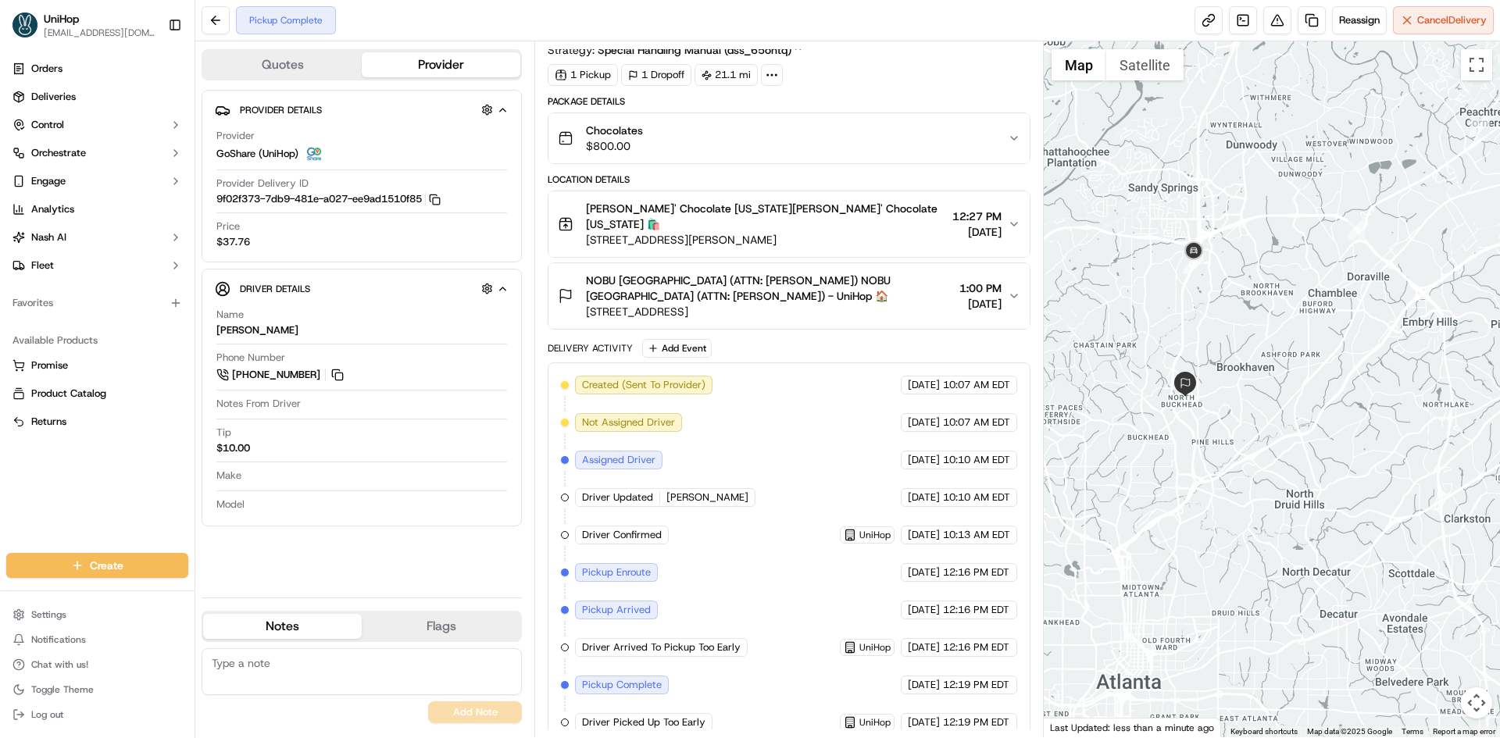
drag, startPoint x: 1252, startPoint y: 447, endPoint x: 1221, endPoint y: 409, distance: 49.4
click at [1222, 413] on div at bounding box center [1272, 389] width 457 height 696
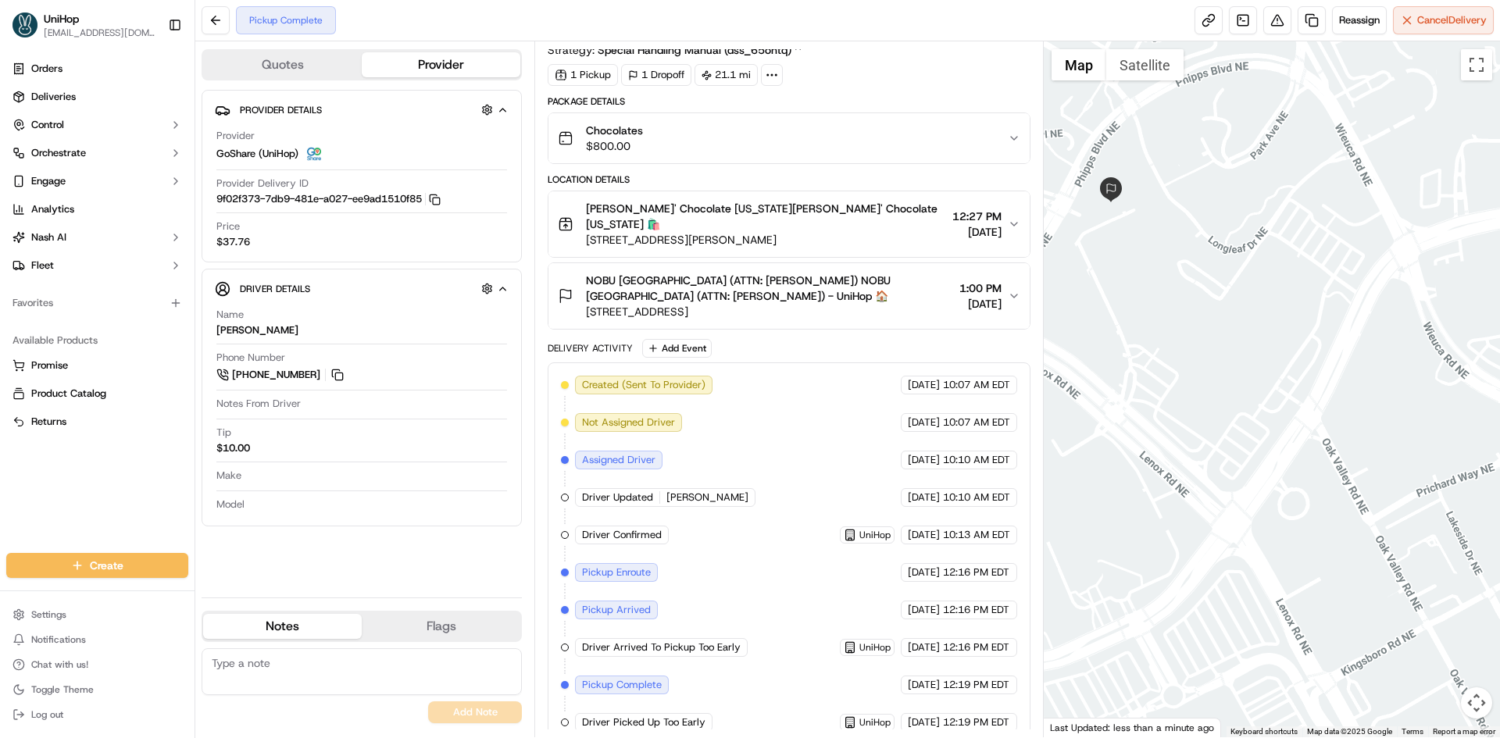
drag, startPoint x: 1134, startPoint y: 238, endPoint x: 1176, endPoint y: 261, distance: 48.3
click at [1176, 261] on div at bounding box center [1272, 389] width 457 height 696
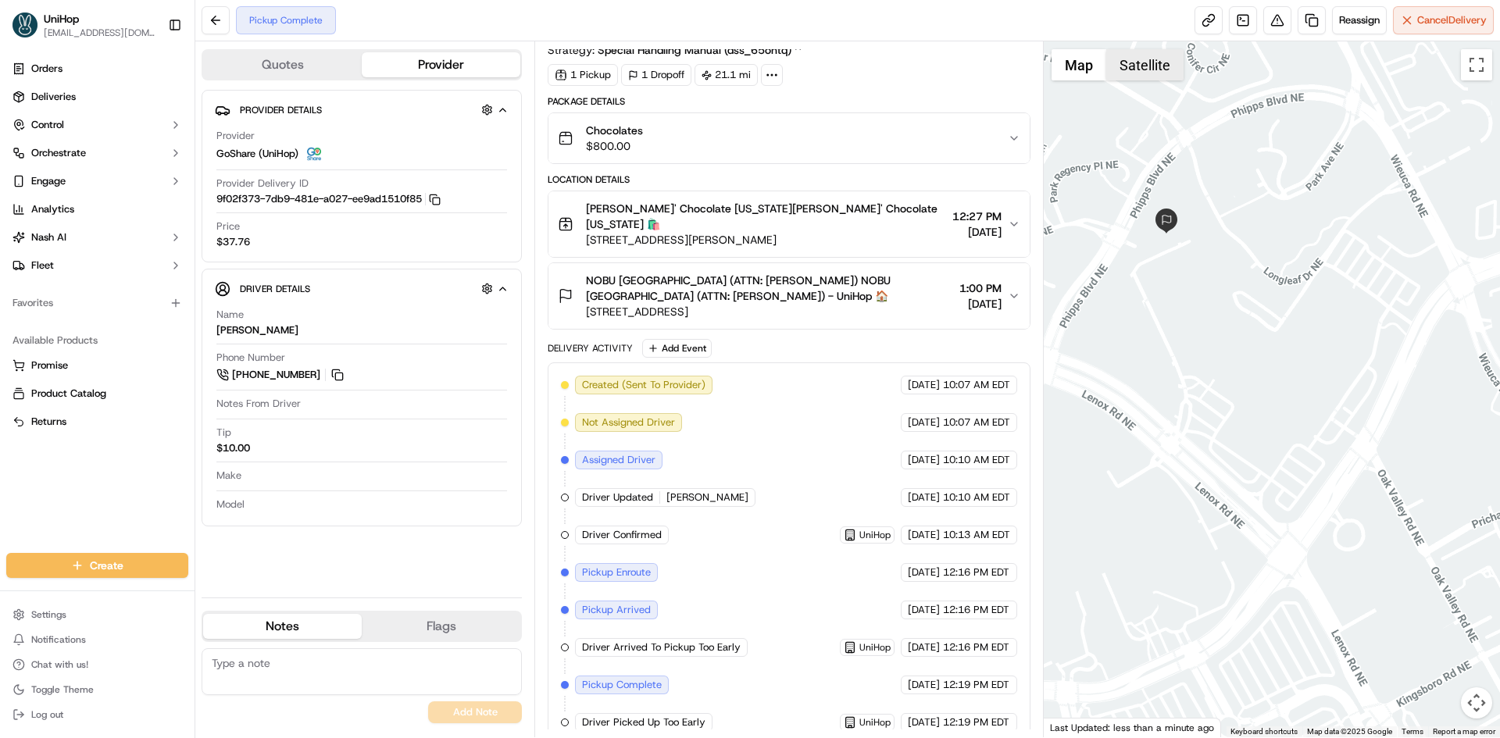
click at [1155, 58] on button "Satellite" at bounding box center [1144, 64] width 77 height 31
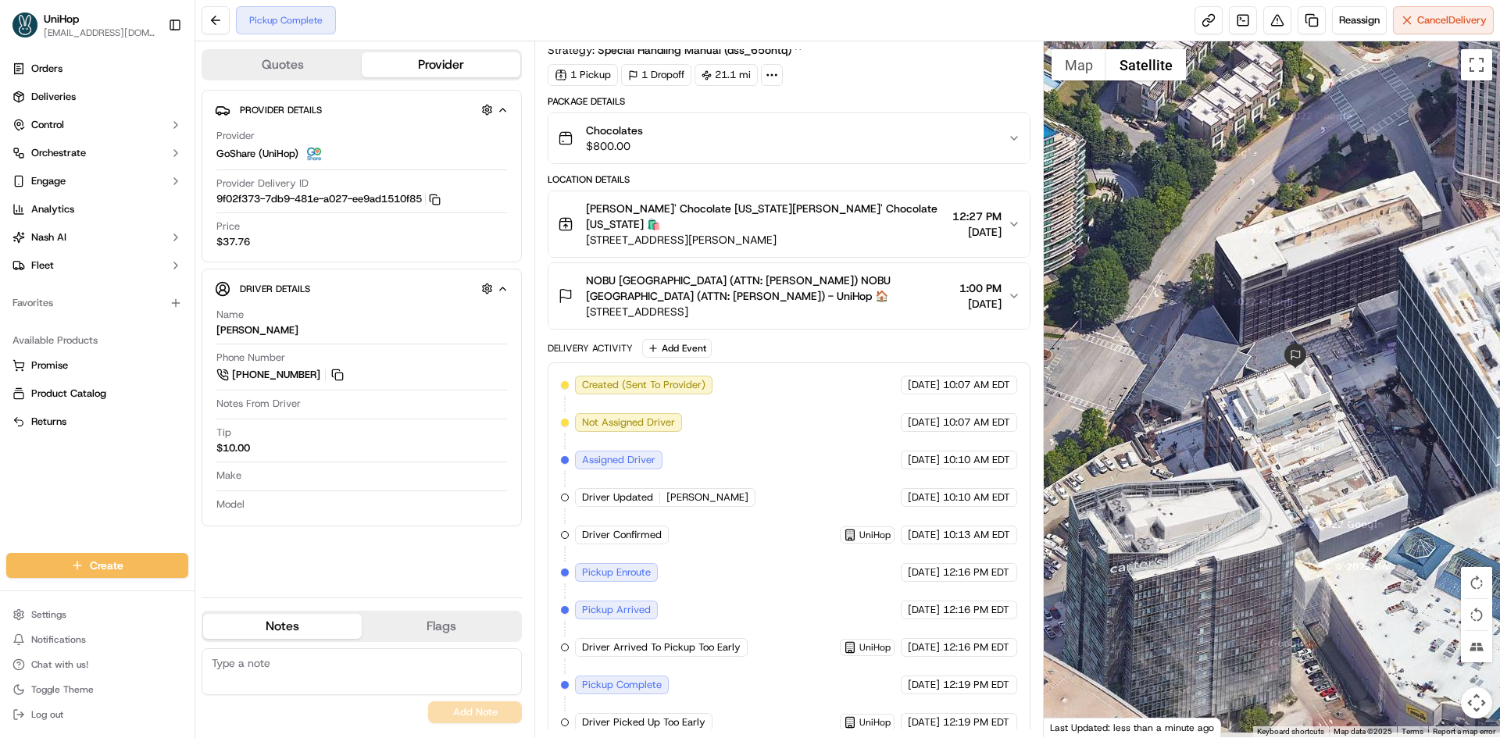
drag, startPoint x: 1274, startPoint y: 313, endPoint x: 1209, endPoint y: 270, distance: 78.0
click at [1209, 271] on div at bounding box center [1272, 389] width 457 height 696
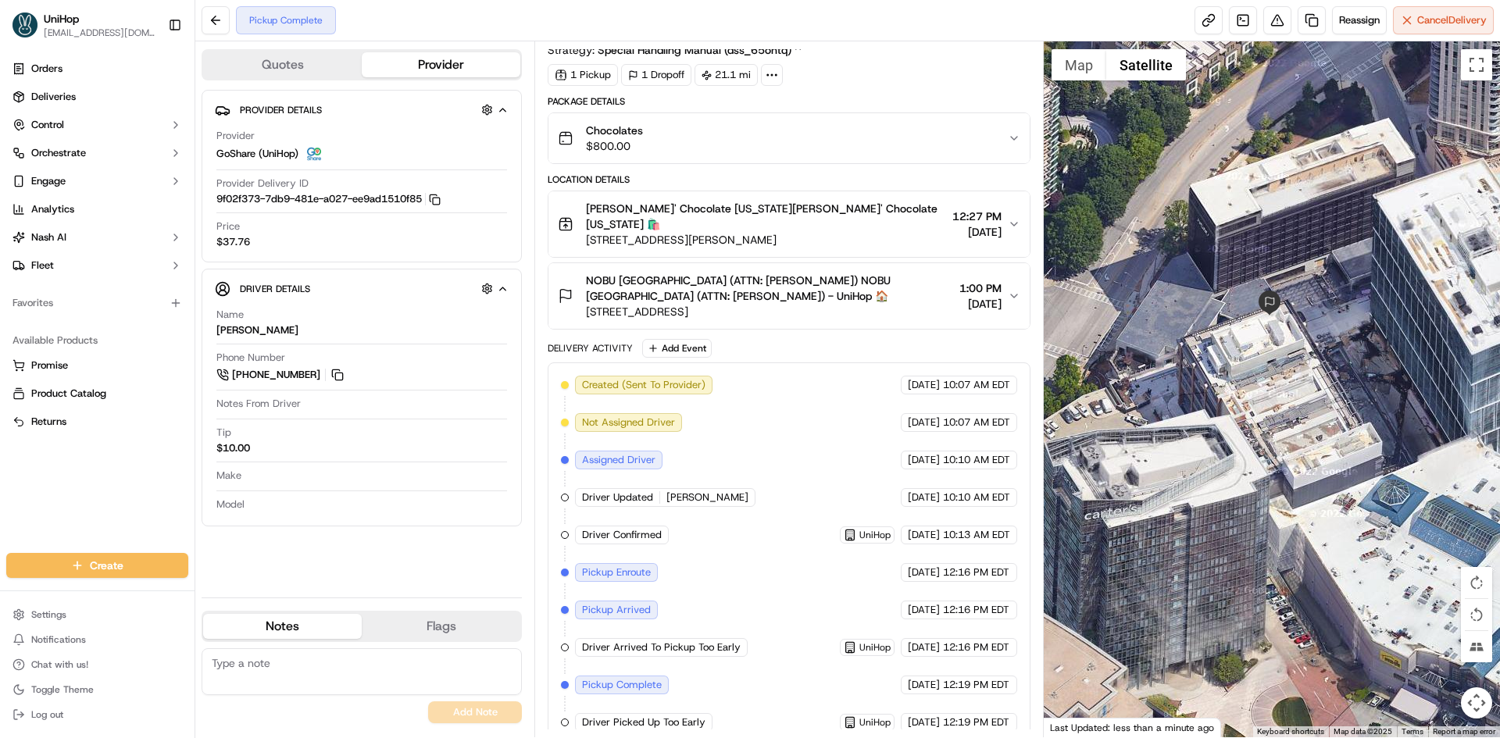
click at [1080, 69] on button "Map" at bounding box center [1079, 64] width 55 height 31
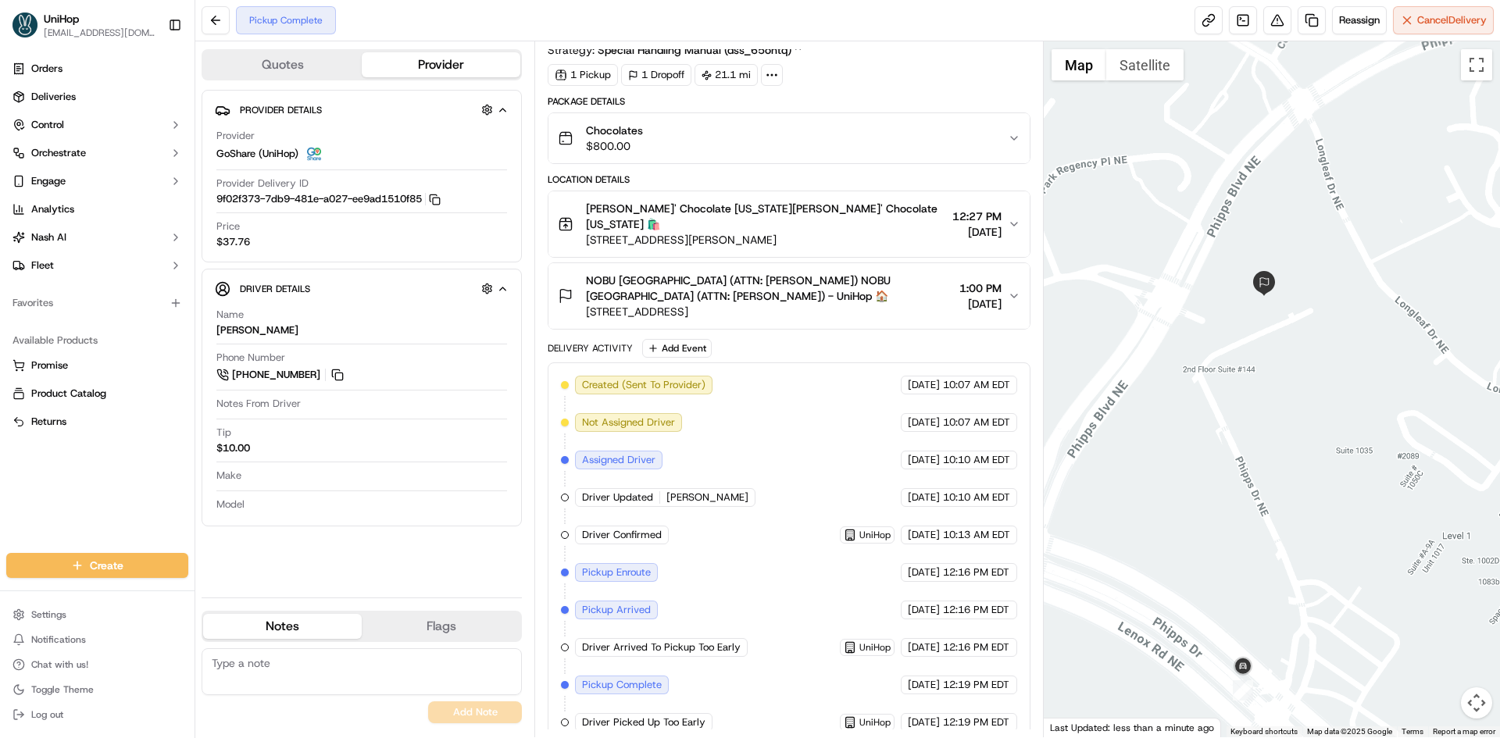
drag, startPoint x: 1278, startPoint y: 316, endPoint x: 1342, endPoint y: 395, distance: 101.6
click at [1341, 392] on div at bounding box center [1272, 389] width 457 height 696
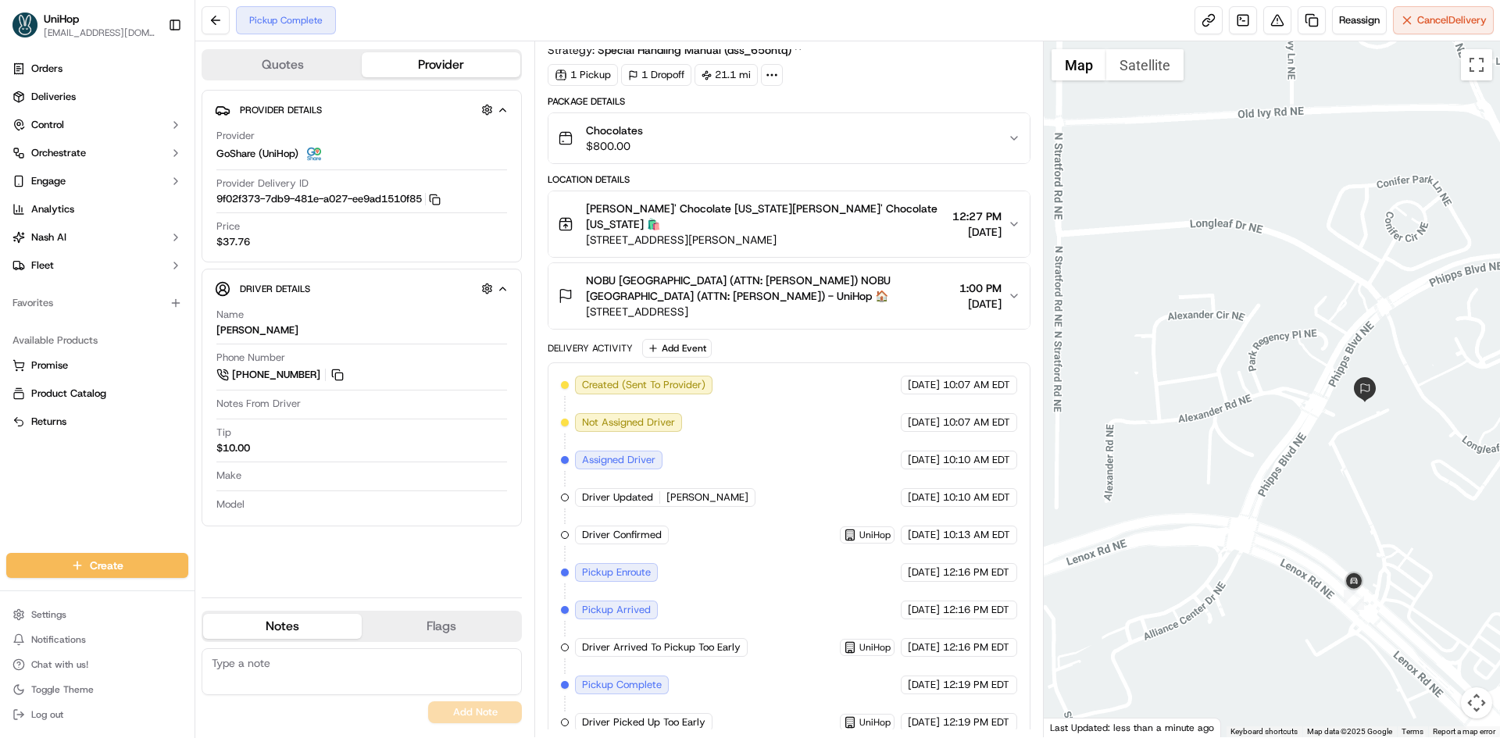
drag, startPoint x: 1303, startPoint y: 242, endPoint x: 1284, endPoint y: 327, distance: 87.4
click at [1288, 294] on div at bounding box center [1272, 389] width 457 height 696
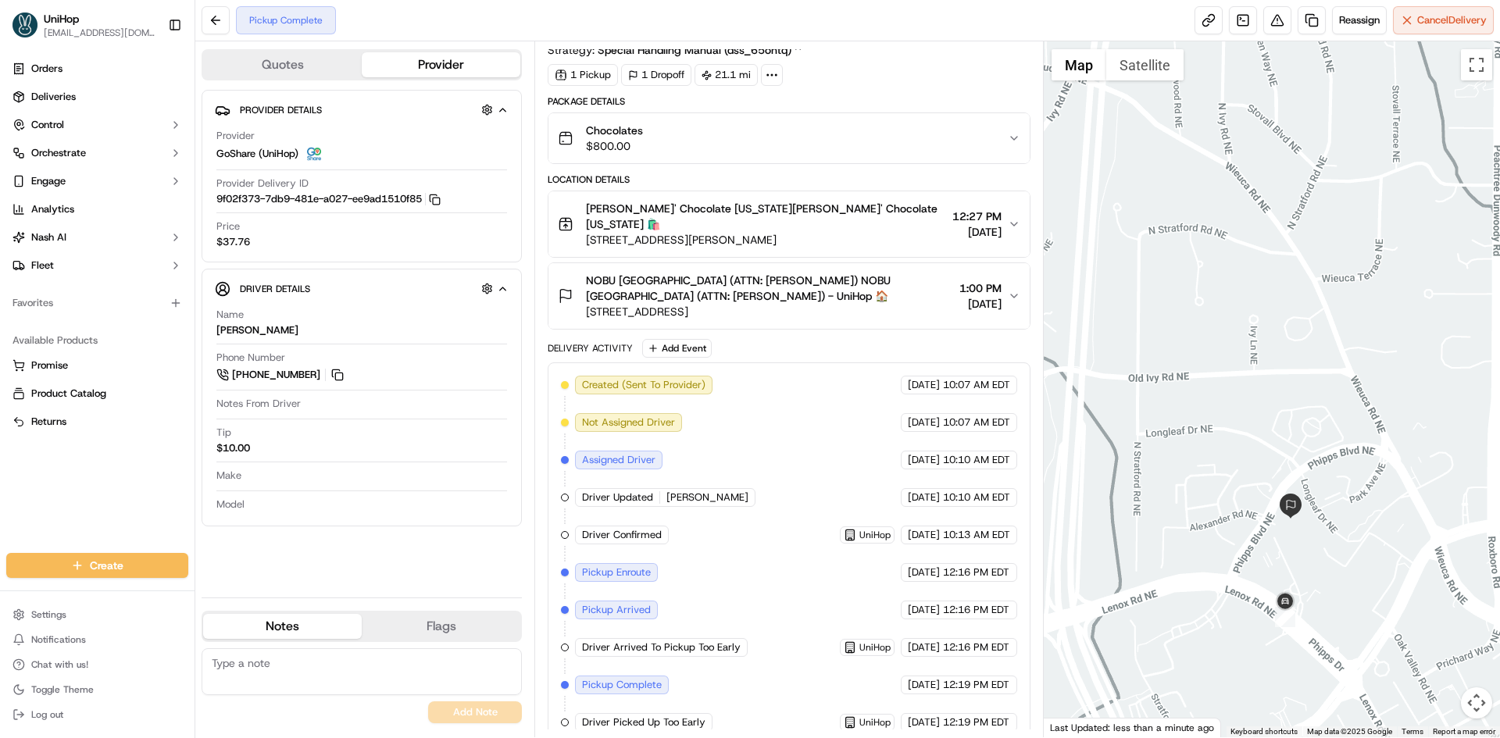
click at [1331, 368] on div at bounding box center [1272, 389] width 457 height 696
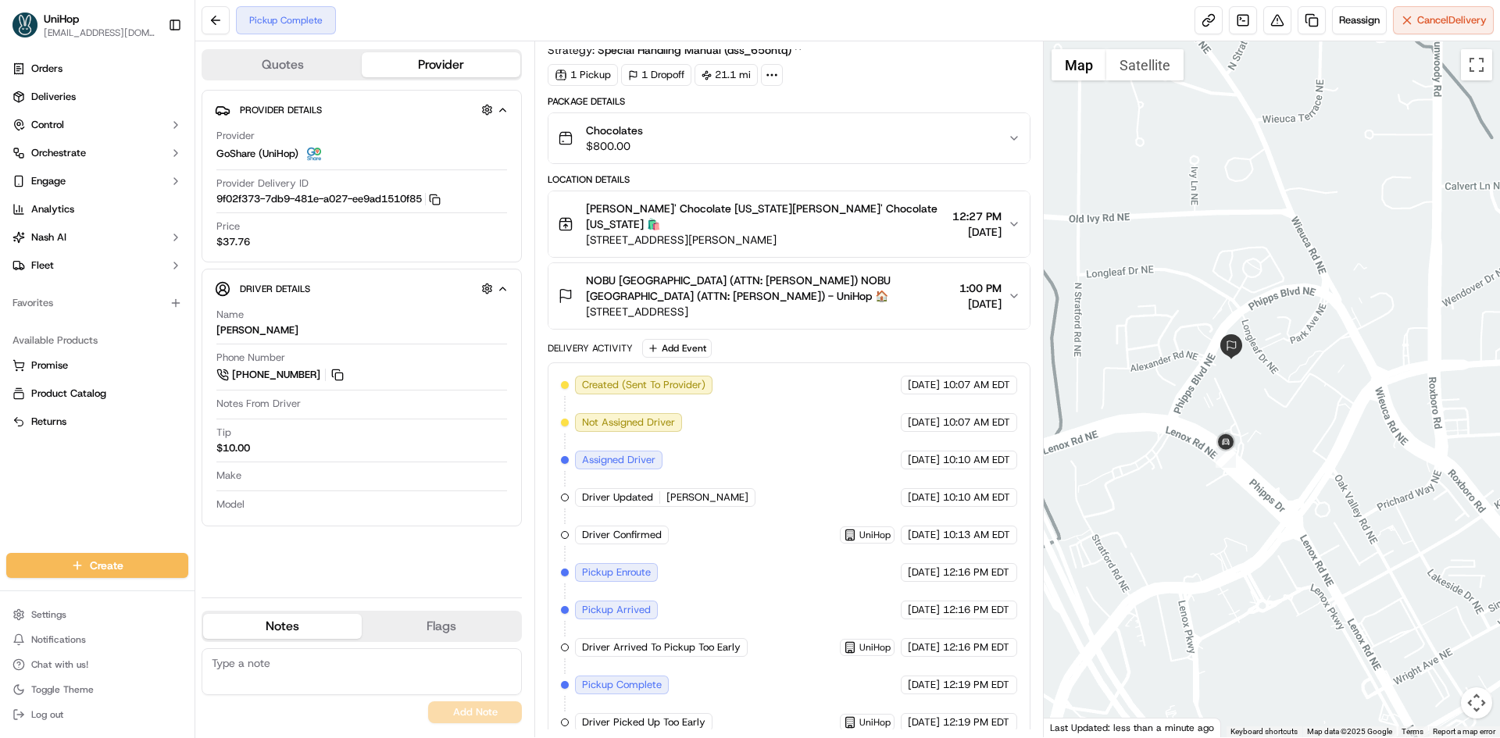
drag, startPoint x: 1316, startPoint y: 364, endPoint x: 1318, endPoint y: 315, distance: 49.3
click at [1318, 315] on div at bounding box center [1272, 389] width 457 height 696
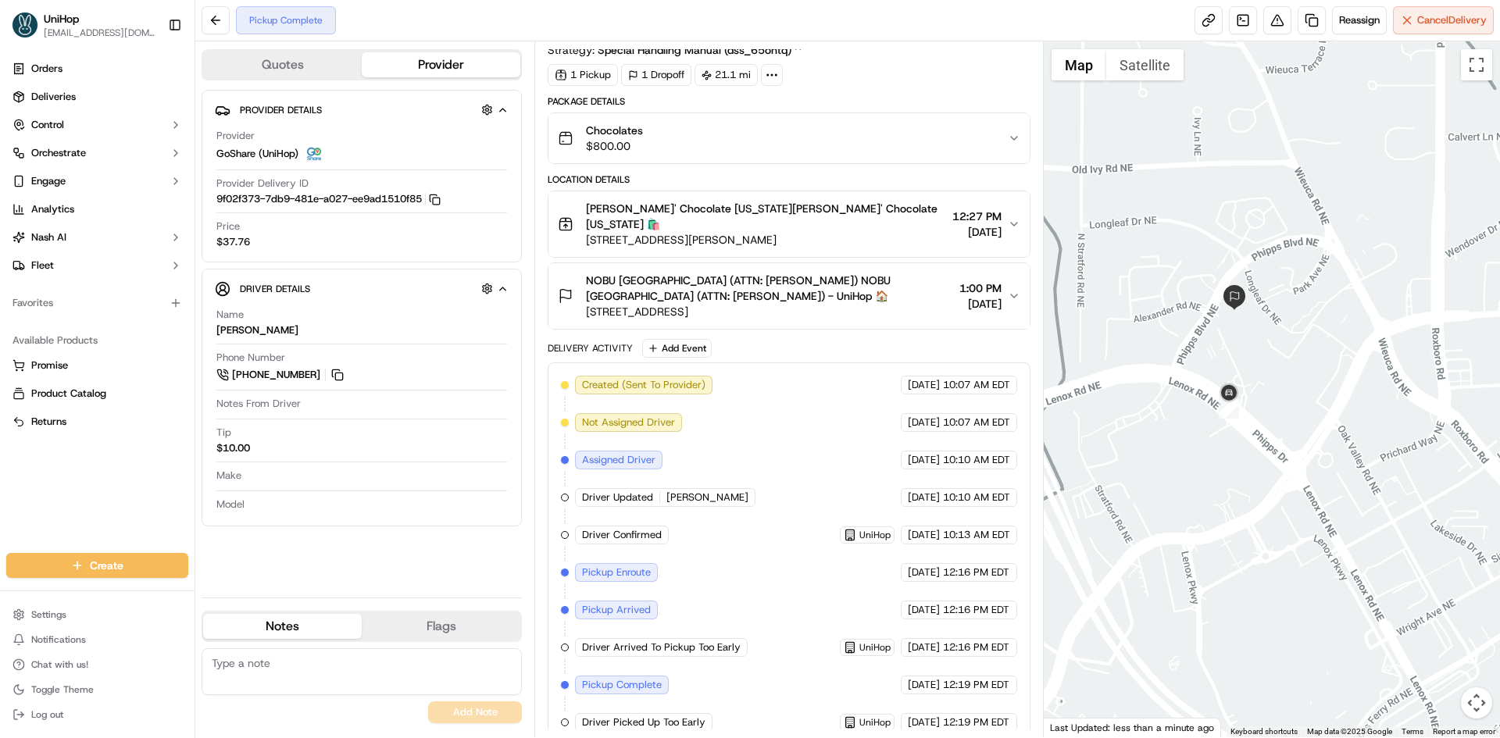
click at [848, 306] on button "NOBU HOTEL ATLANTA (ATTN: ERIC JOHNSON) NOBU HOTEL ATLANTA (ATTN: ERIC JOHNSON)…" at bounding box center [788, 296] width 481 height 66
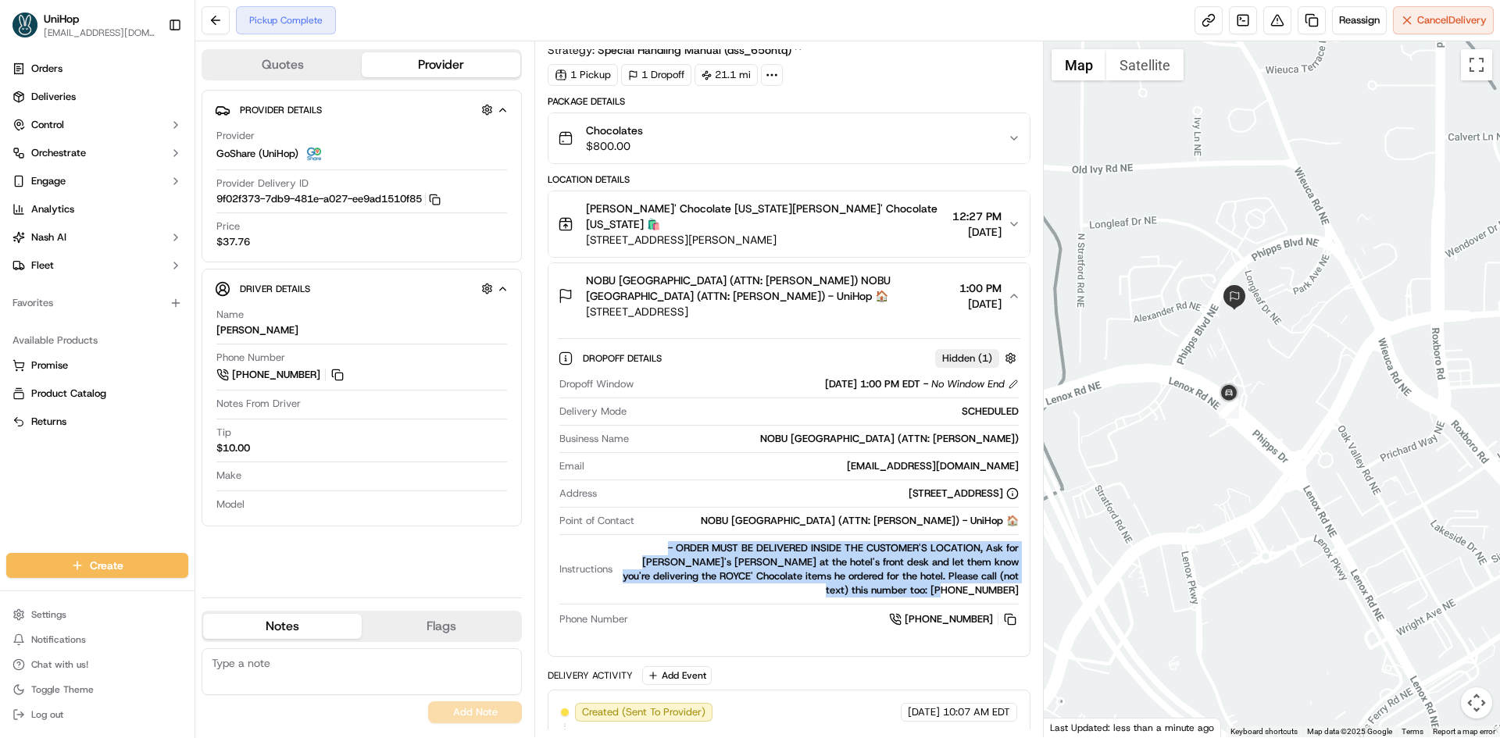
drag, startPoint x: 634, startPoint y: 531, endPoint x: 1020, endPoint y: 573, distance: 388.3
click at [1020, 573] on div "Dropoff Window Sep 19 2025 1:00 PM EDT - No Window End Delivery Mode SCHEDULED …" at bounding box center [789, 502] width 462 height 263
copy div "- ORDER MUST BE DELIVERED INSIDE THE CUSTOMER'S LOCATION, Ask for Nobu's Eric J…"
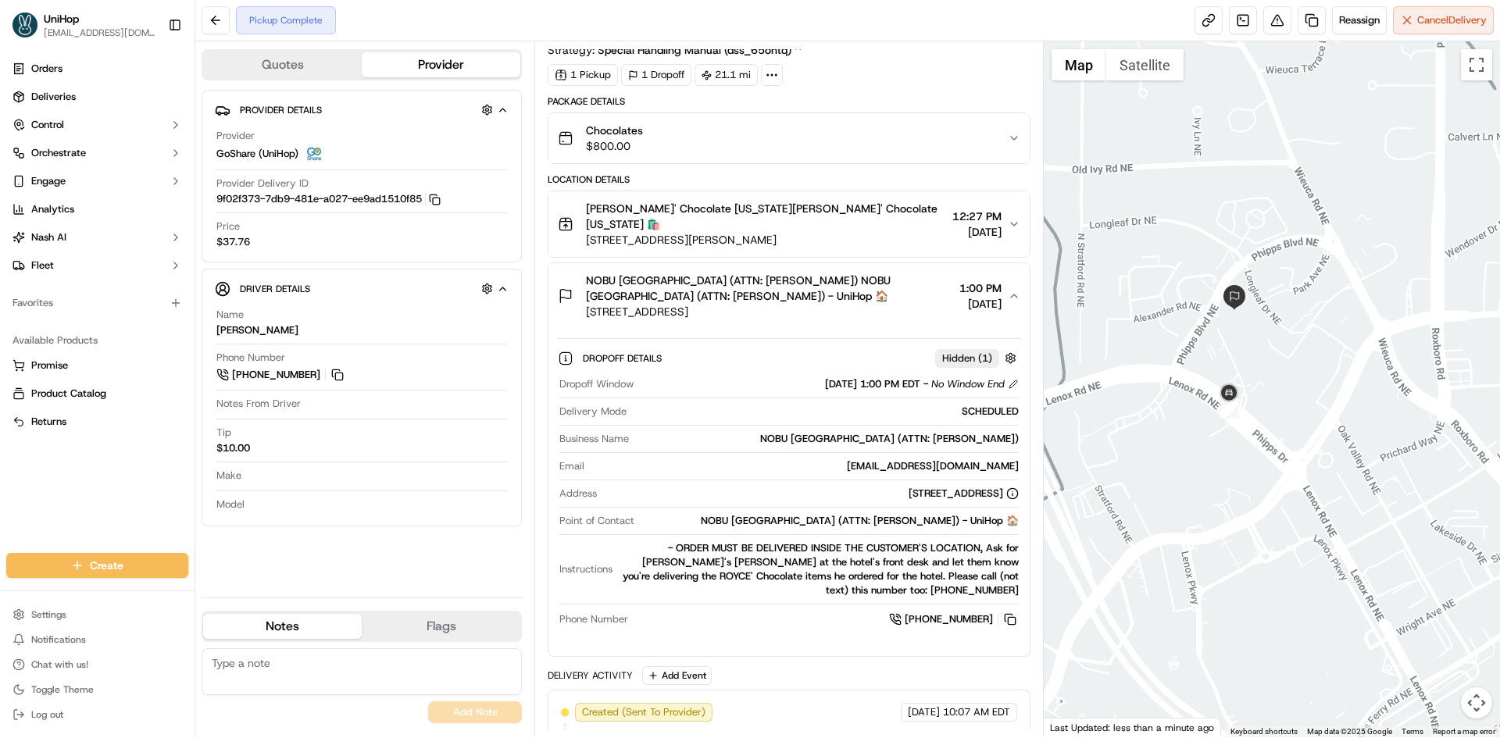
click at [905, 304] on span "3520 Peachtree Rd NE, Atlanta, GA 30326, USA" at bounding box center [769, 312] width 366 height 16
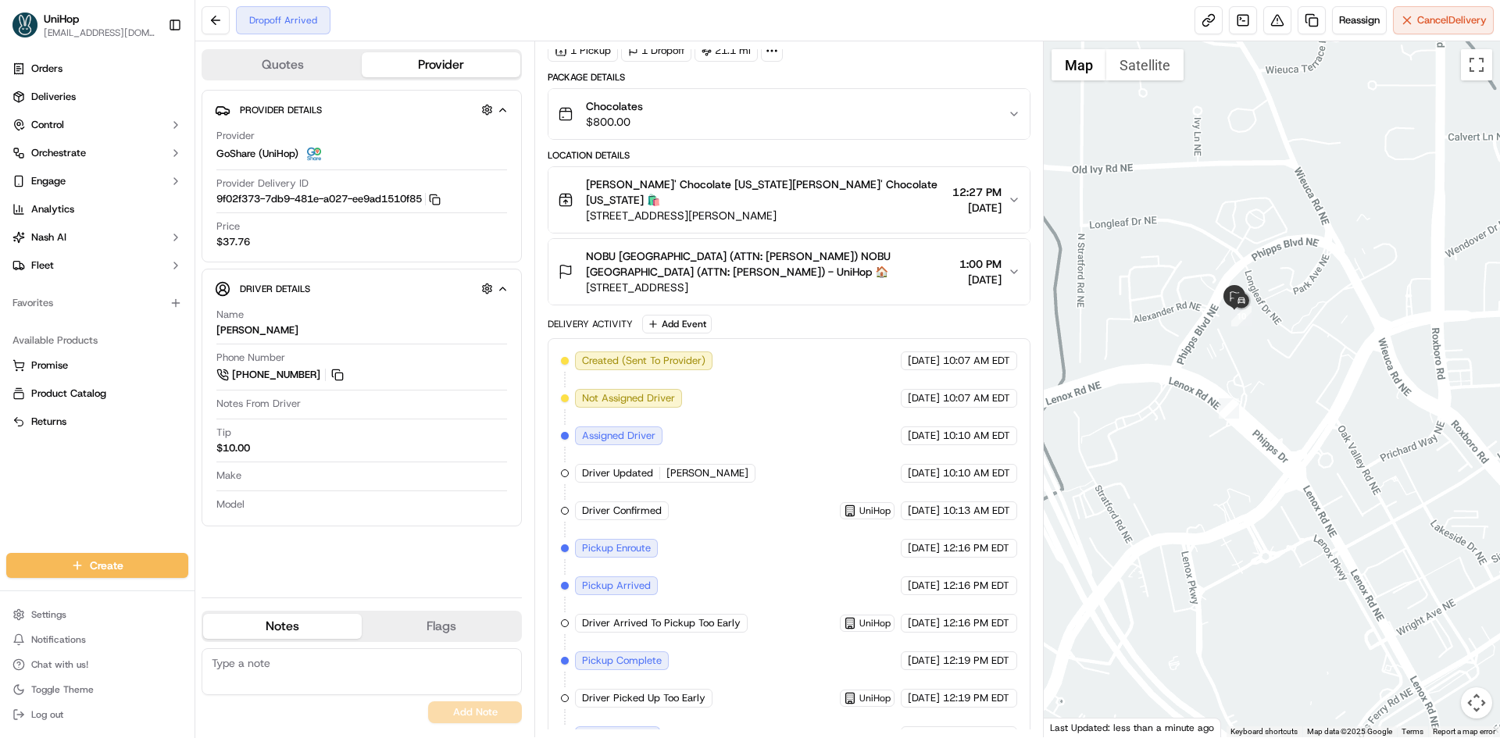
scroll to position [112, 0]
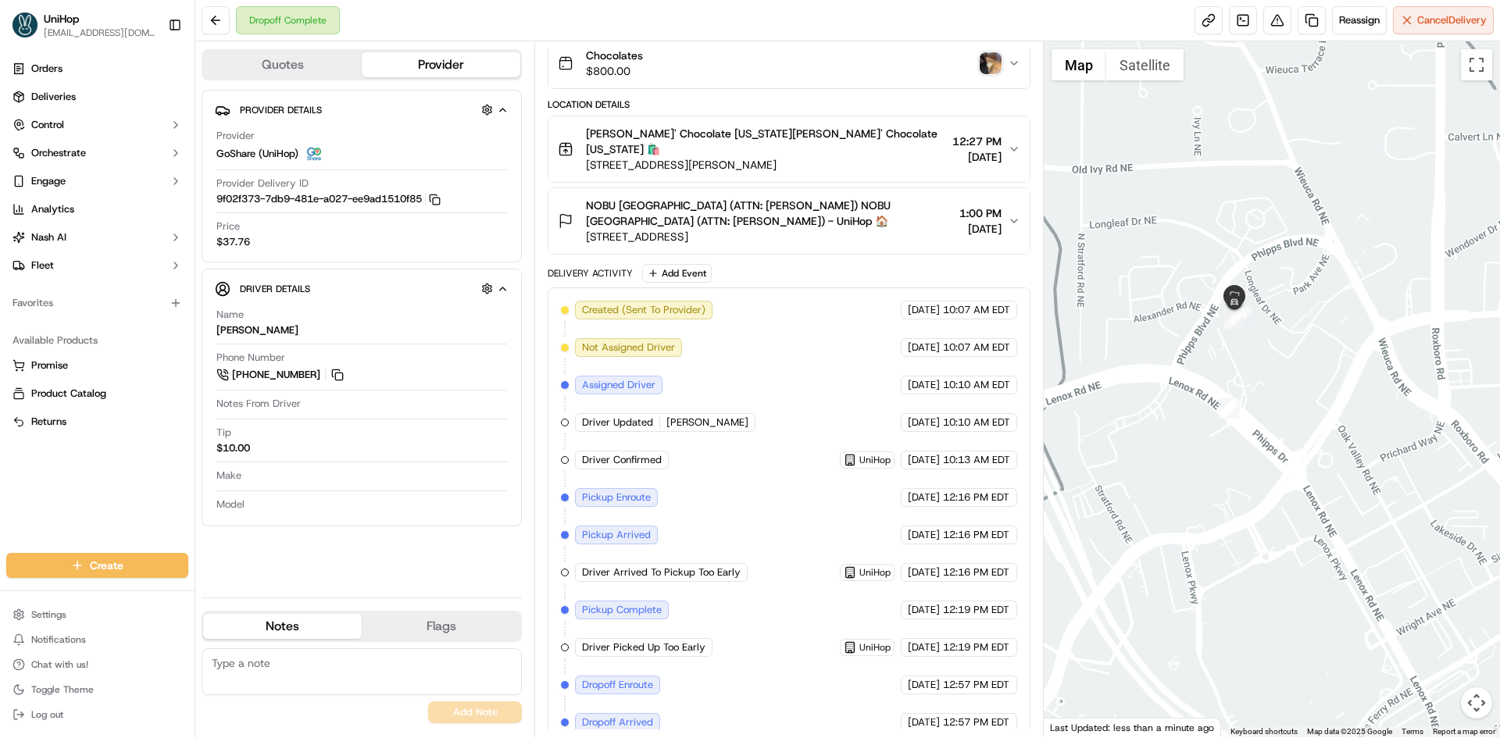
click at [992, 63] on img "button" at bounding box center [991, 63] width 22 height 22
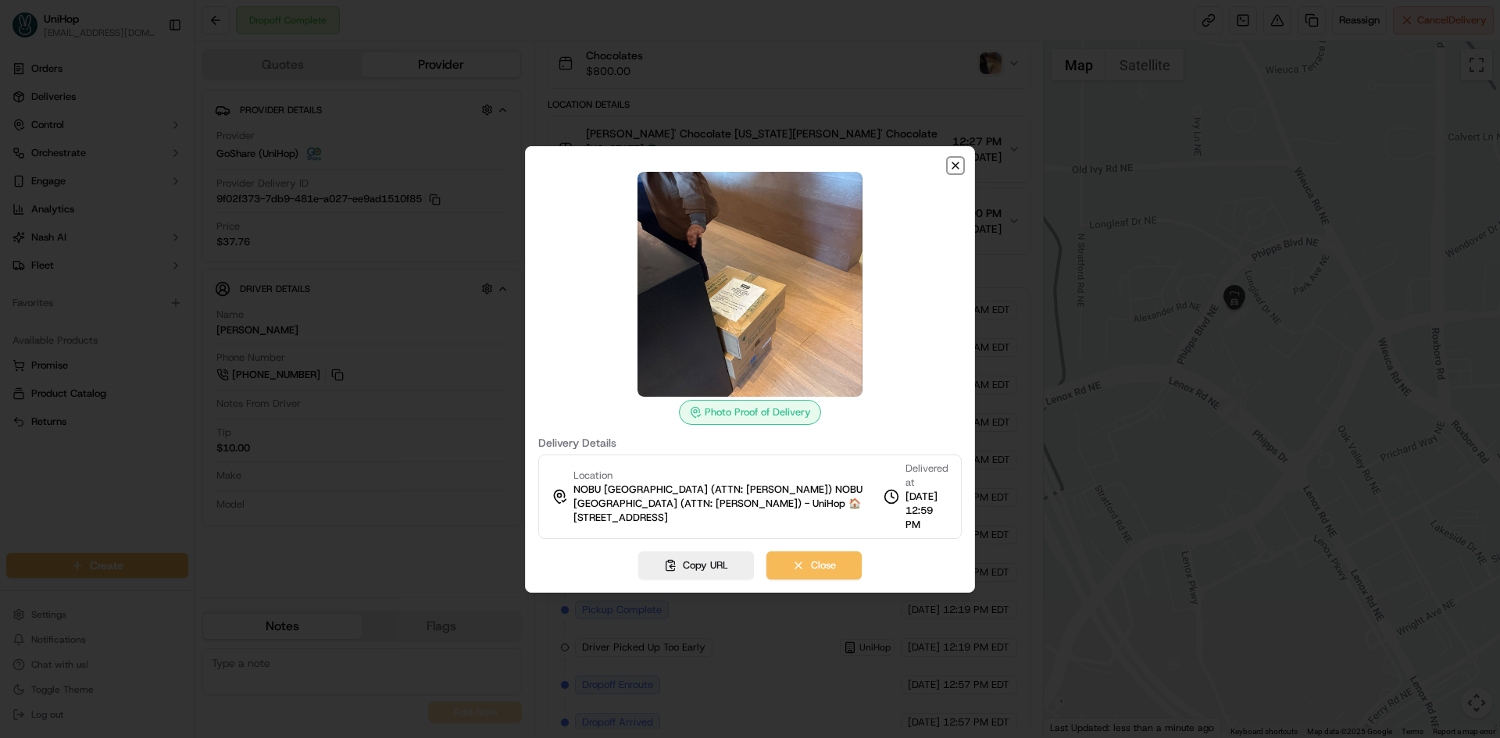
click at [954, 169] on icon "button" at bounding box center [955, 166] width 6 height 6
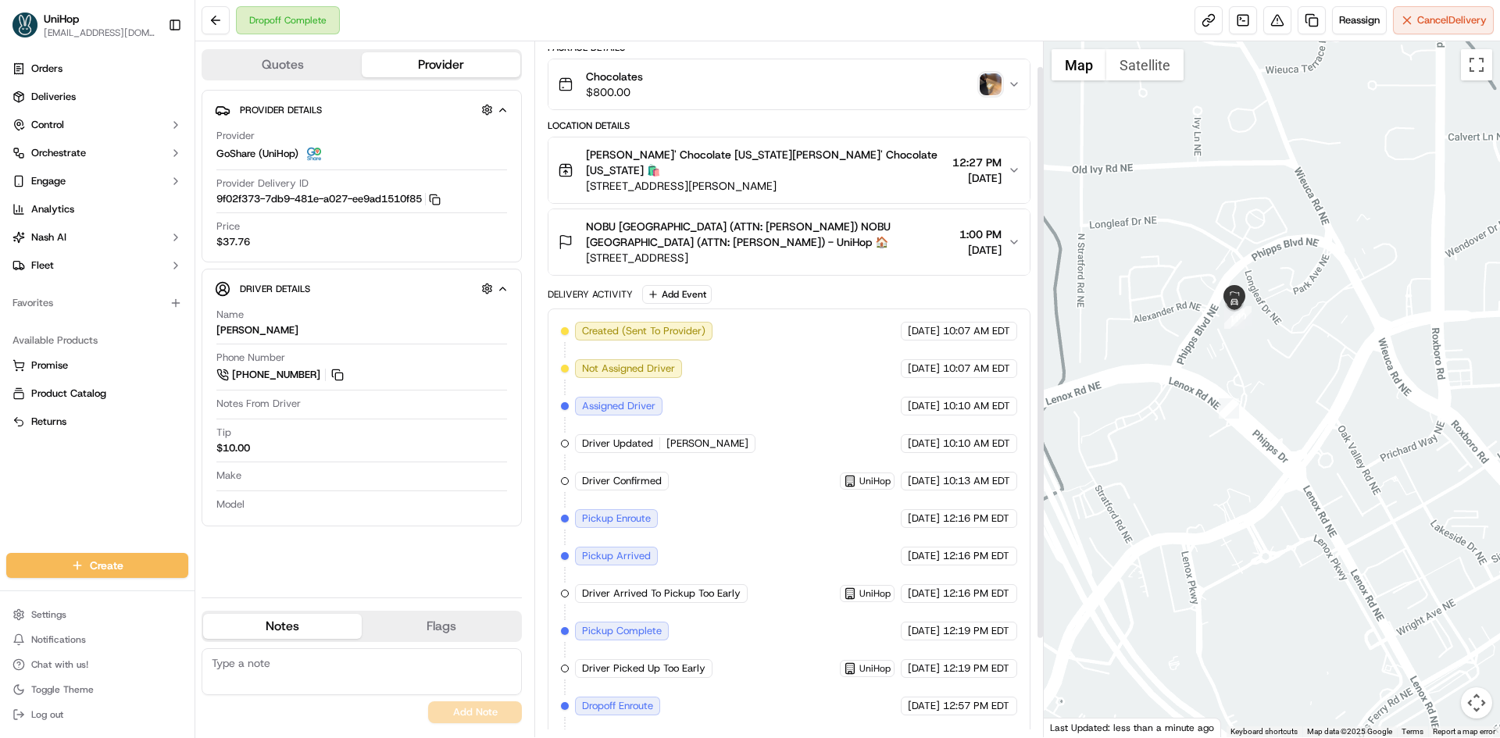
scroll to position [0, 0]
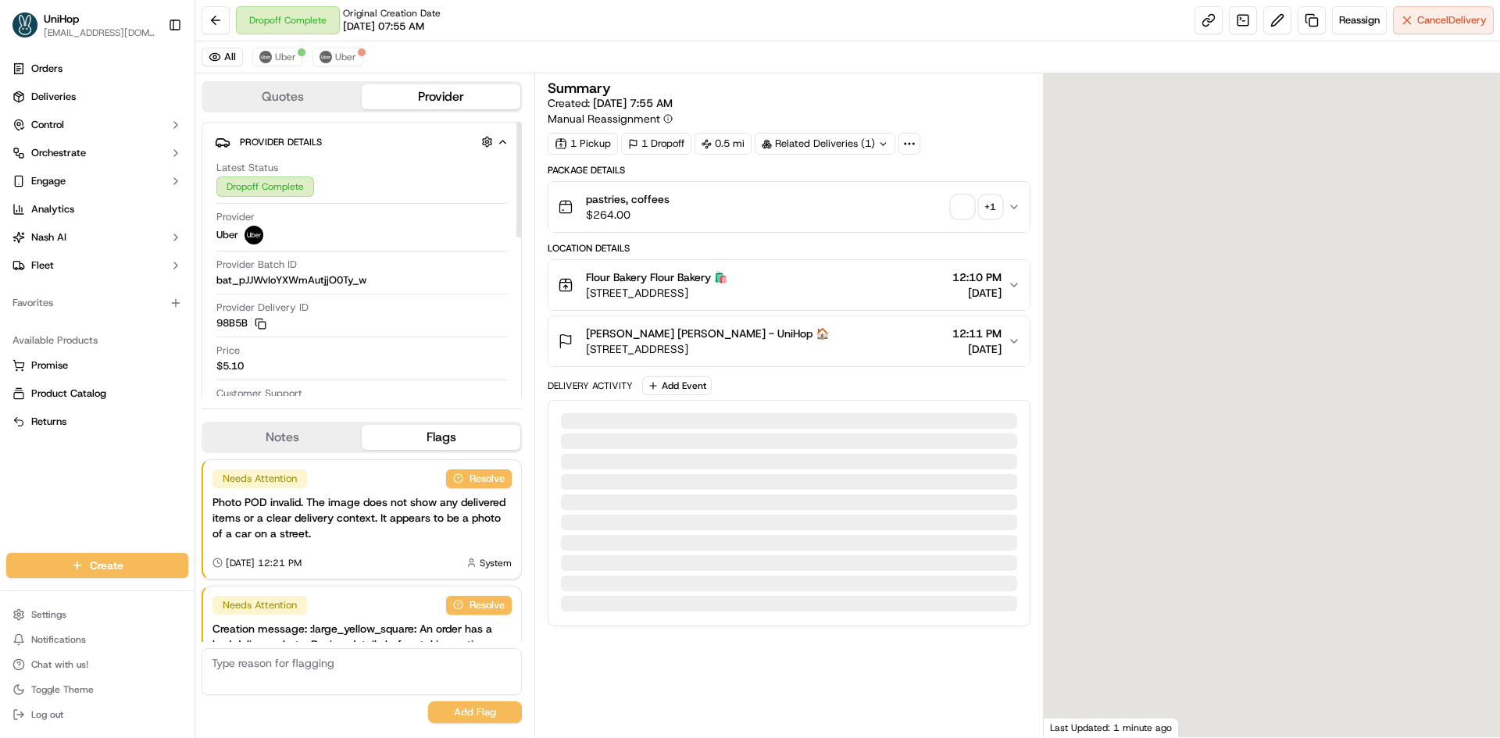
scroll to position [92, 0]
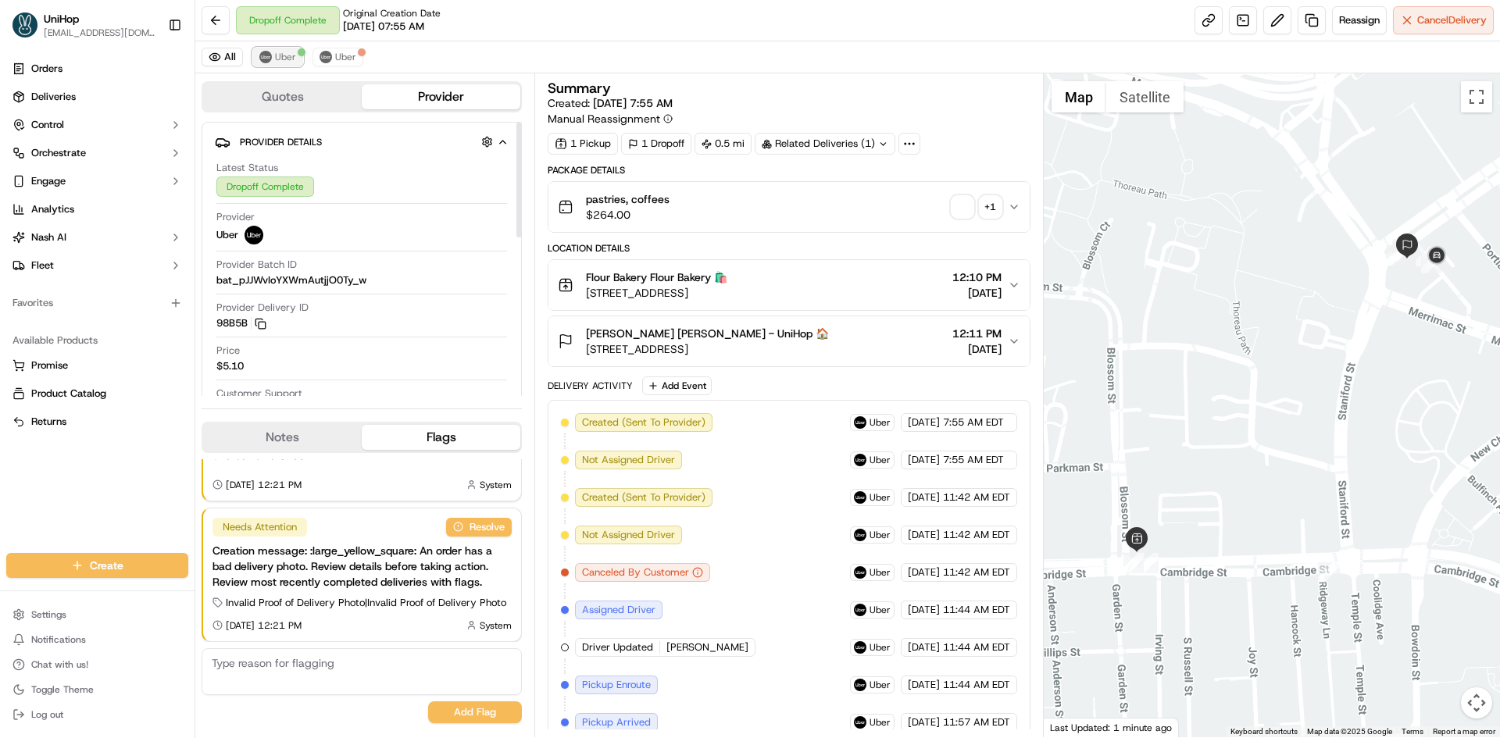
click at [287, 56] on span "Uber" at bounding box center [285, 57] width 21 height 13
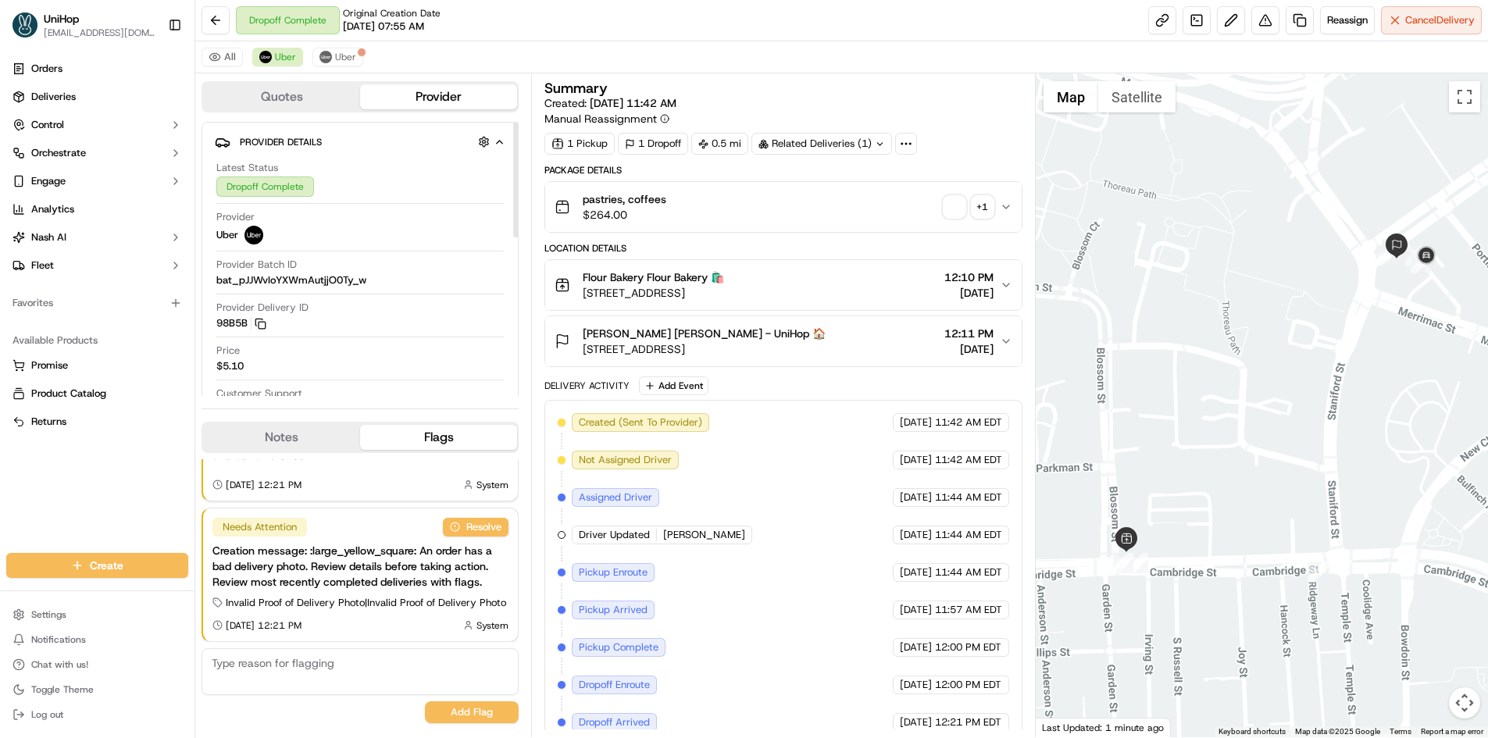
drag, startPoint x: 305, startPoint y: 448, endPoint x: 338, endPoint y: 373, distance: 82.6
click at [305, 448] on button "Notes" at bounding box center [281, 437] width 157 height 25
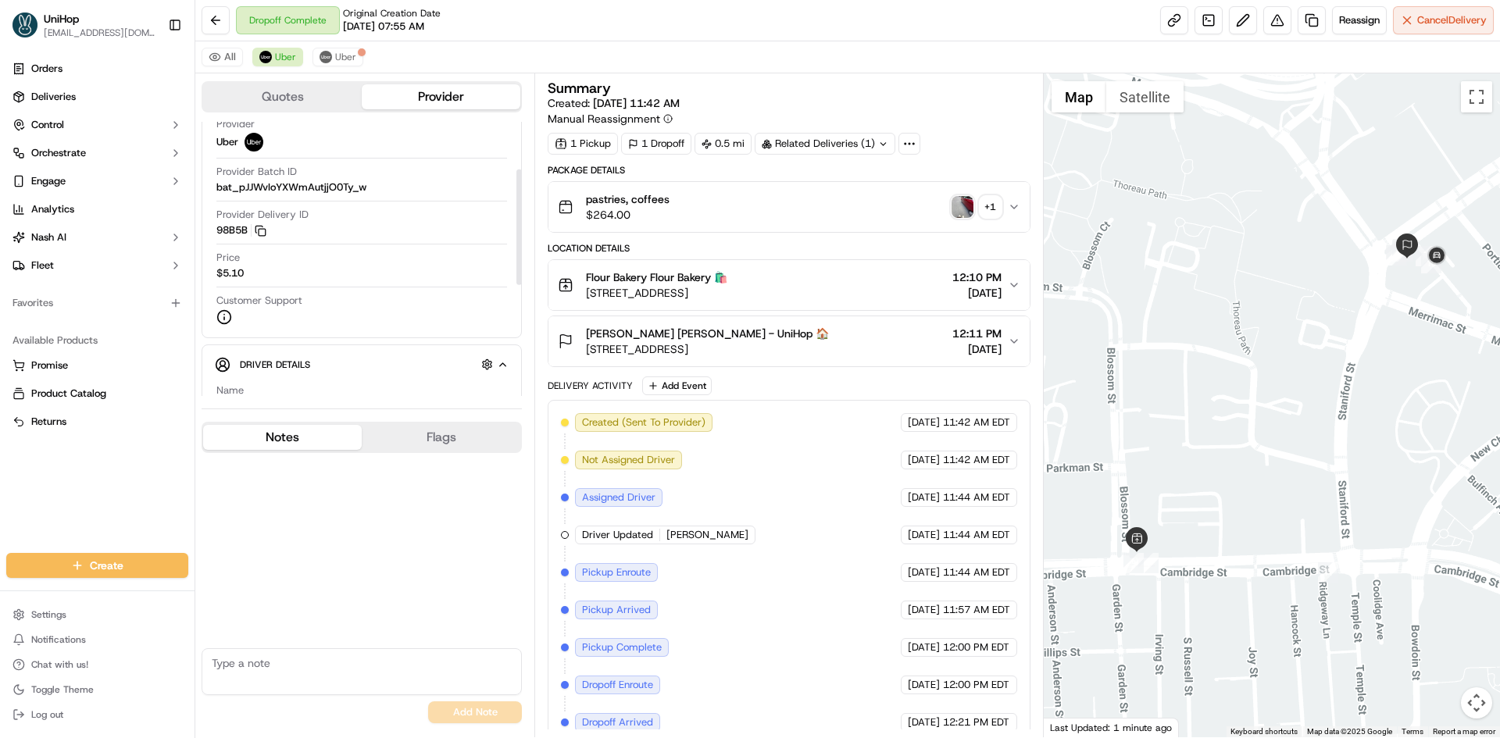
scroll to position [64, 0]
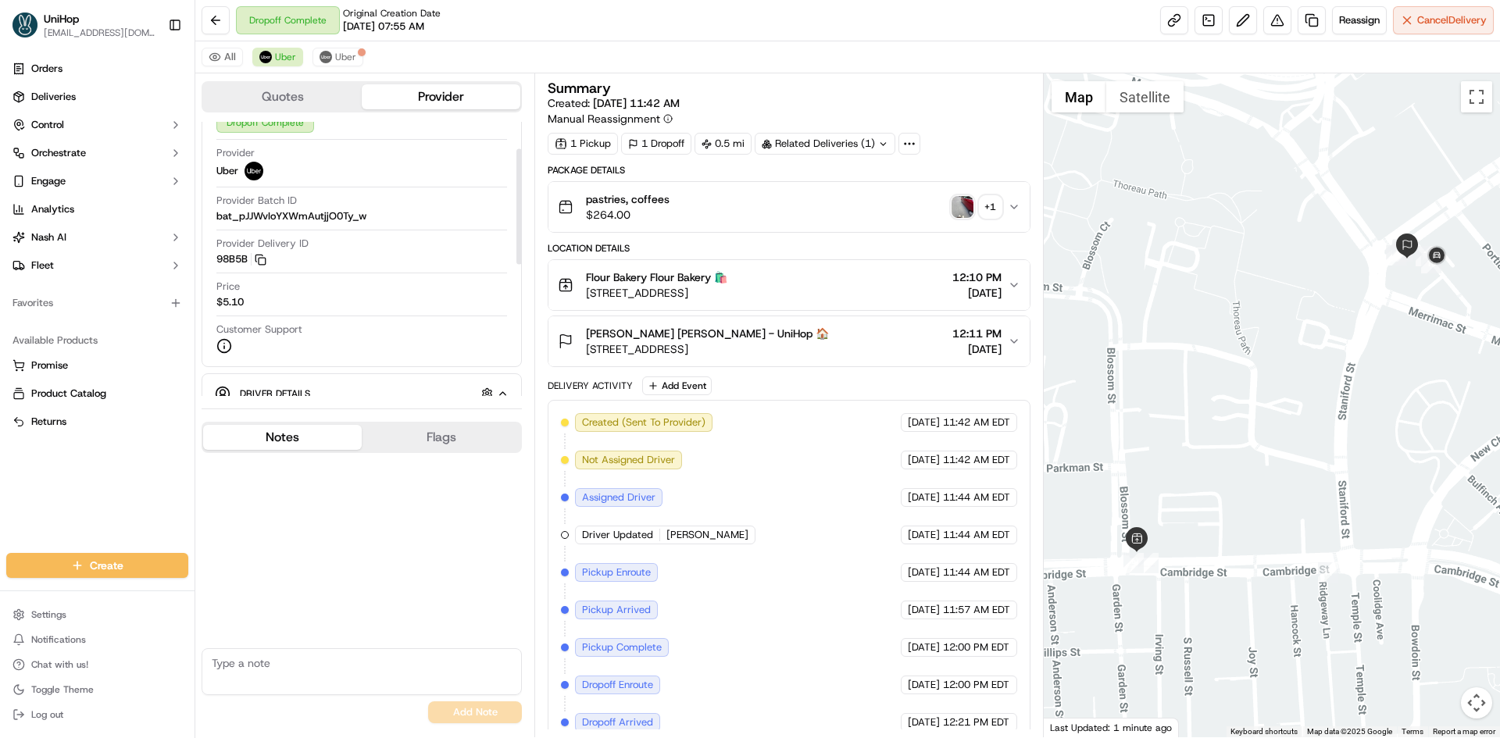
click at [964, 211] on img "button" at bounding box center [963, 207] width 22 height 22
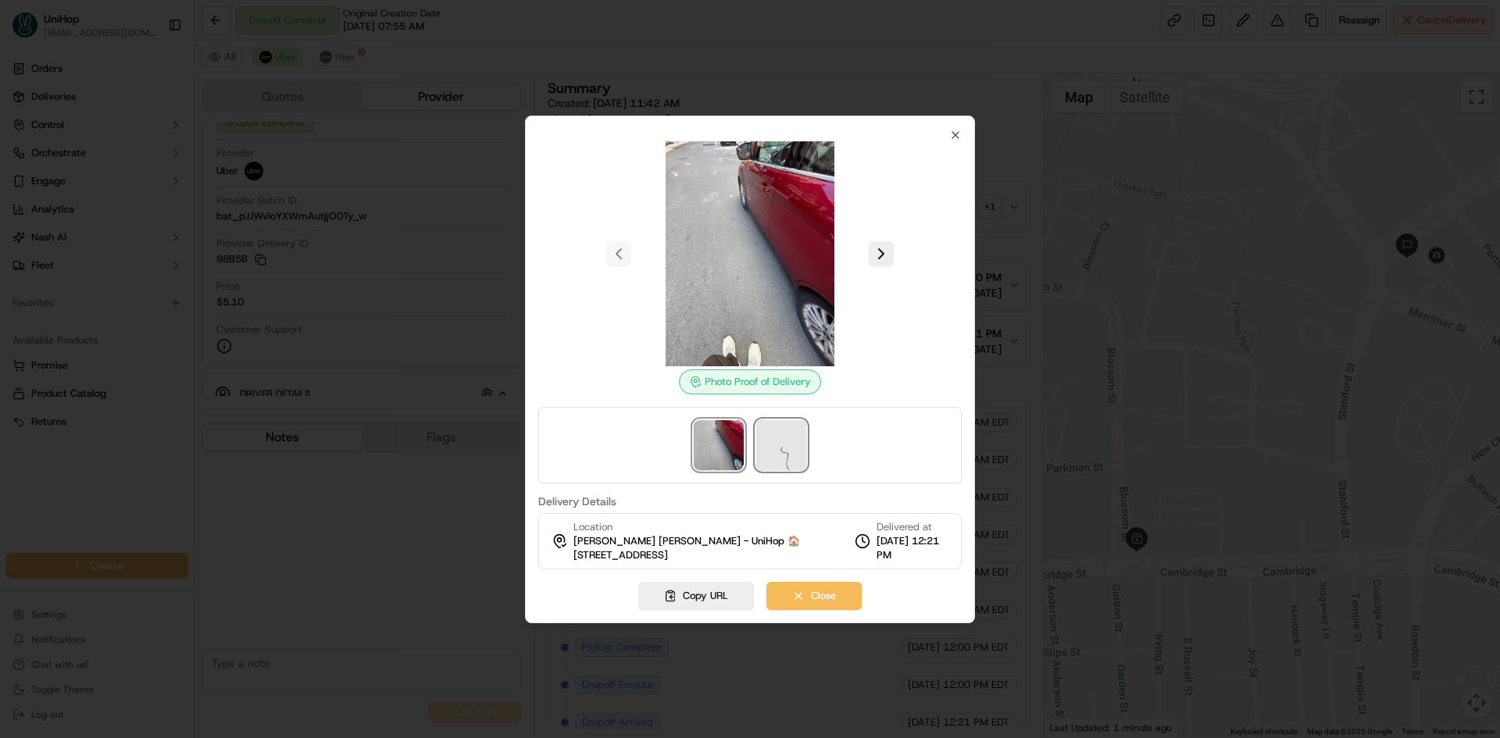
click at [786, 434] on img at bounding box center [781, 445] width 50 height 50
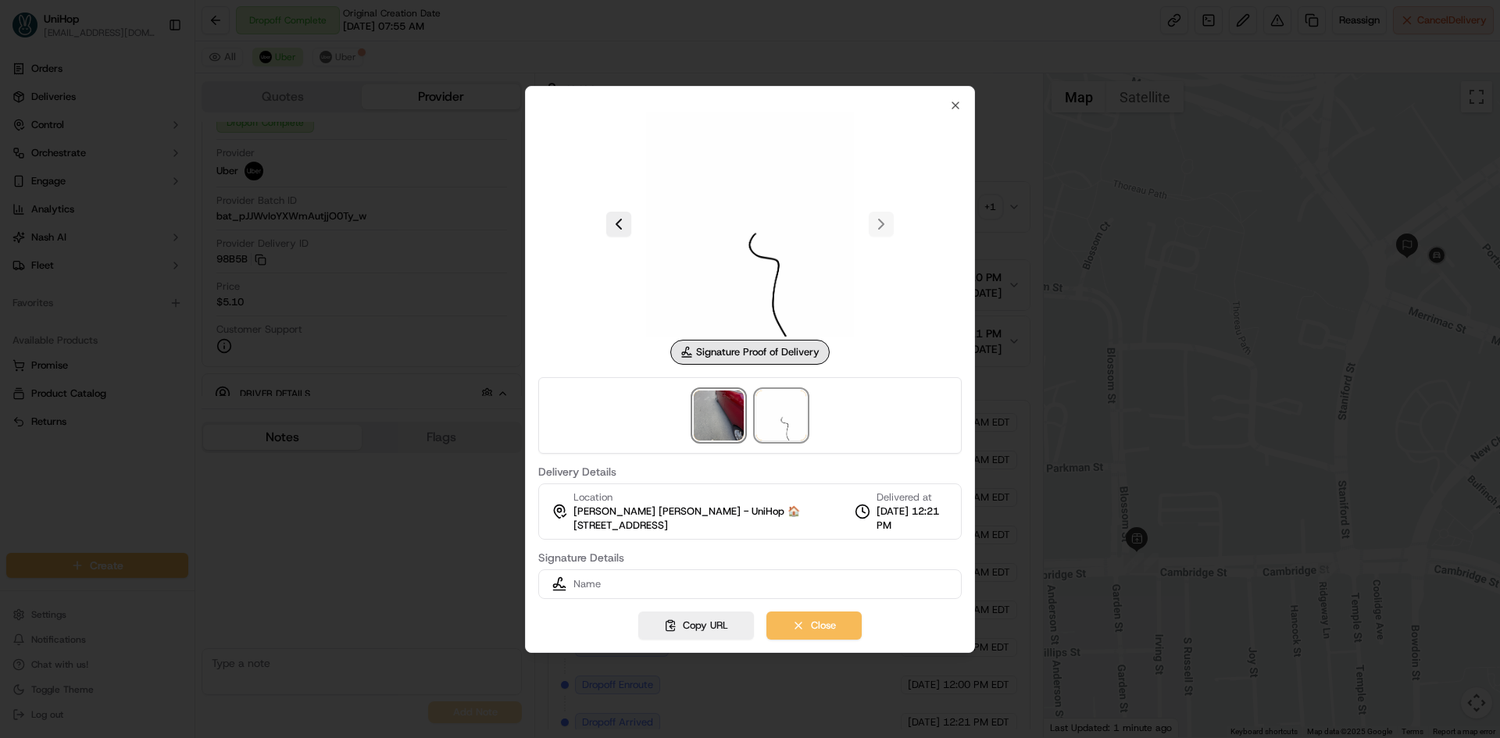
click at [729, 414] on img at bounding box center [719, 416] width 50 height 50
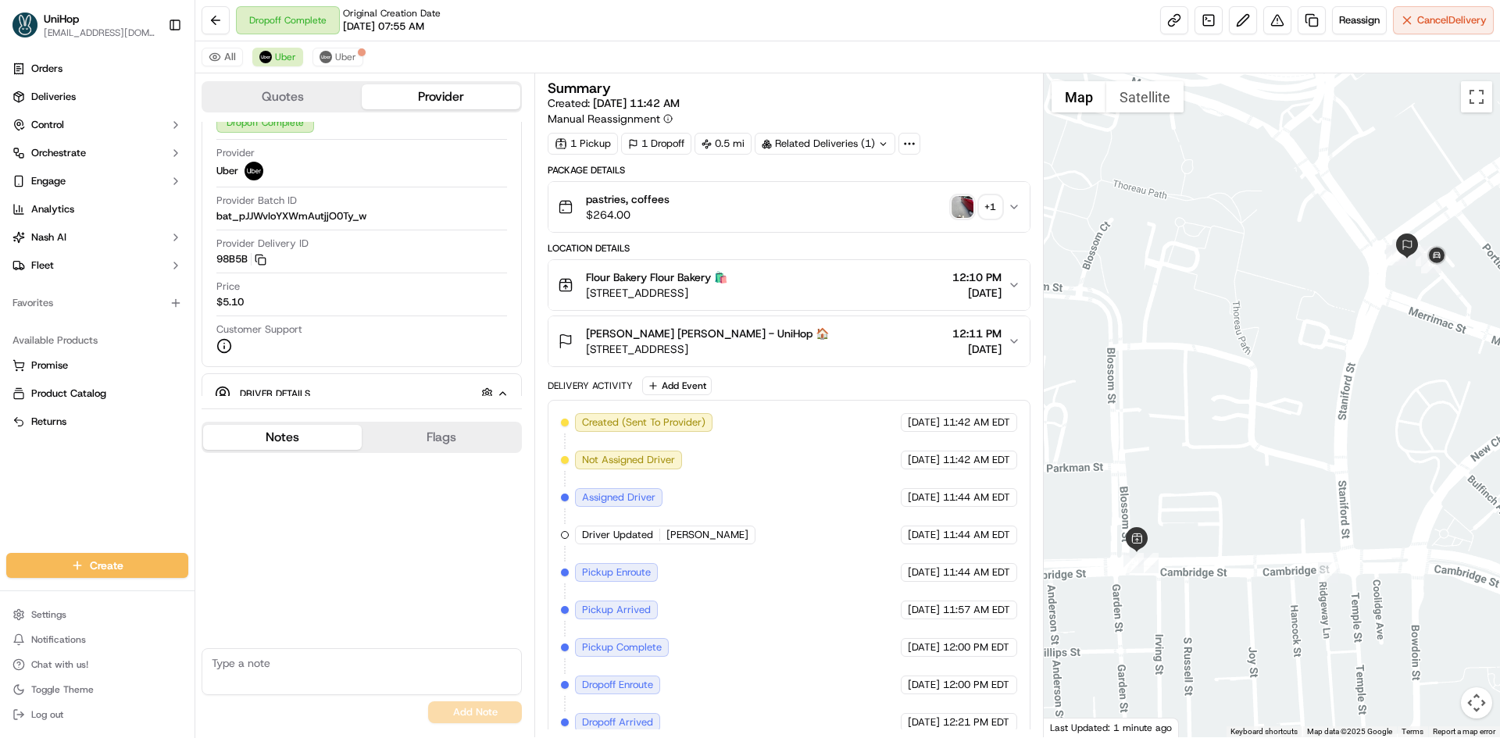
click at [827, 346] on div "Belle Bozin Belle Bozin - UniHop 🏠 55 Causeway St, Boston, MA 02114, USA 12:11 …" at bounding box center [782, 341] width 449 height 31
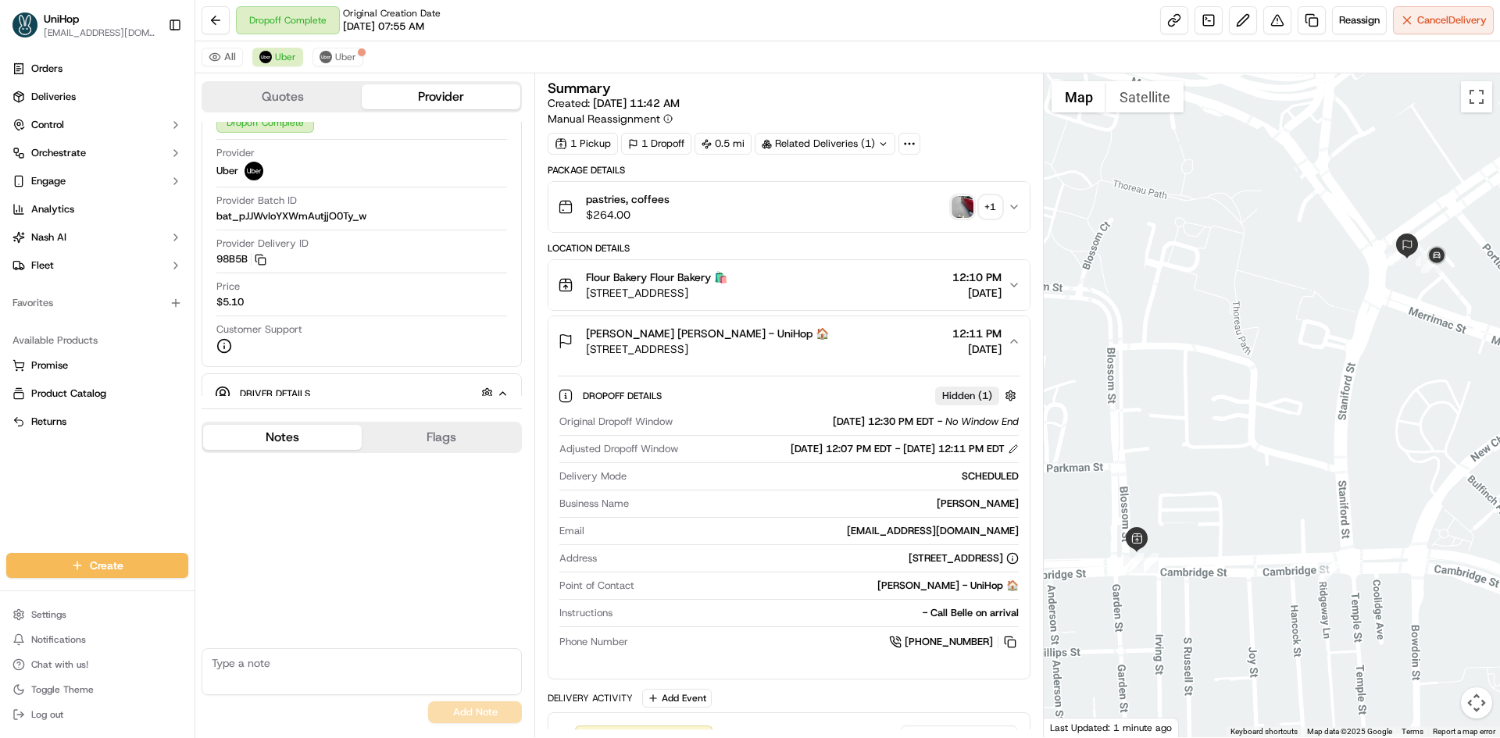
click at [834, 344] on div "Belle Bozin Belle Bozin - UniHop 🏠 55 Causeway St, Boston, MA 02114, USA 12:11 …" at bounding box center [782, 341] width 449 height 31
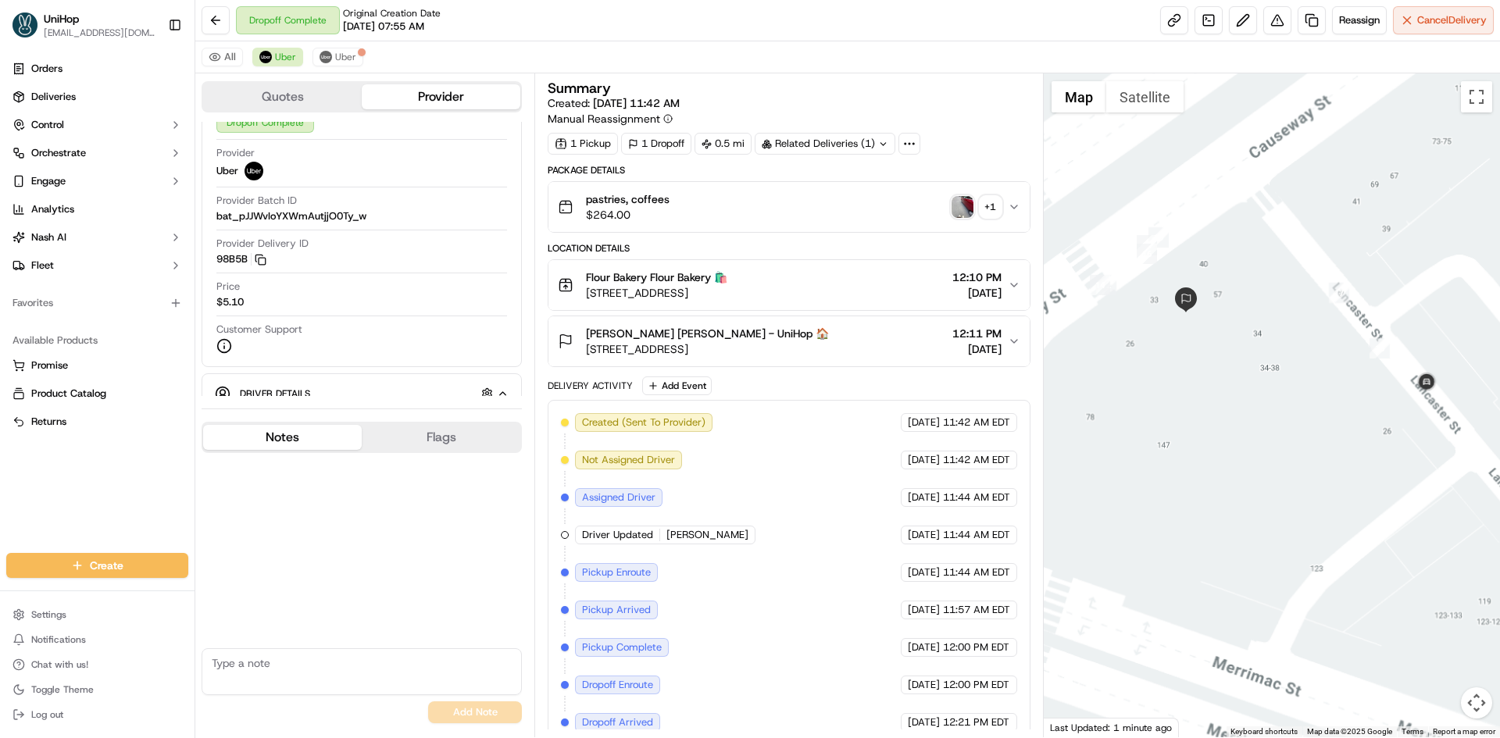
drag, startPoint x: 1233, startPoint y: 355, endPoint x: 1310, endPoint y: 341, distance: 78.8
click at [1307, 344] on div at bounding box center [1272, 405] width 457 height 664
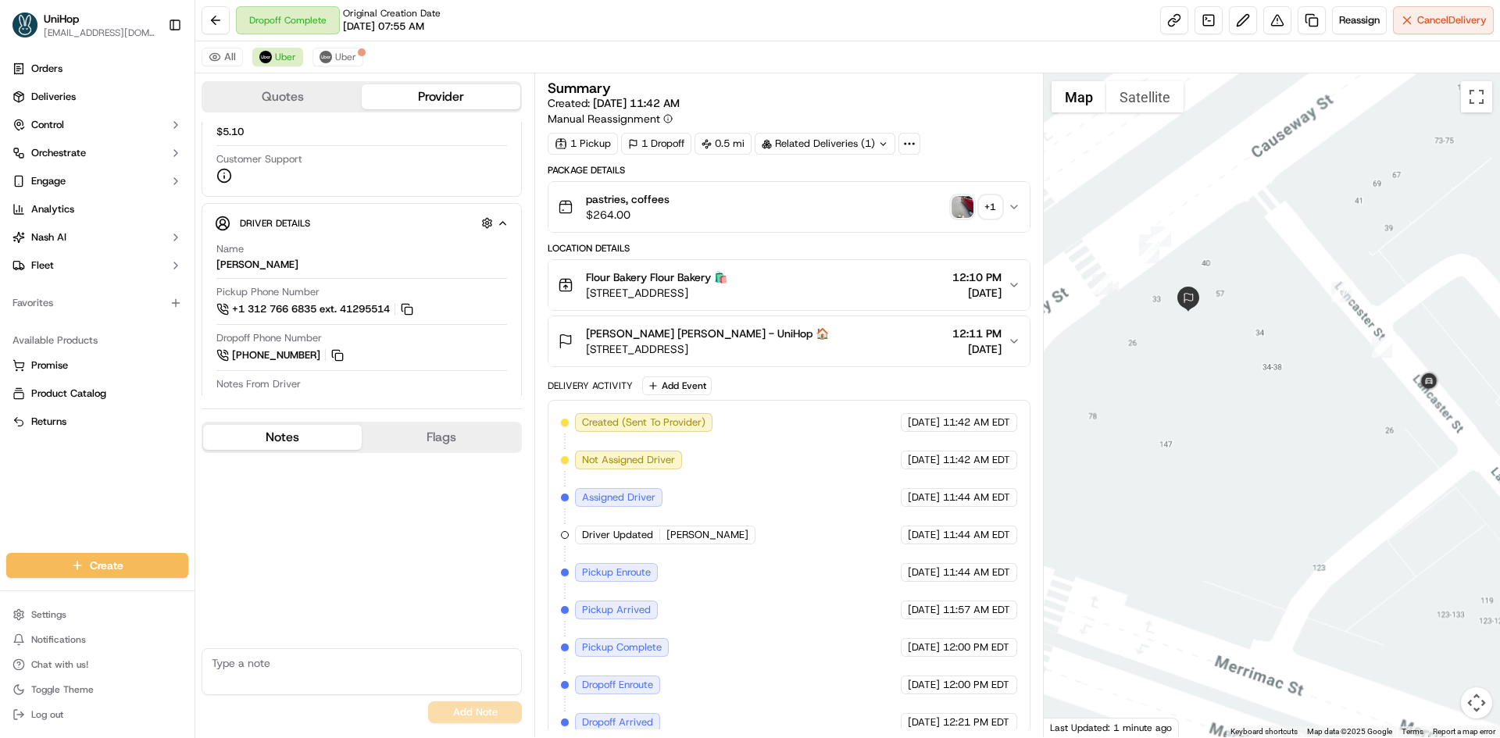
click at [362, 540] on div "No results found Add Note" at bounding box center [362, 591] width 320 height 277
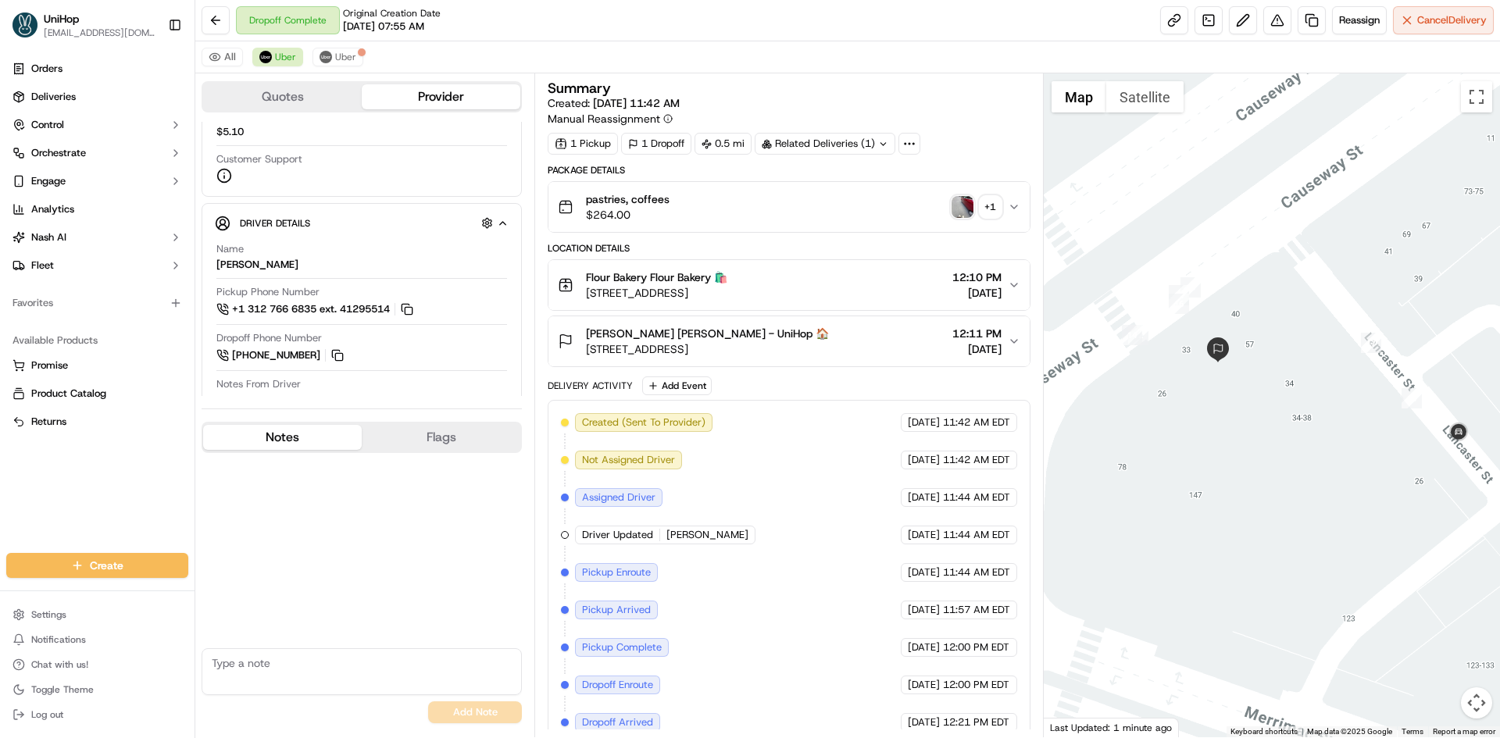
drag, startPoint x: 1151, startPoint y: 333, endPoint x: 1177, endPoint y: 380, distance: 54.2
click at [1177, 380] on div at bounding box center [1272, 405] width 457 height 664
click at [859, 331] on div "Belle Bozin Belle Bozin - UniHop 🏠 55 Causeway St, Boston, MA 02114, USA 12:11 …" at bounding box center [782, 341] width 449 height 31
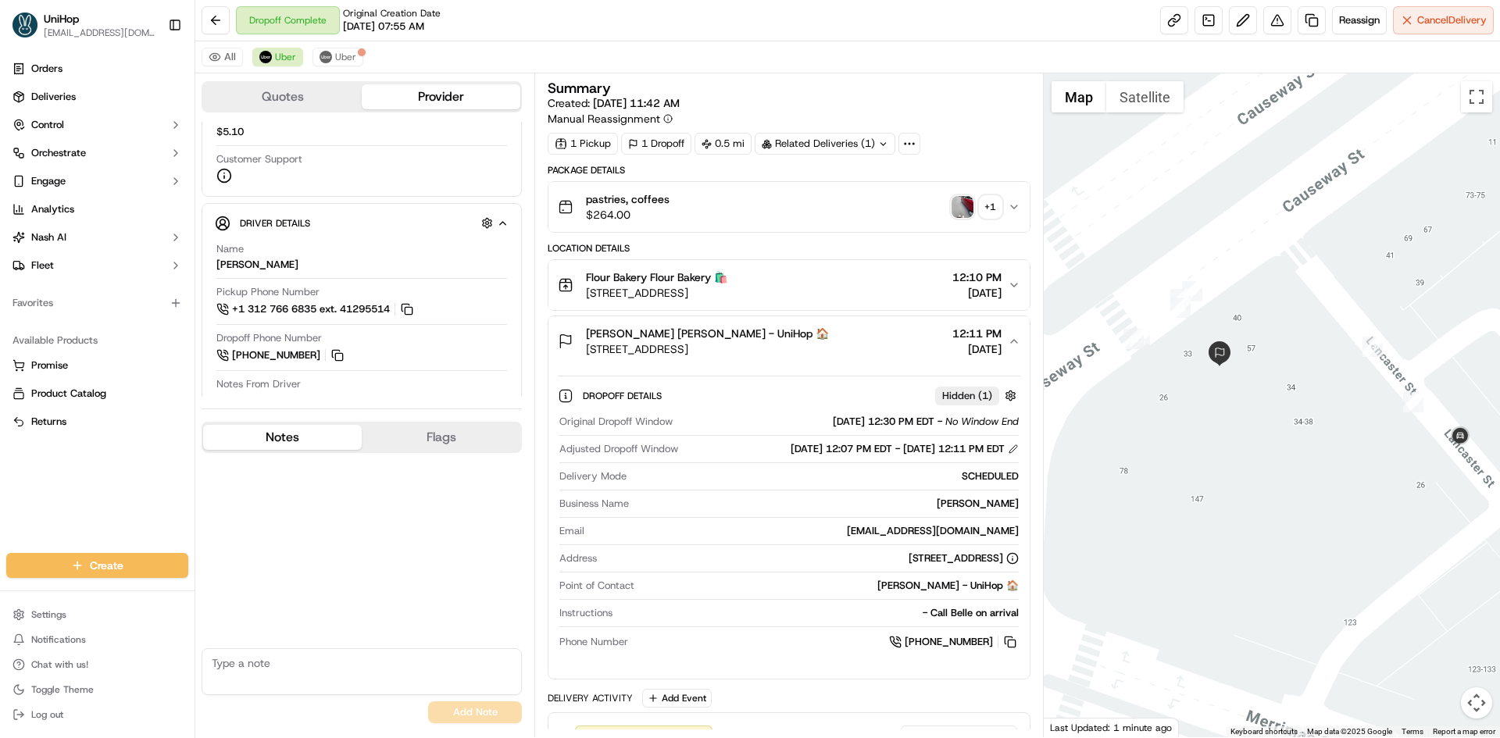
click at [859, 331] on div "Belle Bozin Belle Bozin - UniHop 🏠 55 Causeway St, Boston, MA 02114, USA 12:11 …" at bounding box center [782, 341] width 449 height 31
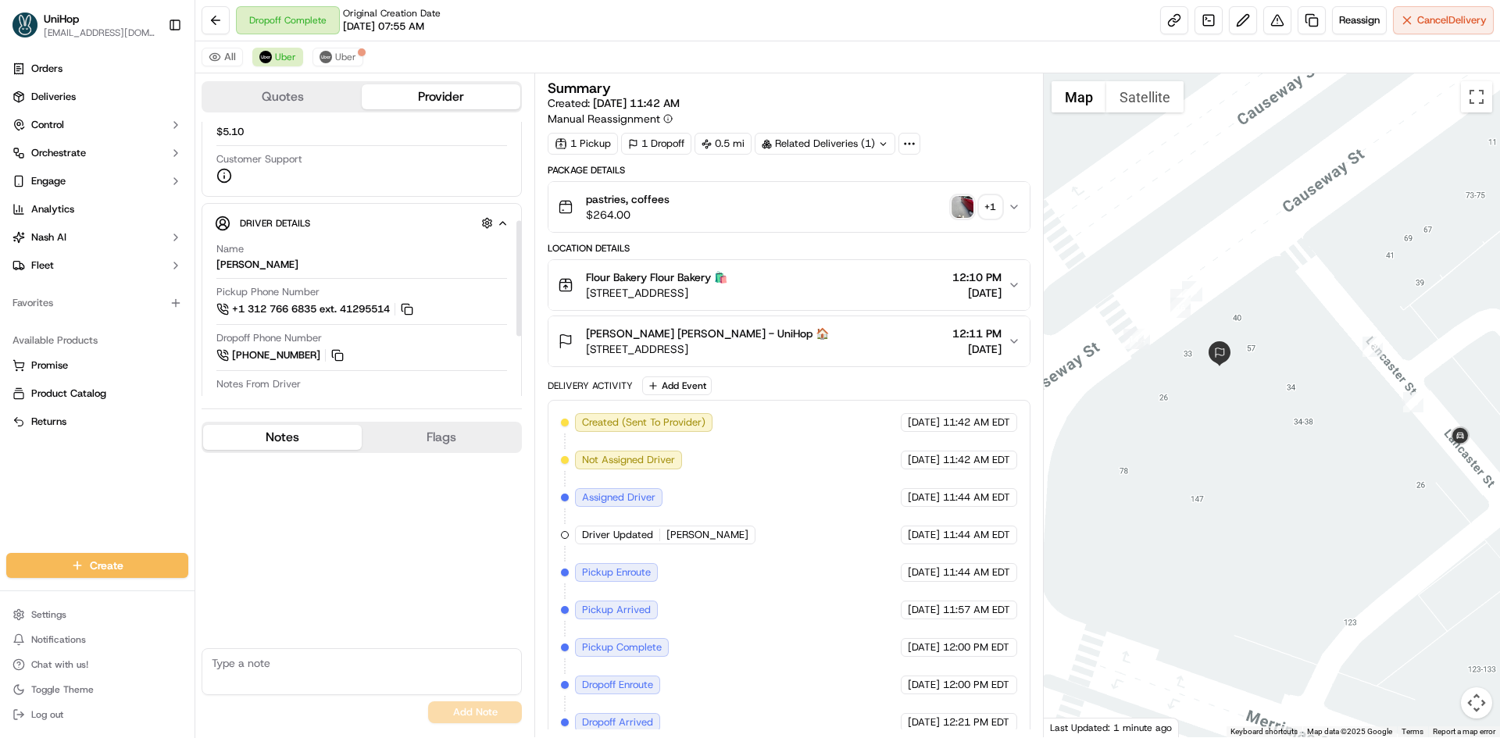
click at [362, 672] on textarea at bounding box center [362, 671] width 320 height 47
type textarea "dd confirmed order was handed over to customer"
click at [470, 713] on button "Add Note" at bounding box center [475, 713] width 94 height 22
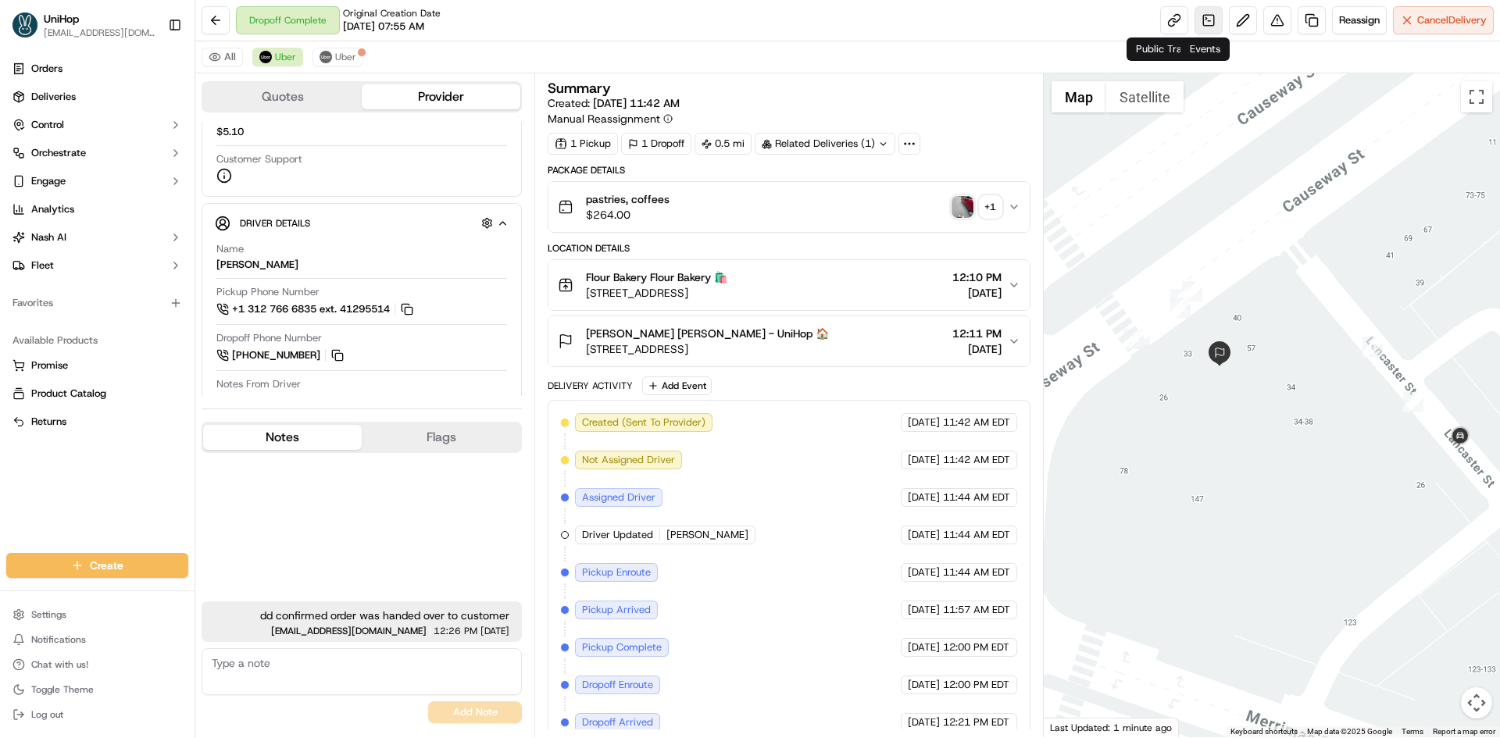
click at [1205, 22] on link at bounding box center [1209, 20] width 28 height 28
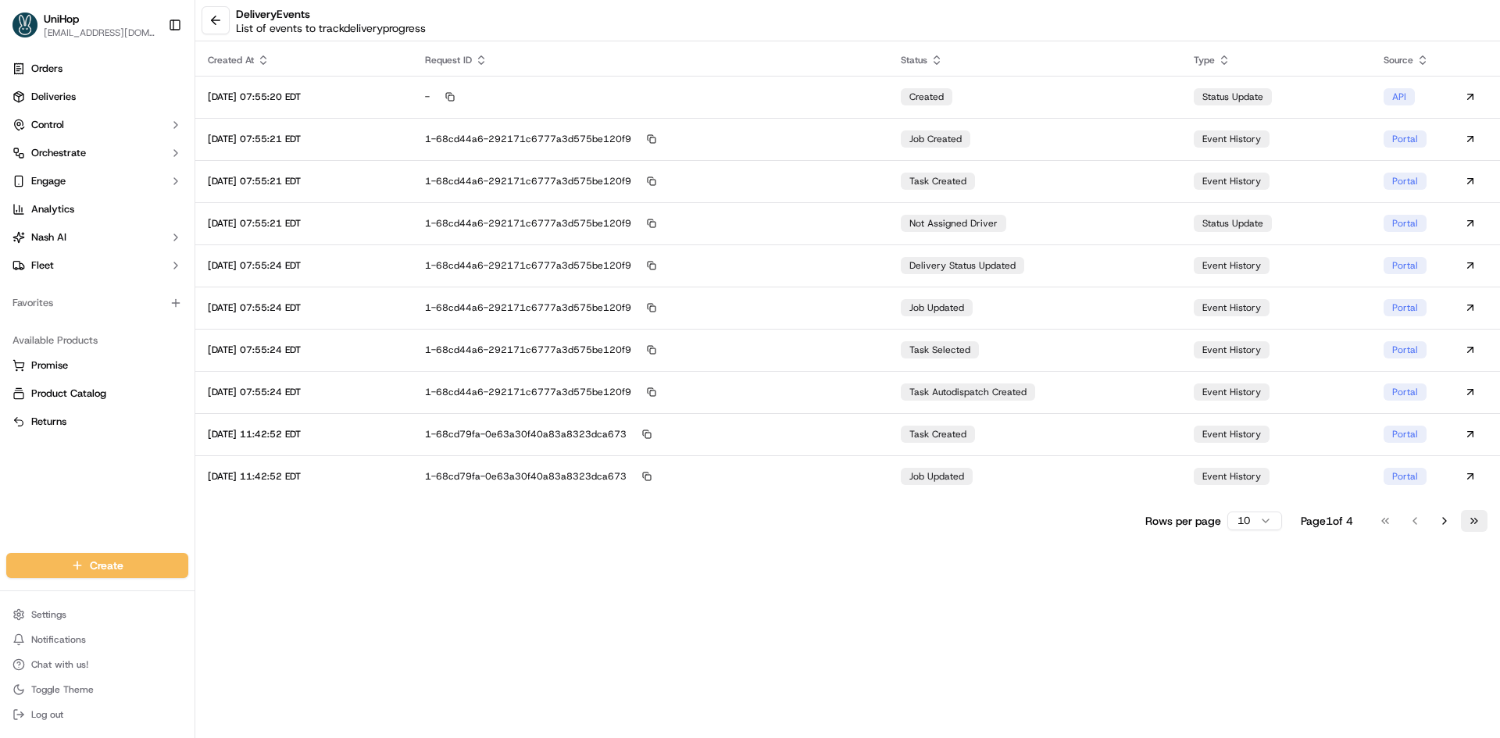
click at [1480, 519] on button "Go to last page" at bounding box center [1474, 521] width 27 height 22
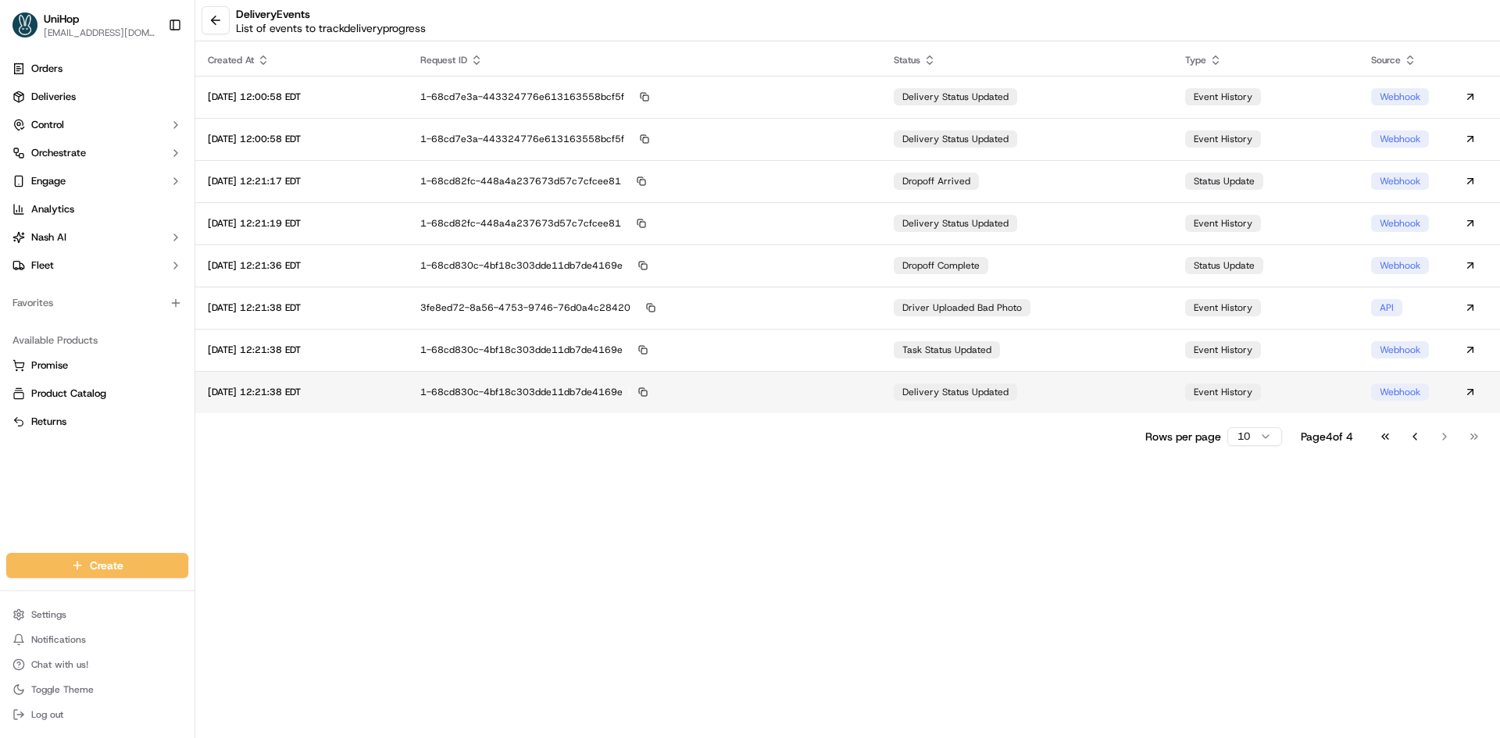
click at [1027, 382] on td "delivery status updated" at bounding box center [1026, 392] width 291 height 42
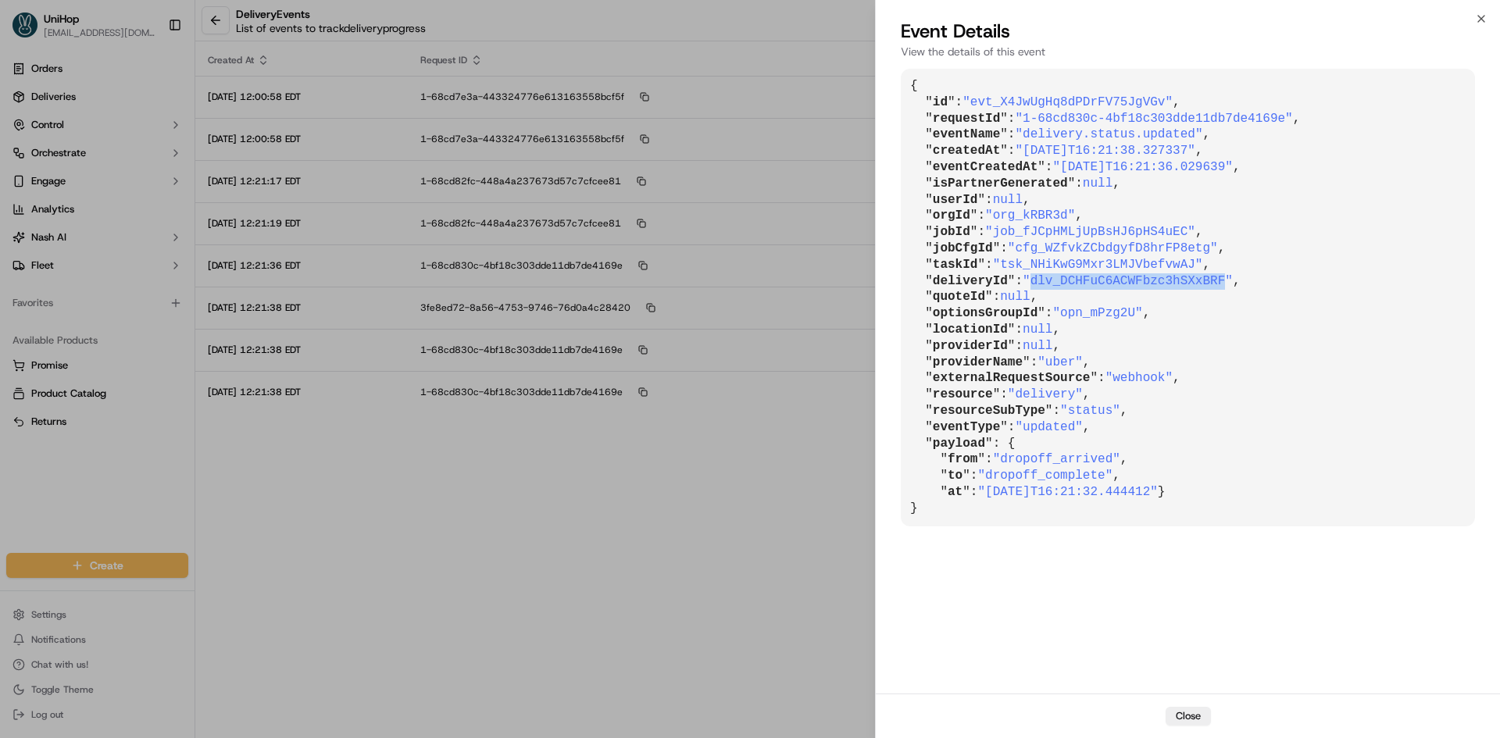
drag, startPoint x: 1028, startPoint y: 282, endPoint x: 1202, endPoint y: 277, distance: 174.3
click at [1203, 280] on span ""dlv_DCHFuC6ACWFbzc3hSXxBRF"" at bounding box center [1128, 281] width 210 height 14
copy span "dlv_DCHFuC6ACWFbzc3hSXxBRF"
